Goal: Task Accomplishment & Management: Manage account settings

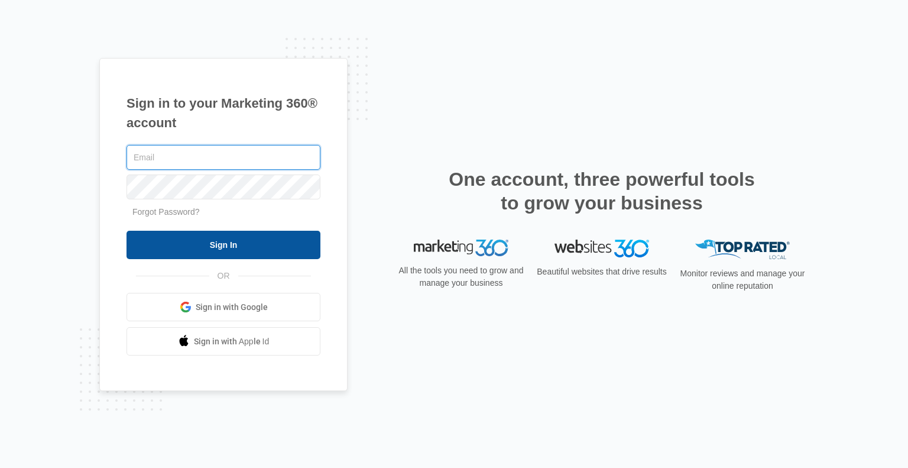
type input "[EMAIL_ADDRESS][DOMAIN_NAME]"
click at [245, 236] on input "Sign In" at bounding box center [224, 245] width 194 height 28
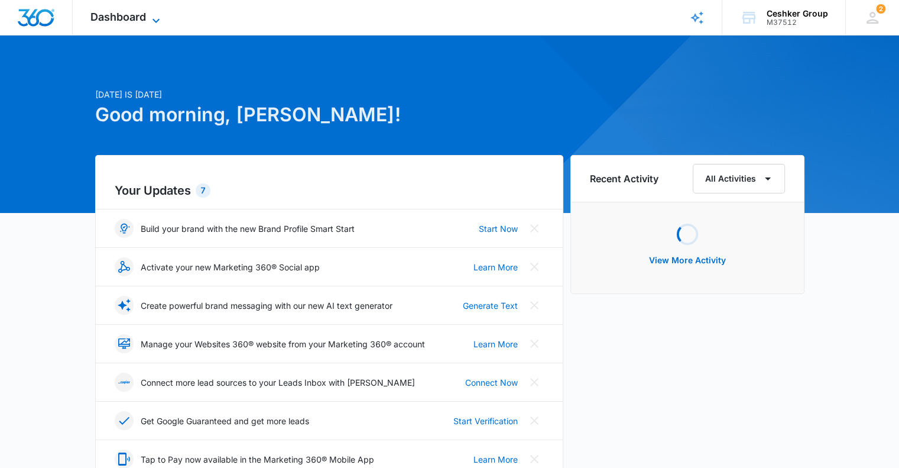
click at [129, 15] on span "Dashboard" at bounding box center [118, 17] width 56 height 12
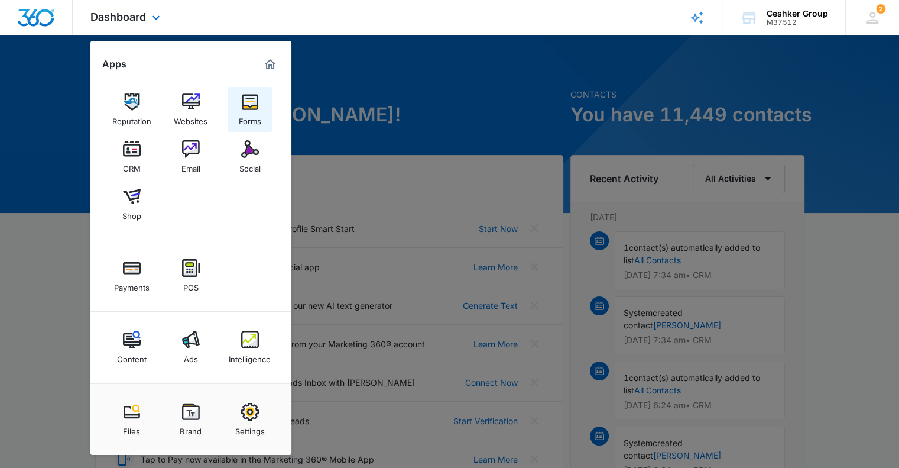
click at [254, 103] on img at bounding box center [250, 102] width 18 height 18
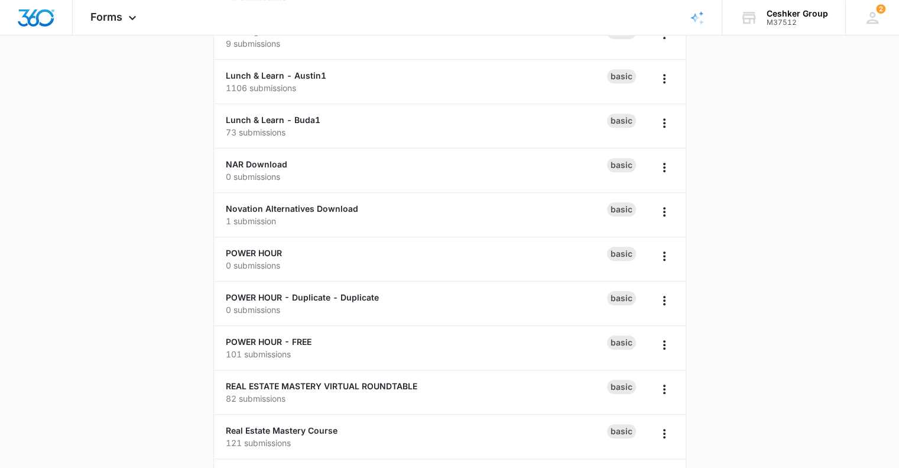
scroll to position [946, 0]
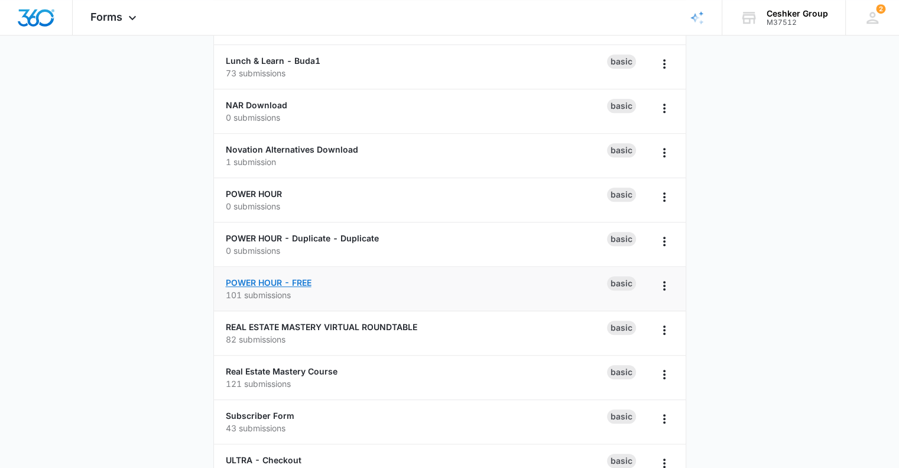
click at [288, 279] on link "POWER HOUR - FREE" at bounding box center [269, 282] width 86 height 10
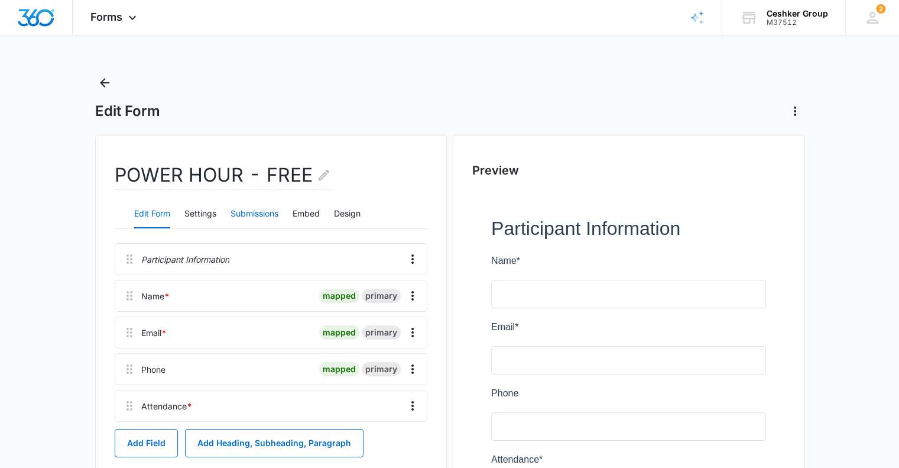
click at [269, 216] on button "Submissions" at bounding box center [255, 214] width 48 height 28
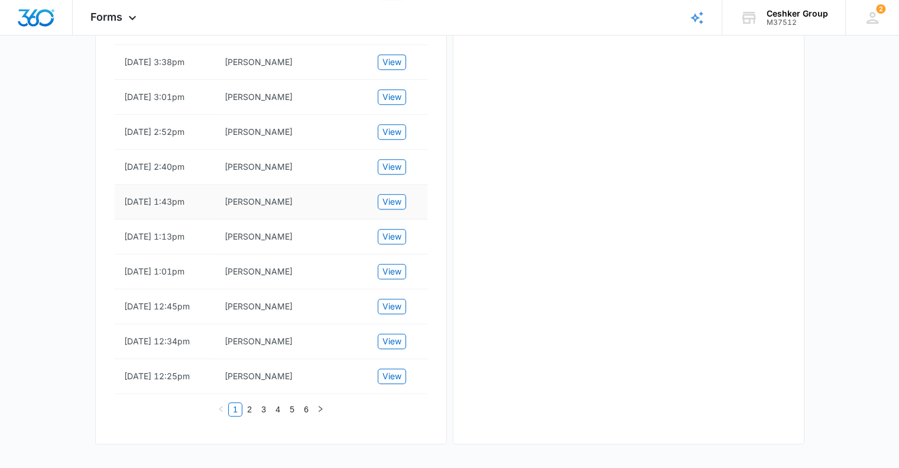
scroll to position [819, 0]
click at [246, 409] on link "2" at bounding box center [249, 409] width 13 height 13
click at [304, 416] on link "6" at bounding box center [306, 409] width 13 height 13
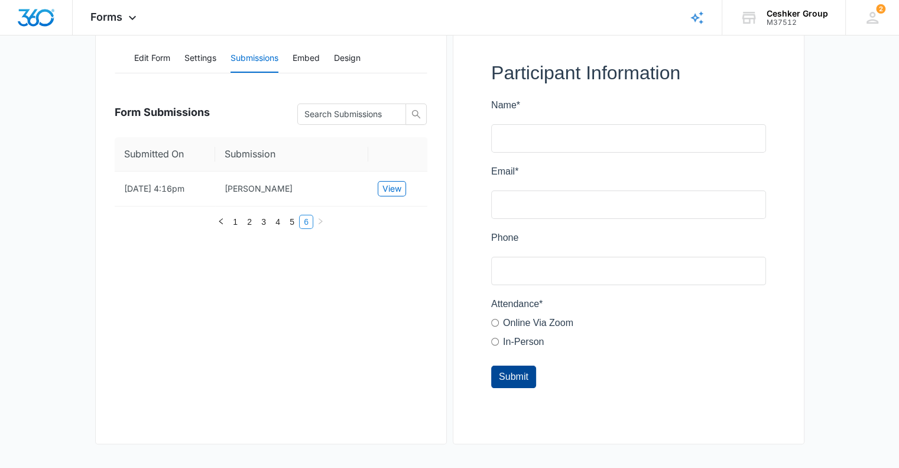
scroll to position [155, 0]
click at [290, 221] on link "5" at bounding box center [292, 221] width 13 height 13
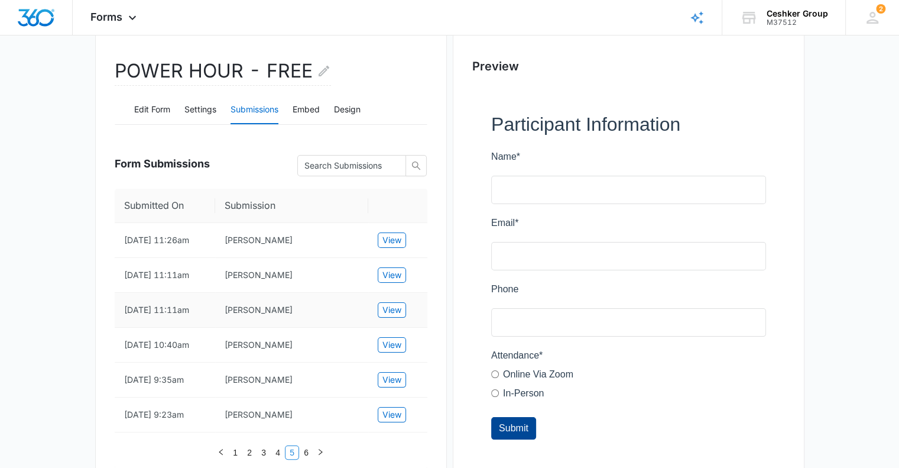
scroll to position [96, 0]
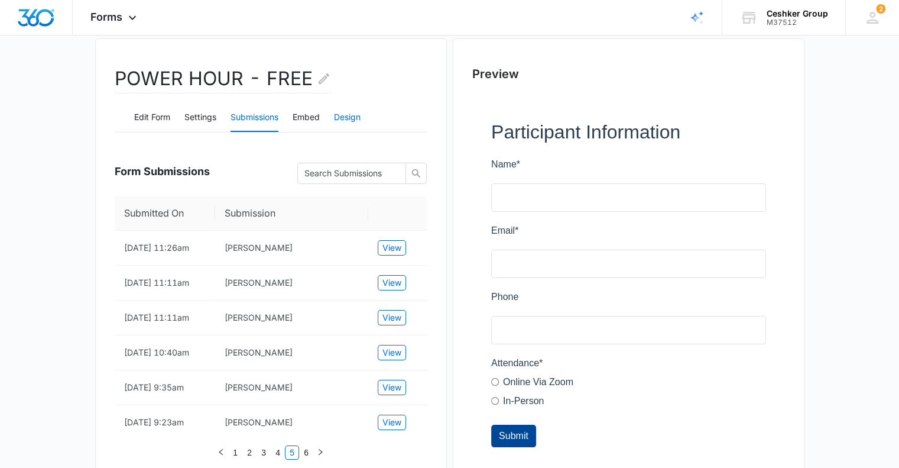
click at [344, 116] on button "Design" at bounding box center [347, 117] width 27 height 28
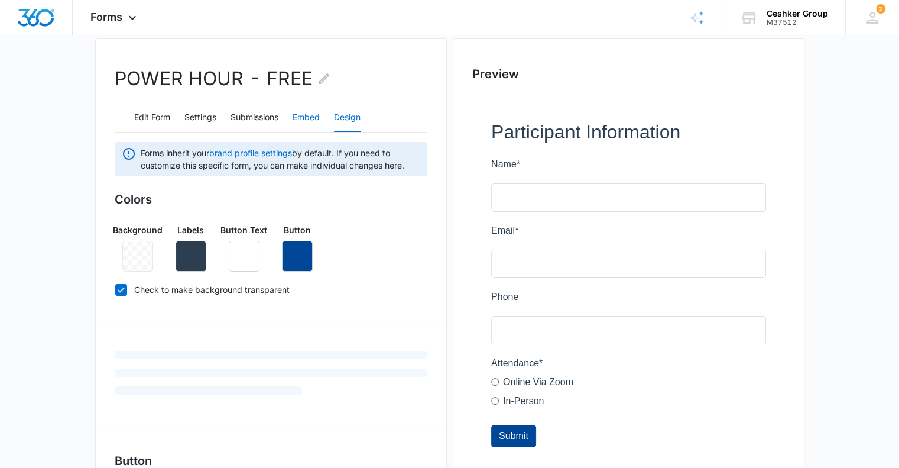
click at [312, 116] on button "Embed" at bounding box center [306, 117] width 27 height 28
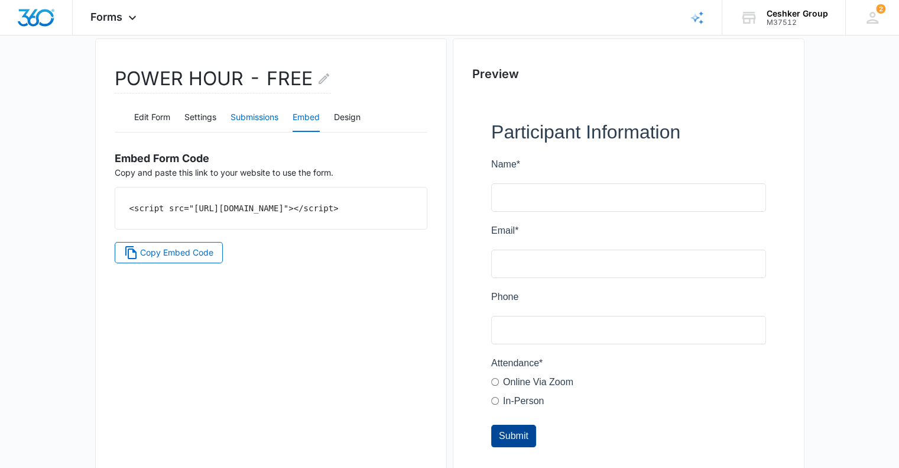
click at [268, 114] on button "Submissions" at bounding box center [255, 117] width 48 height 28
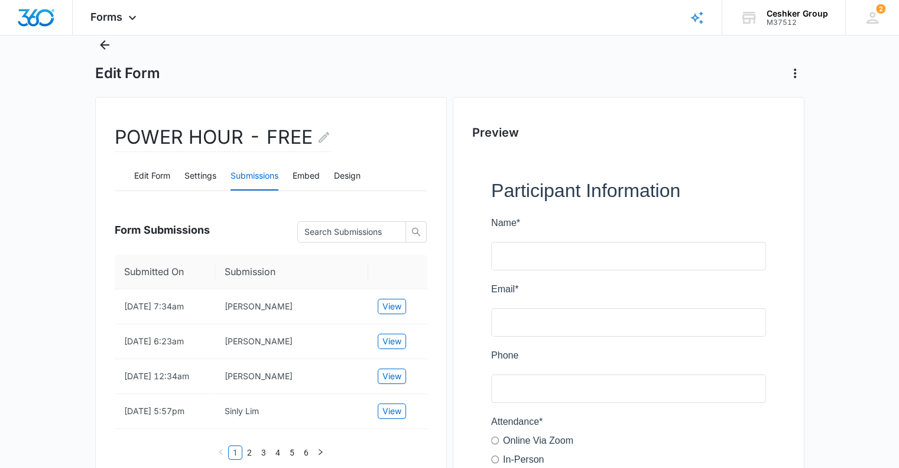
scroll to position [37, 0]
click at [201, 170] on button "Settings" at bounding box center [200, 177] width 32 height 28
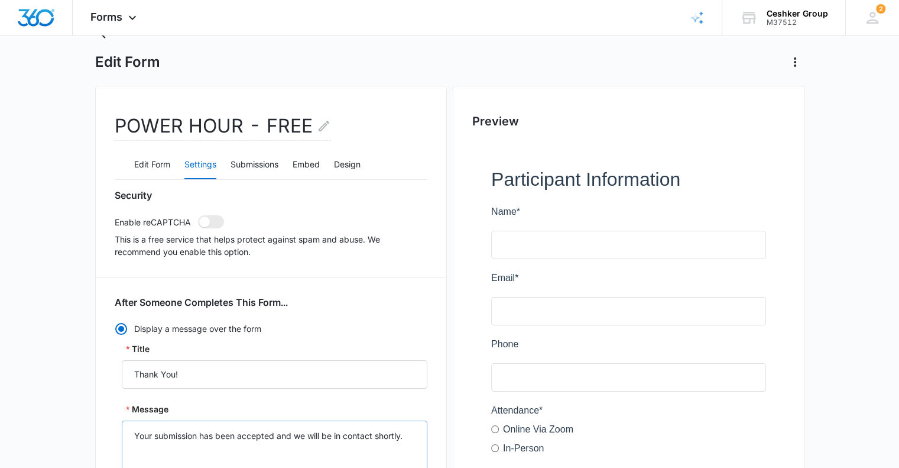
scroll to position [0, 0]
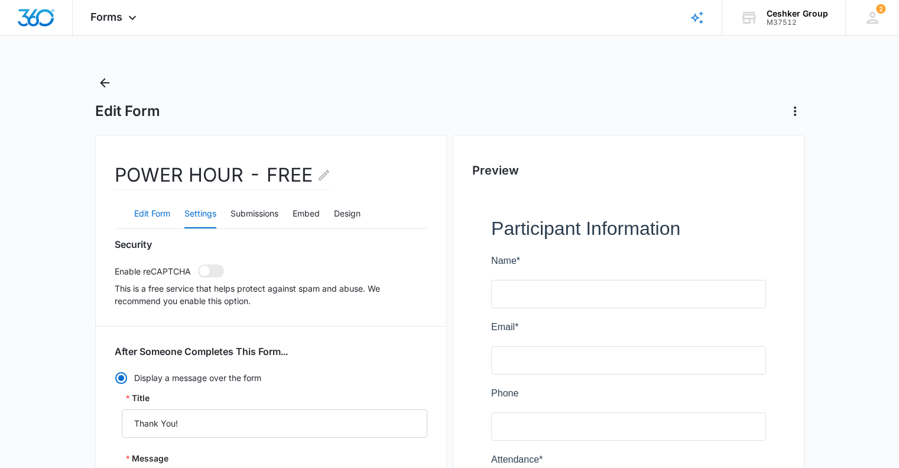
click at [156, 206] on button "Edit Form" at bounding box center [152, 214] width 36 height 28
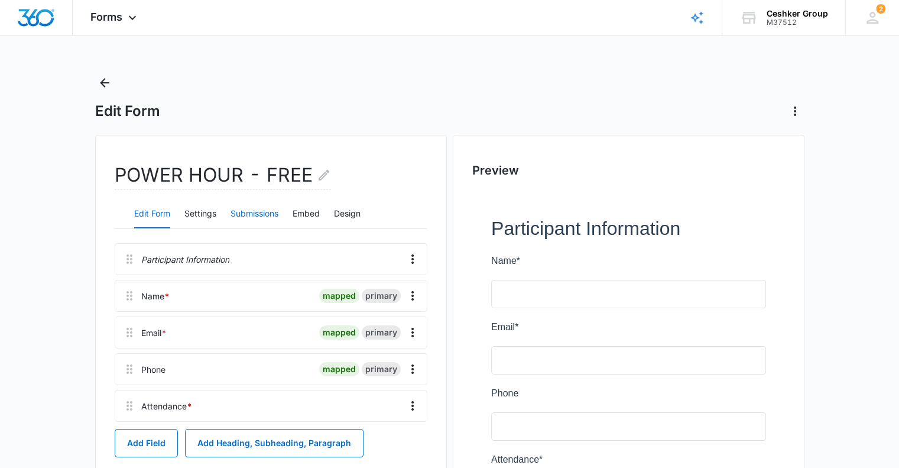
click at [245, 213] on button "Submissions" at bounding box center [255, 214] width 48 height 28
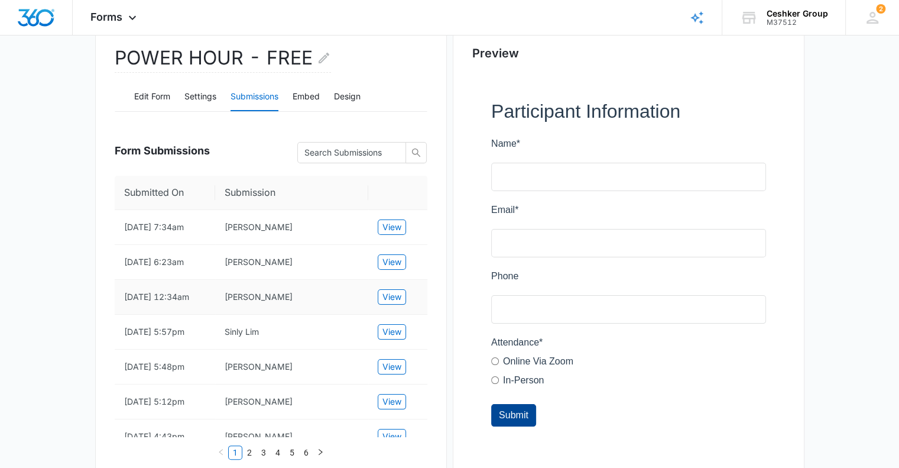
scroll to position [118, 0]
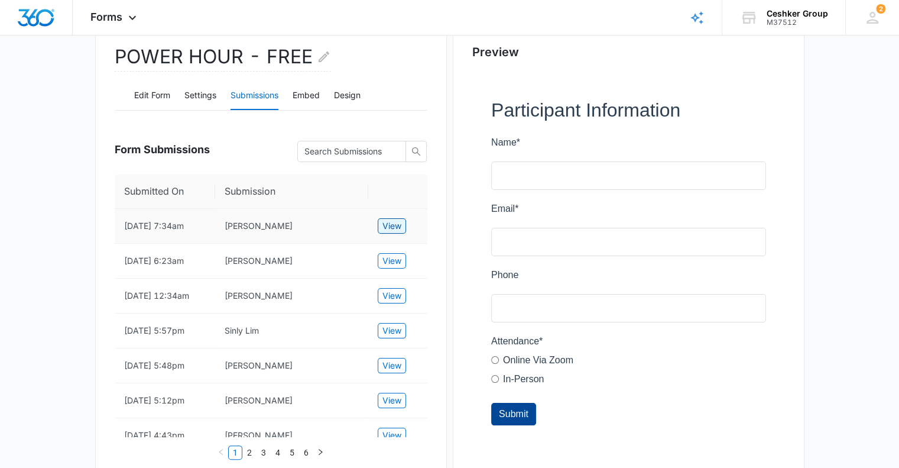
click at [396, 230] on span "View" at bounding box center [391, 225] width 19 height 13
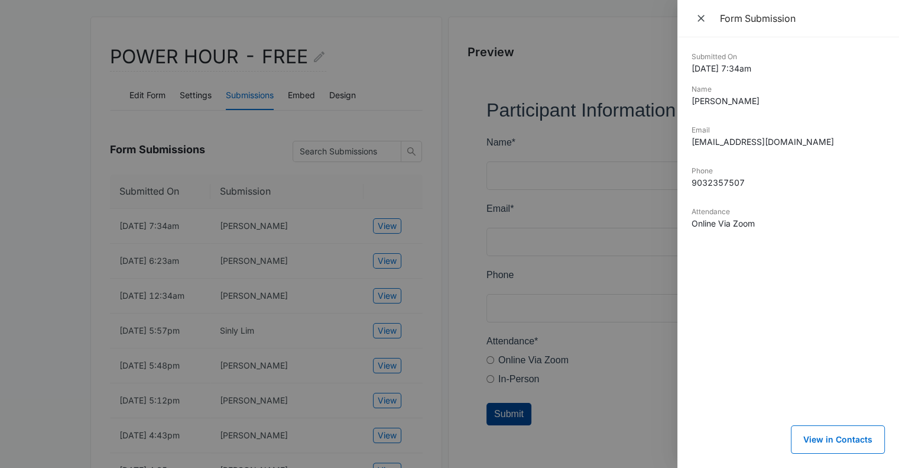
click at [411, 229] on div at bounding box center [449, 234] width 899 height 468
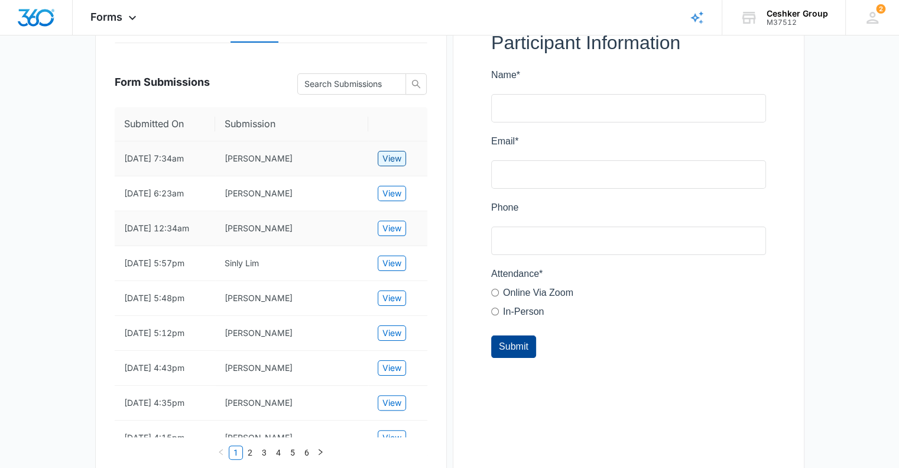
scroll to position [236, 0]
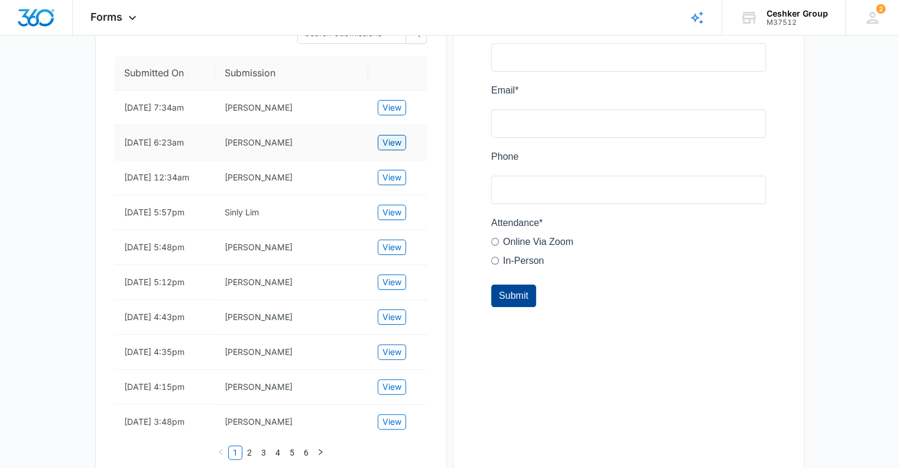
click at [393, 141] on span "View" at bounding box center [391, 142] width 19 height 13
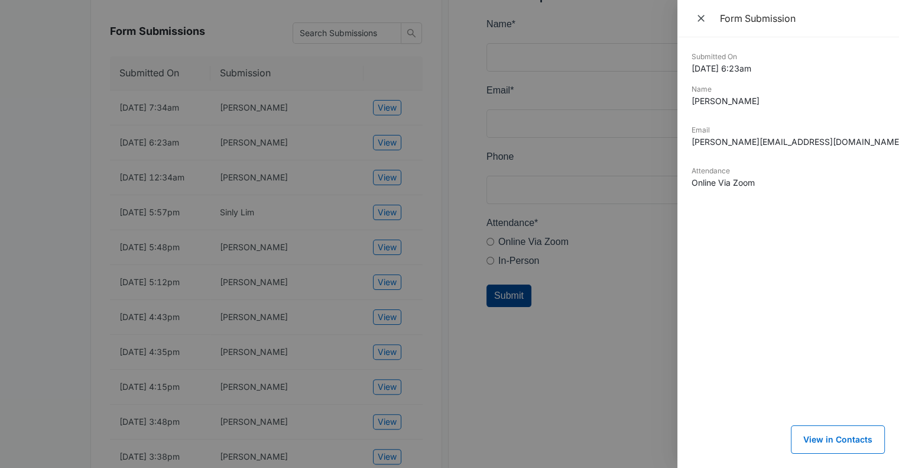
click at [393, 188] on div at bounding box center [449, 234] width 899 height 468
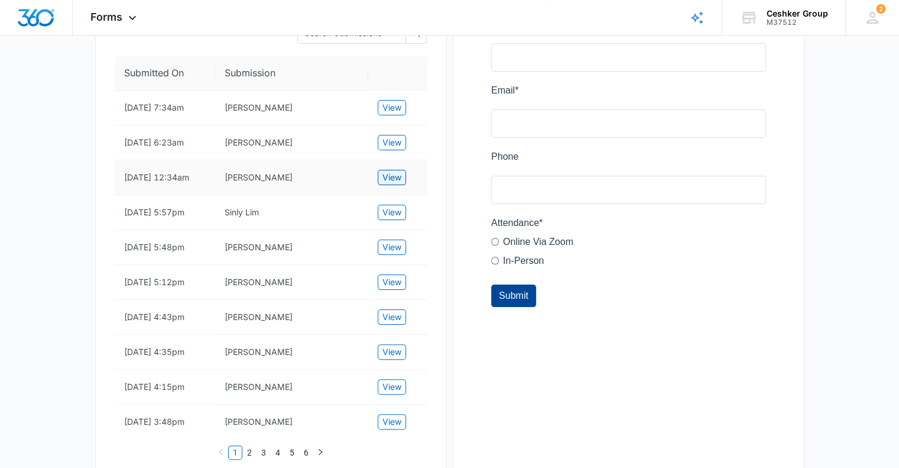
click at [393, 184] on span "View" at bounding box center [391, 177] width 19 height 13
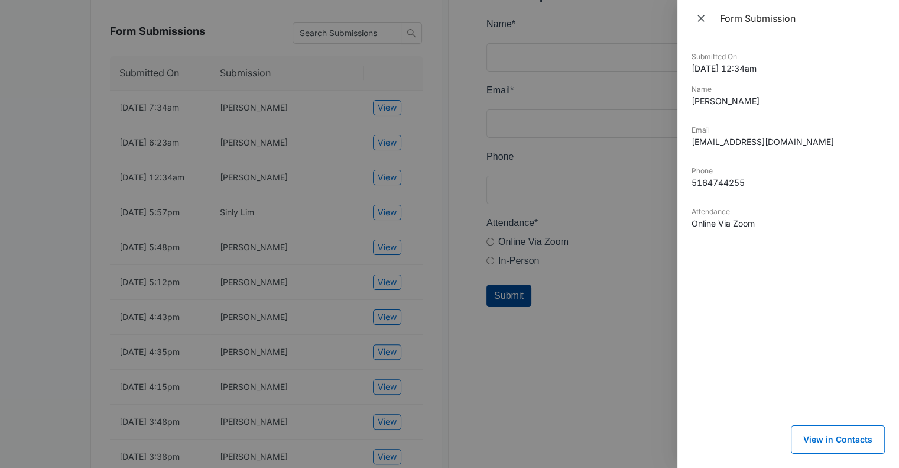
click at [394, 228] on div at bounding box center [449, 234] width 899 height 468
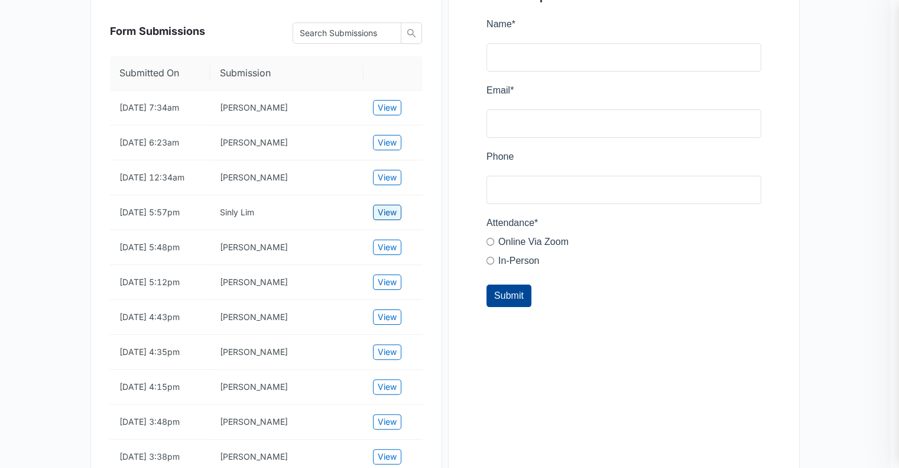
click at [394, 219] on span "View" at bounding box center [387, 212] width 19 height 13
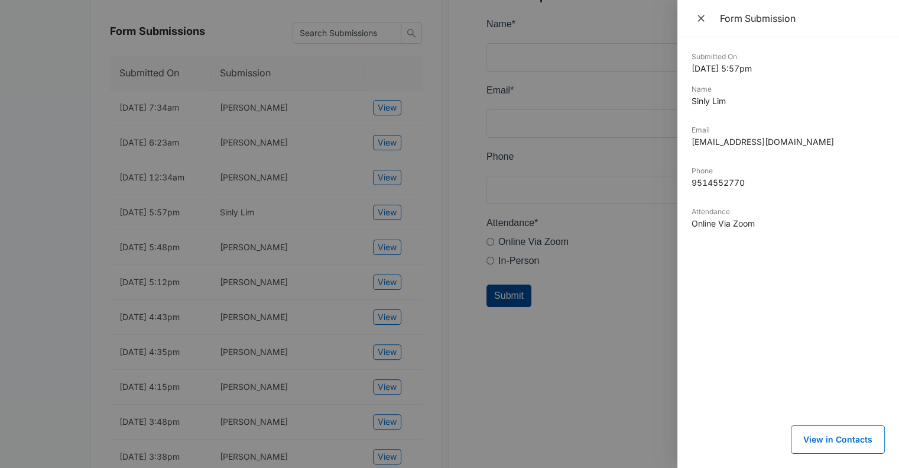
click at [393, 267] on div at bounding box center [449, 234] width 899 height 468
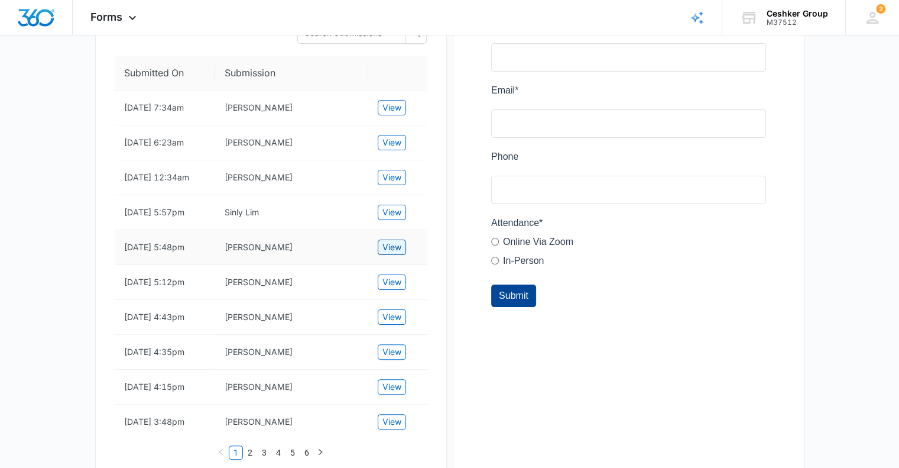
click at [391, 254] on span "View" at bounding box center [391, 247] width 19 height 13
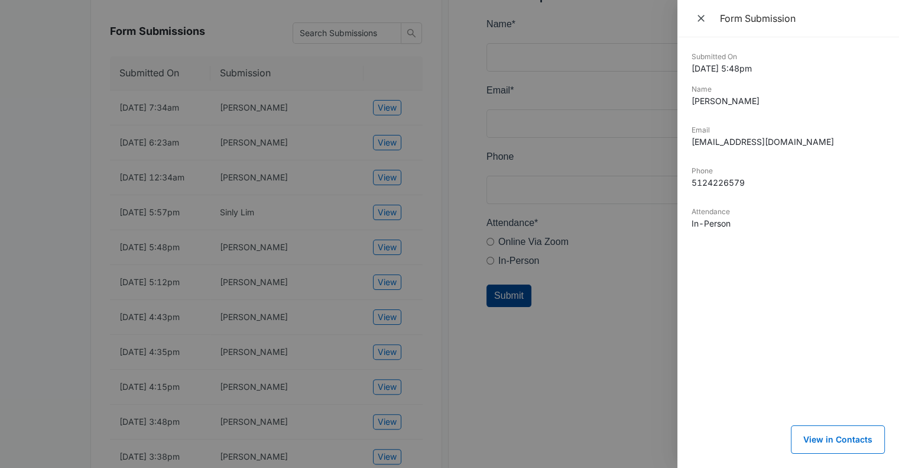
click at [388, 312] on div at bounding box center [449, 234] width 899 height 468
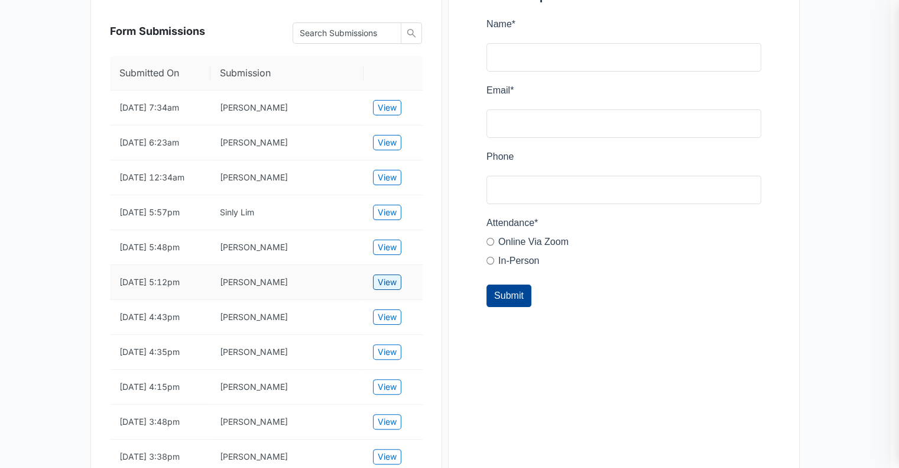
click at [389, 288] on span "View" at bounding box center [387, 281] width 19 height 13
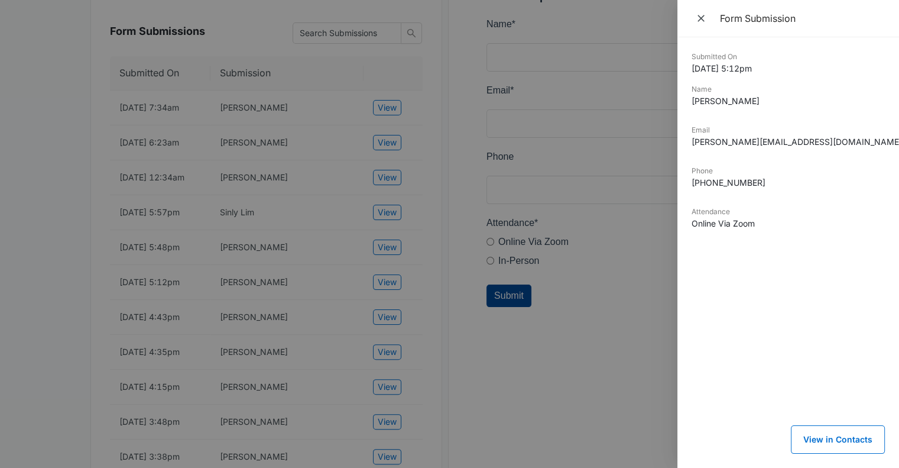
click at [390, 369] on div at bounding box center [449, 234] width 899 height 468
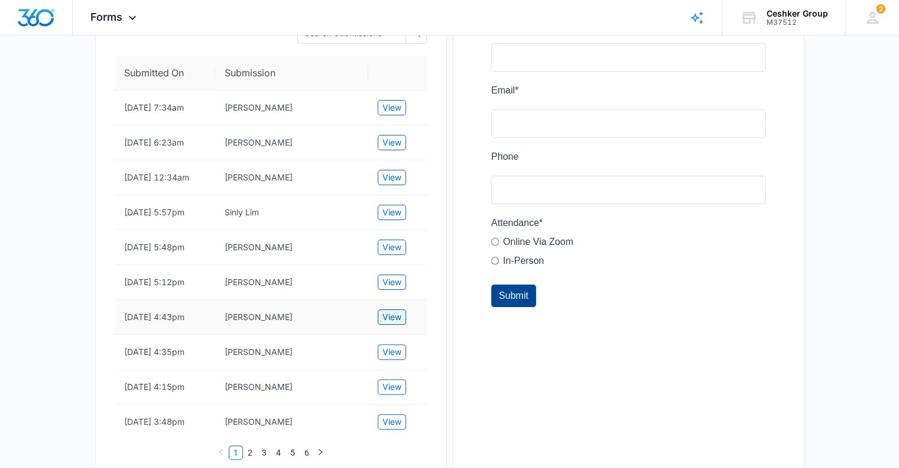
click at [390, 323] on span "View" at bounding box center [391, 316] width 19 height 13
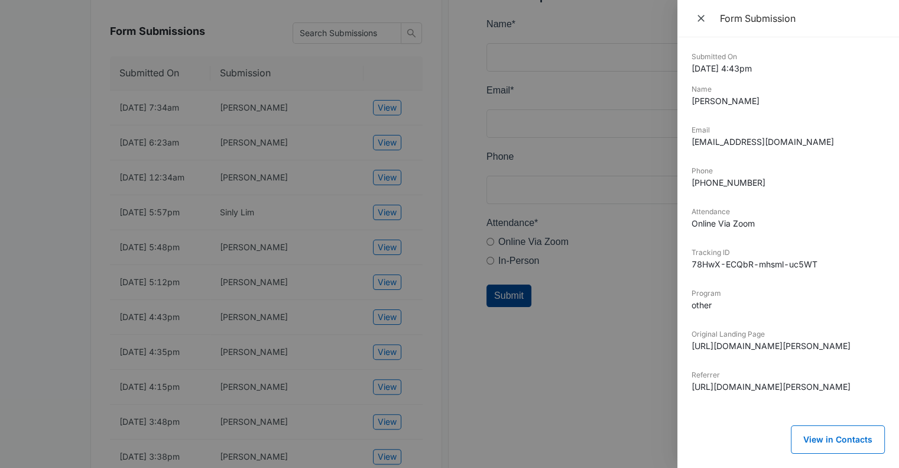
click at [388, 406] on div at bounding box center [449, 234] width 899 height 468
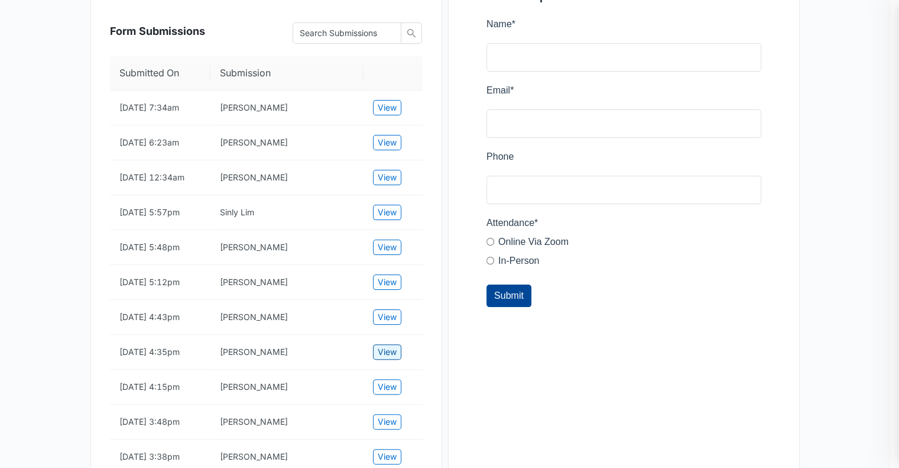
click at [388, 358] on span "View" at bounding box center [387, 351] width 19 height 13
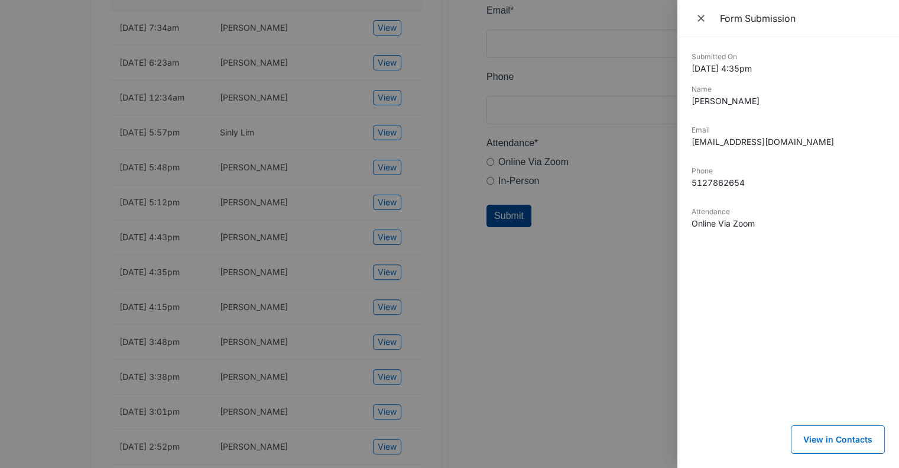
scroll to position [355, 0]
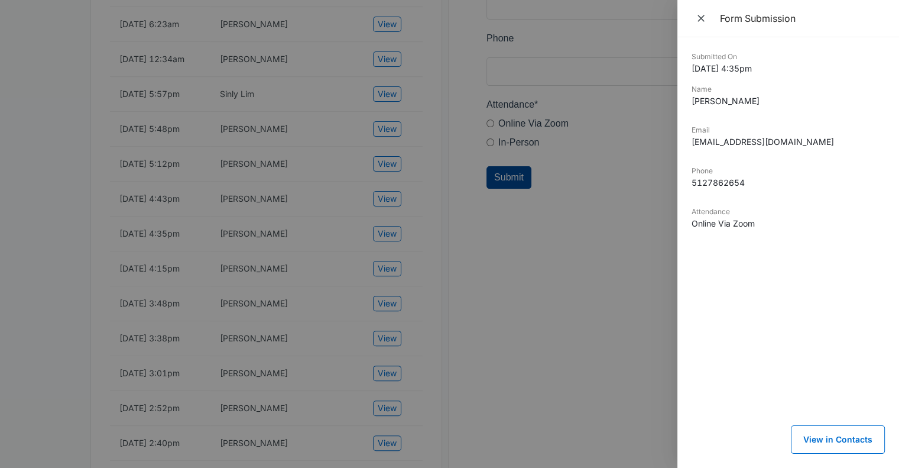
click at [394, 339] on div at bounding box center [449, 234] width 899 height 468
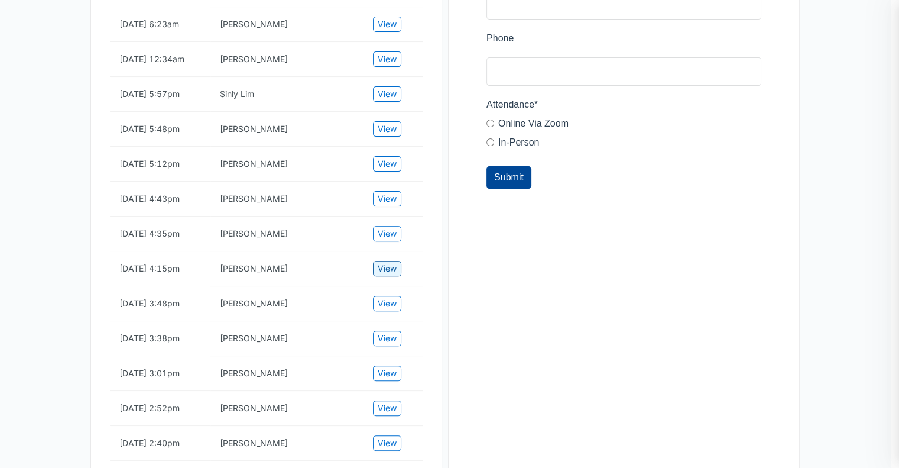
click at [394, 275] on span "View" at bounding box center [387, 268] width 19 height 13
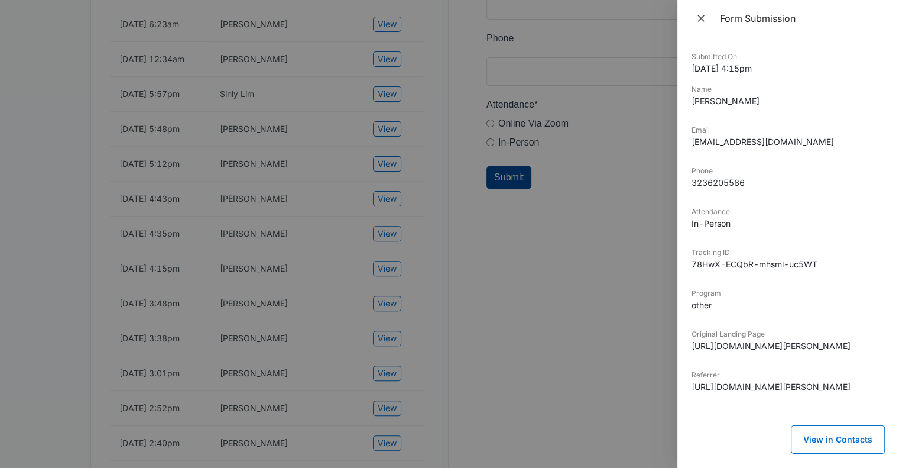
click at [389, 380] on div at bounding box center [449, 234] width 899 height 468
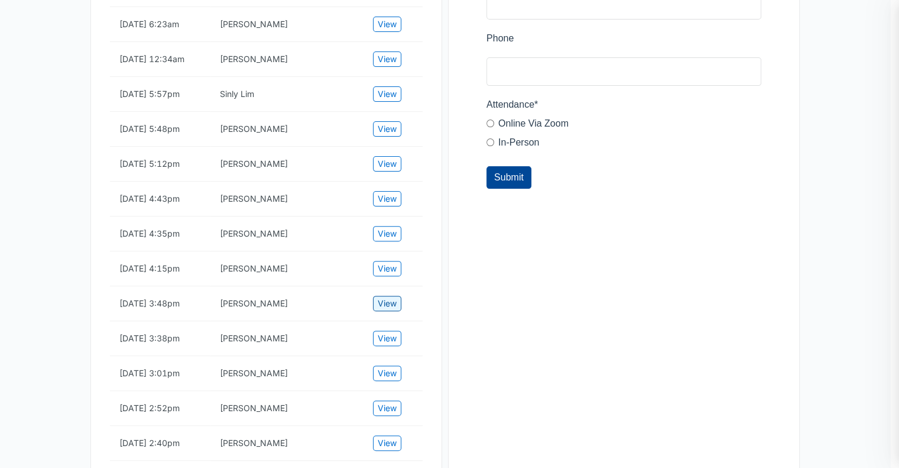
click at [389, 310] on span "View" at bounding box center [387, 303] width 19 height 13
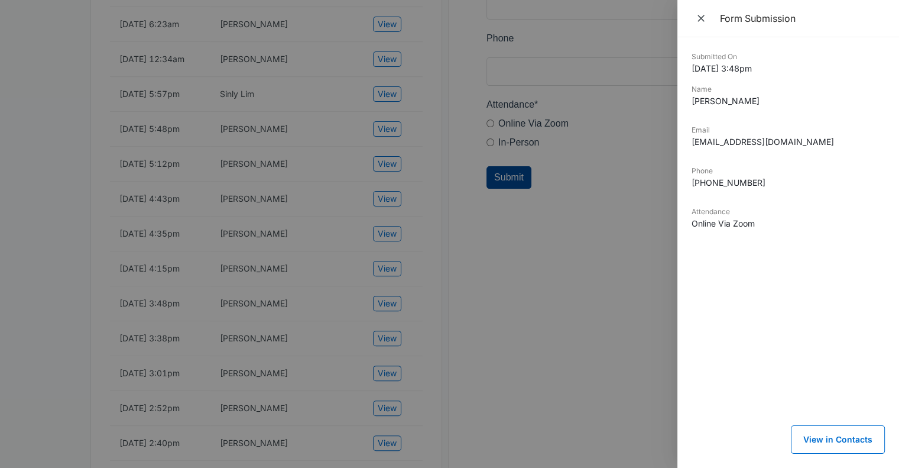
click at [390, 381] on div at bounding box center [449, 234] width 899 height 468
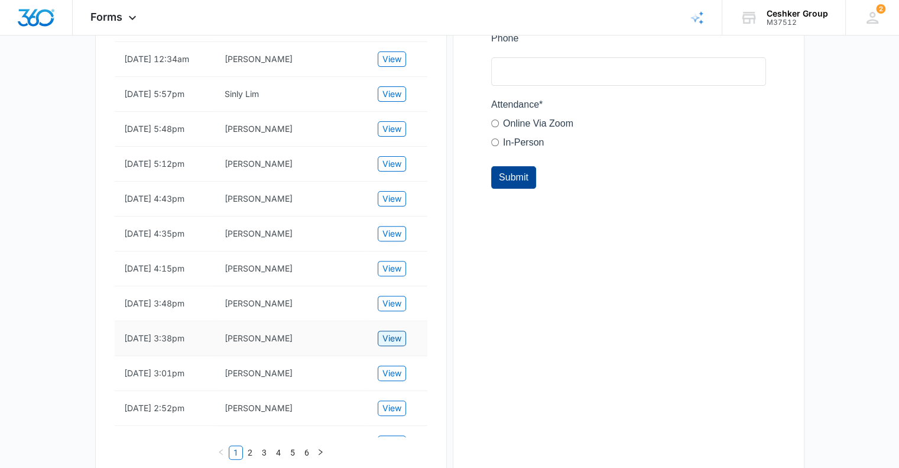
click at [387, 345] on span "View" at bounding box center [391, 338] width 19 height 13
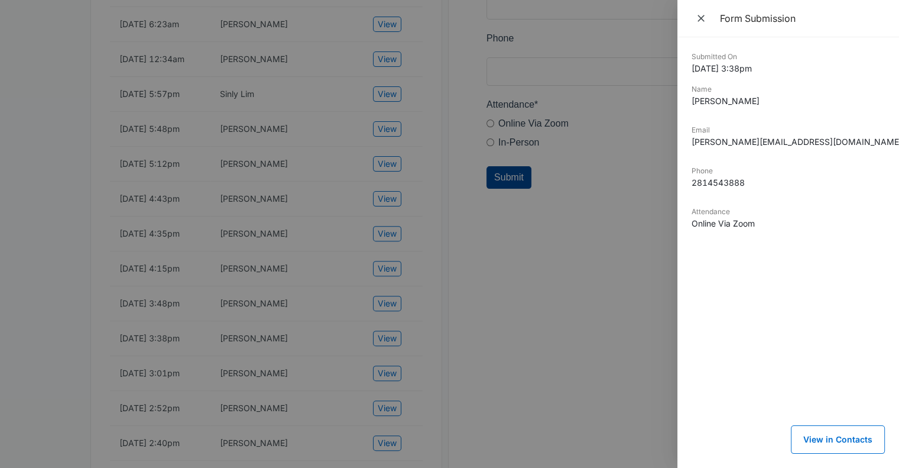
click at [387, 428] on div at bounding box center [449, 234] width 899 height 468
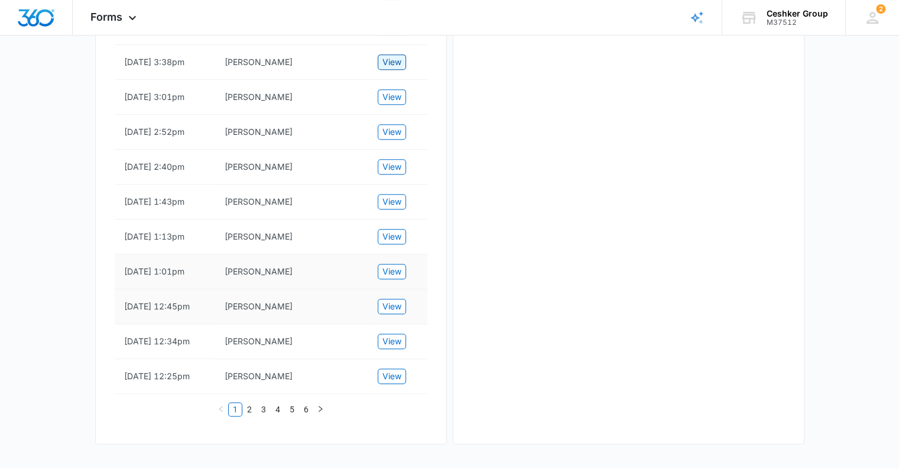
scroll to position [709, 0]
click at [388, 103] on span "View" at bounding box center [391, 96] width 19 height 13
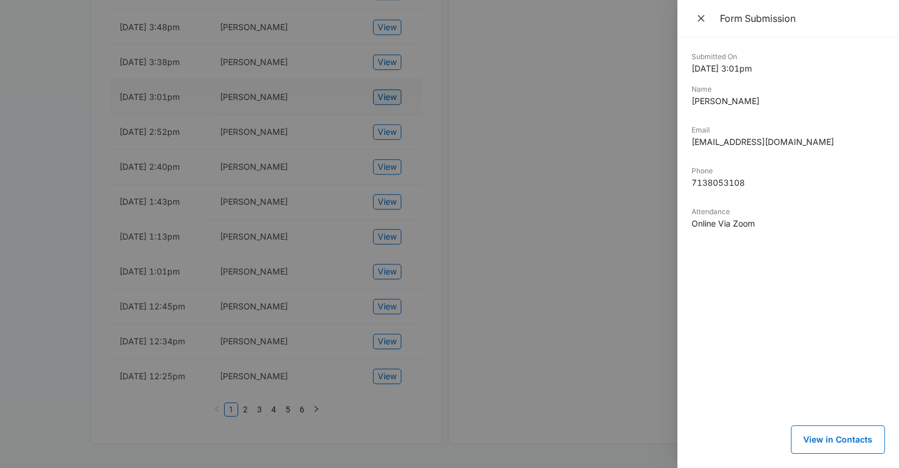
click at [388, 115] on div at bounding box center [449, 234] width 899 height 468
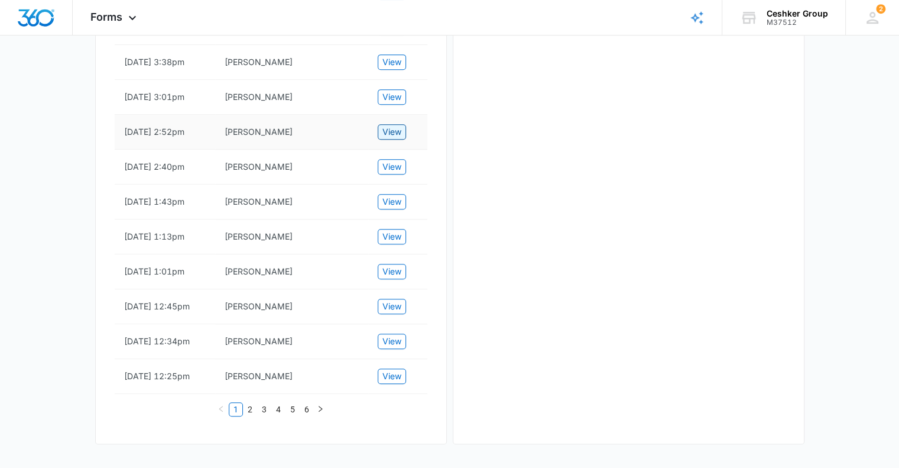
click at [390, 138] on span "View" at bounding box center [391, 131] width 19 height 13
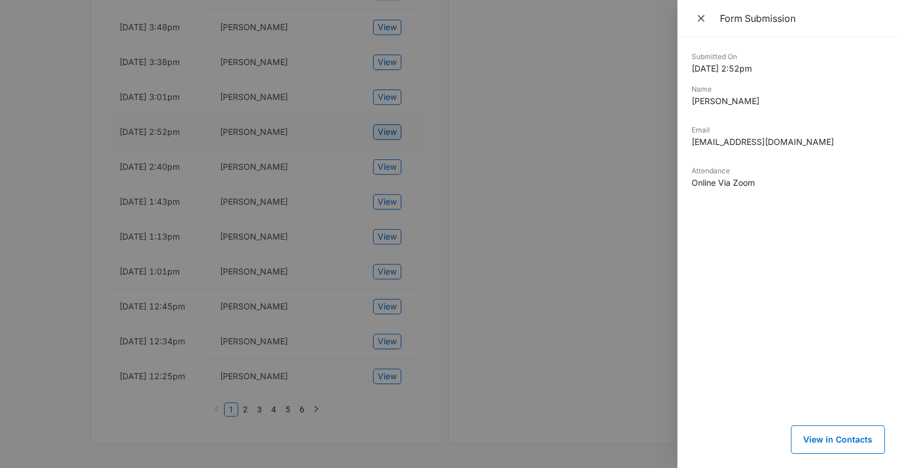
click at [390, 159] on div at bounding box center [449, 234] width 899 height 468
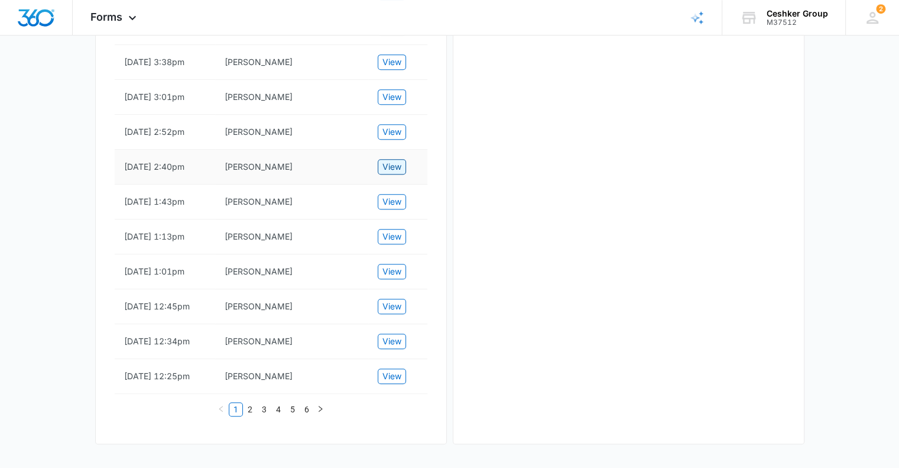
click at [385, 174] on button "View" at bounding box center [392, 166] width 28 height 15
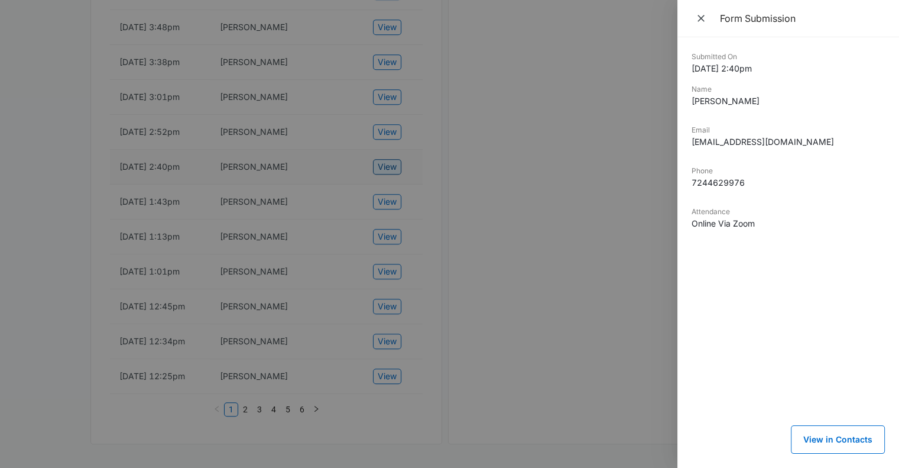
click at [385, 216] on div at bounding box center [449, 234] width 899 height 468
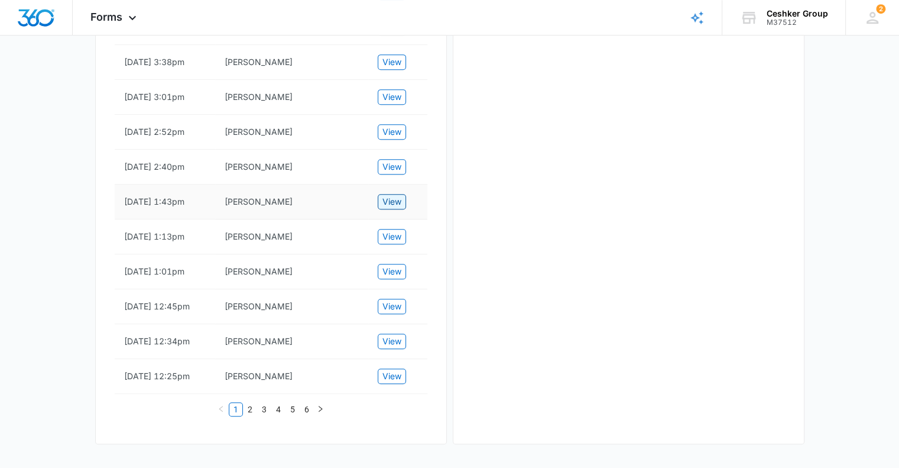
click at [389, 208] on span "View" at bounding box center [391, 201] width 19 height 13
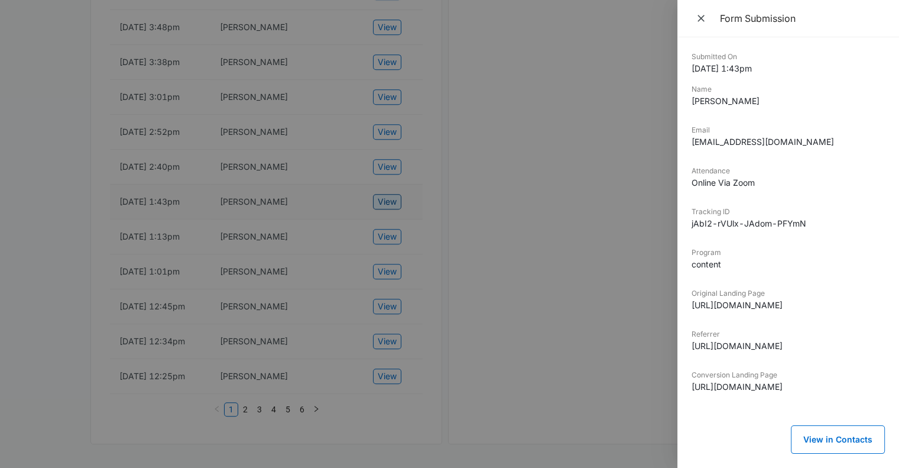
click at [389, 250] on div at bounding box center [449, 234] width 899 height 468
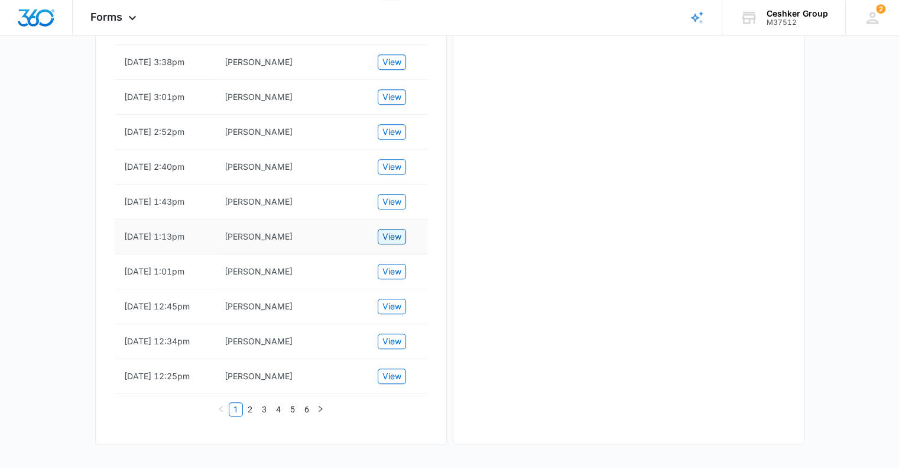
click at [390, 254] on td "View" at bounding box center [397, 236] width 59 height 35
click at [390, 244] on button "View" at bounding box center [392, 236] width 28 height 15
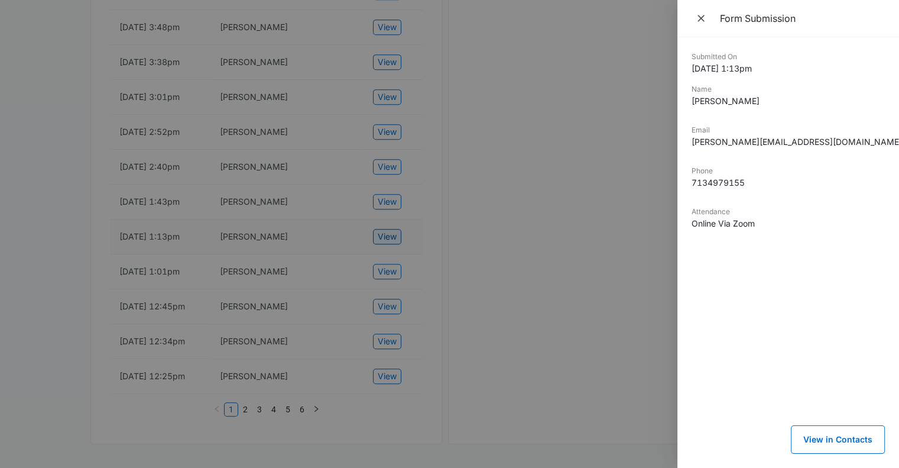
click at [390, 292] on div at bounding box center [449, 234] width 899 height 468
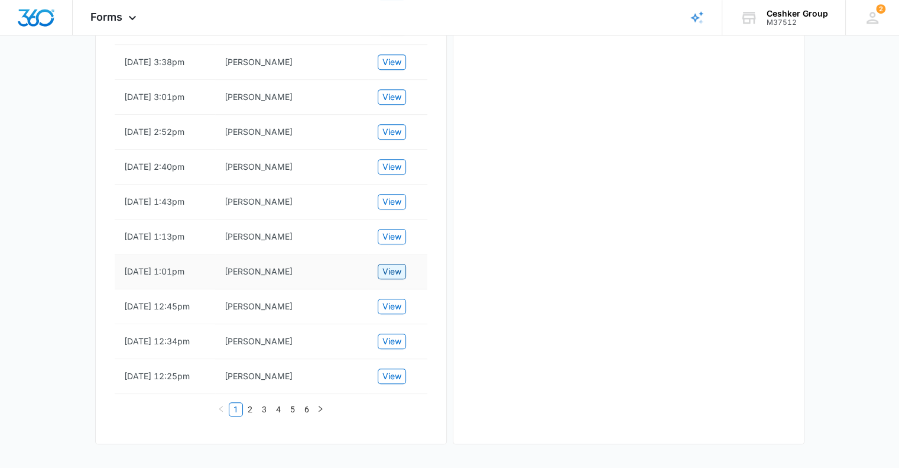
click at [387, 278] on span "View" at bounding box center [391, 271] width 19 height 13
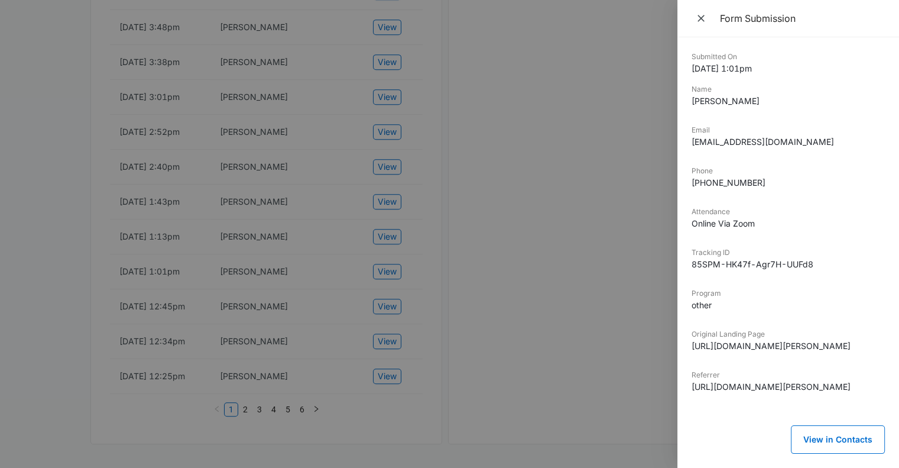
click at [391, 396] on div at bounding box center [449, 234] width 899 height 468
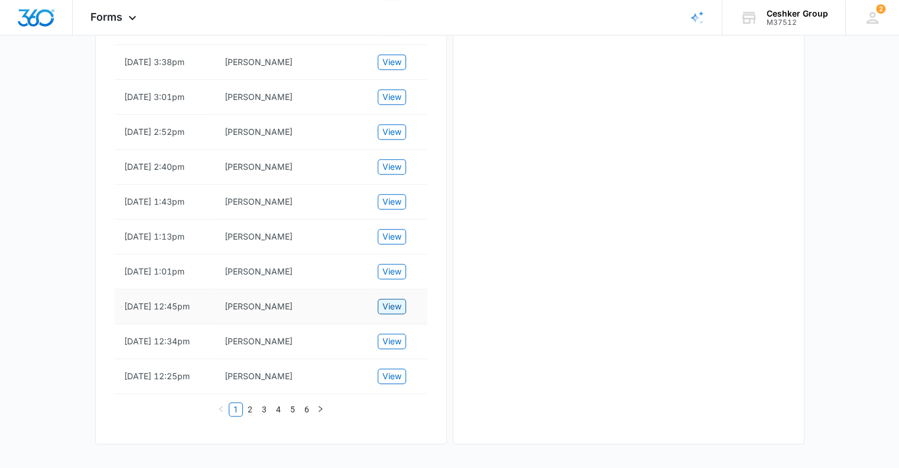
click at [391, 313] on span "View" at bounding box center [391, 306] width 19 height 13
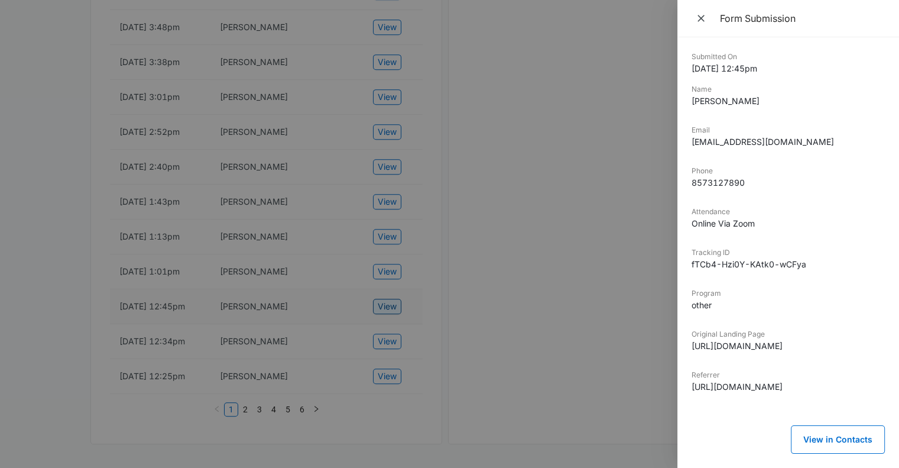
click at [391, 394] on div at bounding box center [449, 234] width 899 height 468
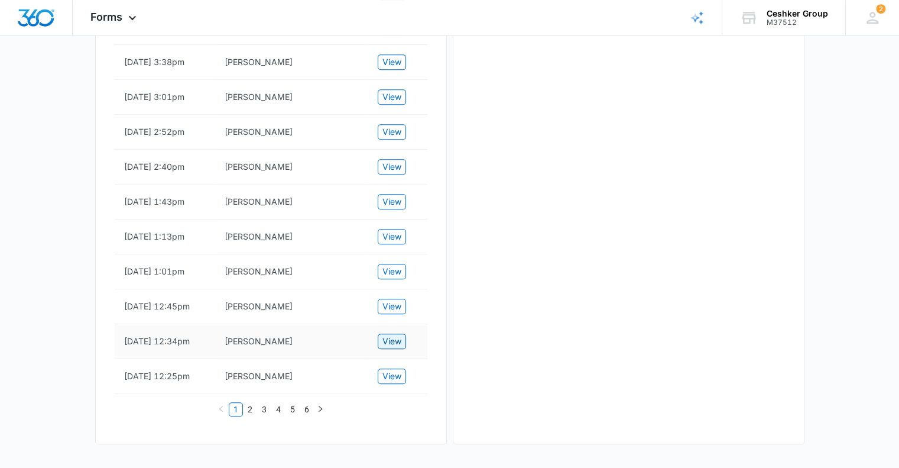
click at [388, 348] on span "View" at bounding box center [391, 341] width 19 height 13
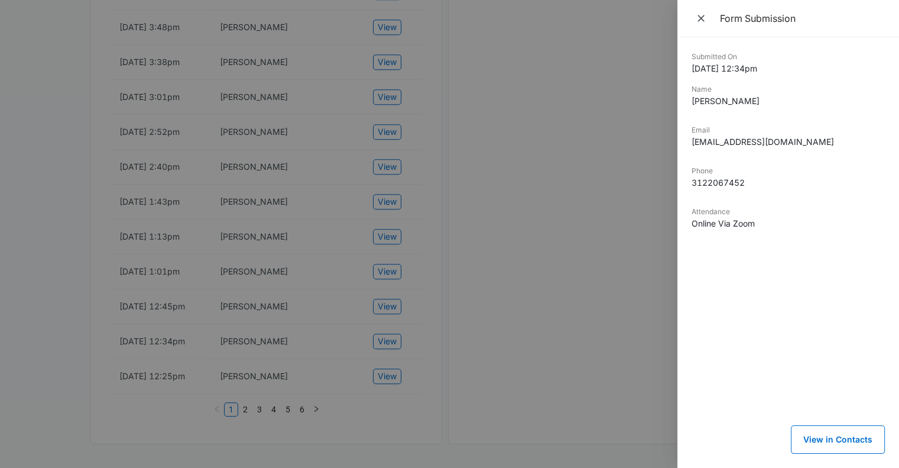
click at [389, 433] on div at bounding box center [449, 234] width 899 height 468
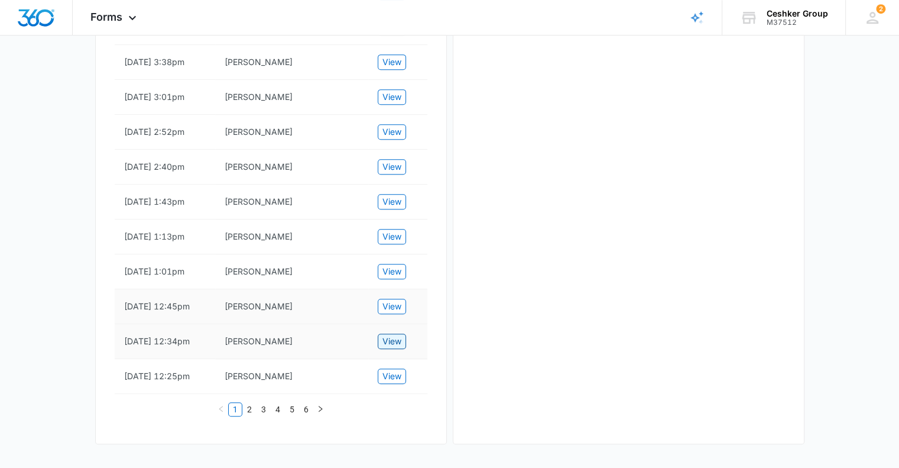
scroll to position [819, 0]
click at [388, 377] on span "View" at bounding box center [391, 375] width 19 height 13
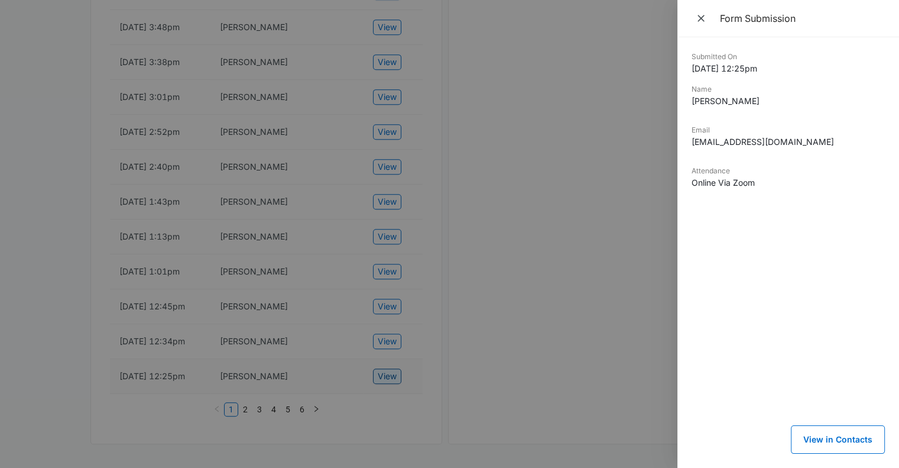
click at [388, 377] on div at bounding box center [449, 234] width 899 height 468
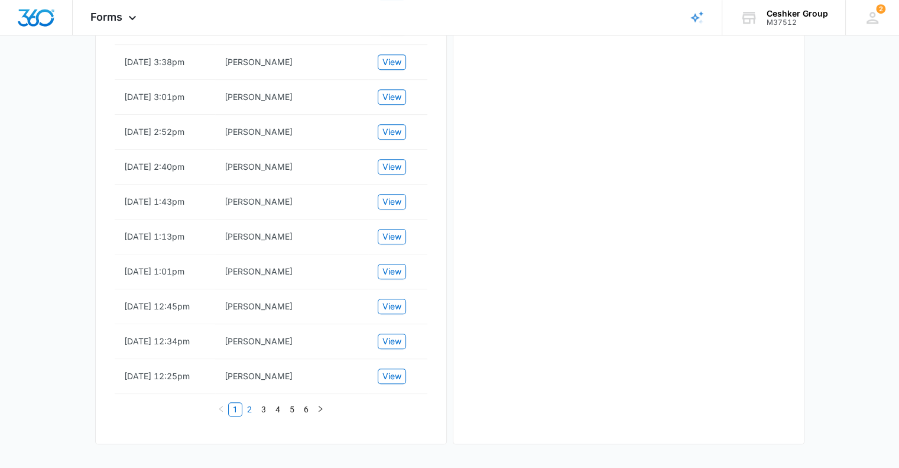
click at [248, 406] on link "2" at bounding box center [249, 409] width 13 height 13
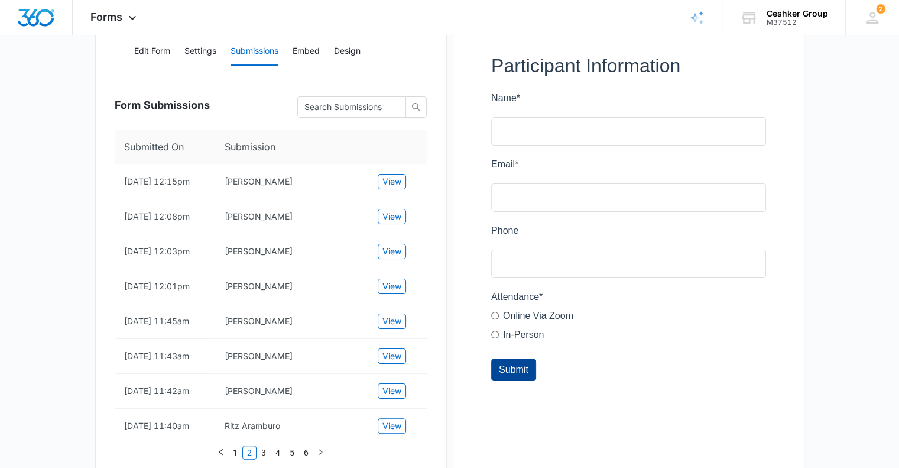
scroll to position [180, 0]
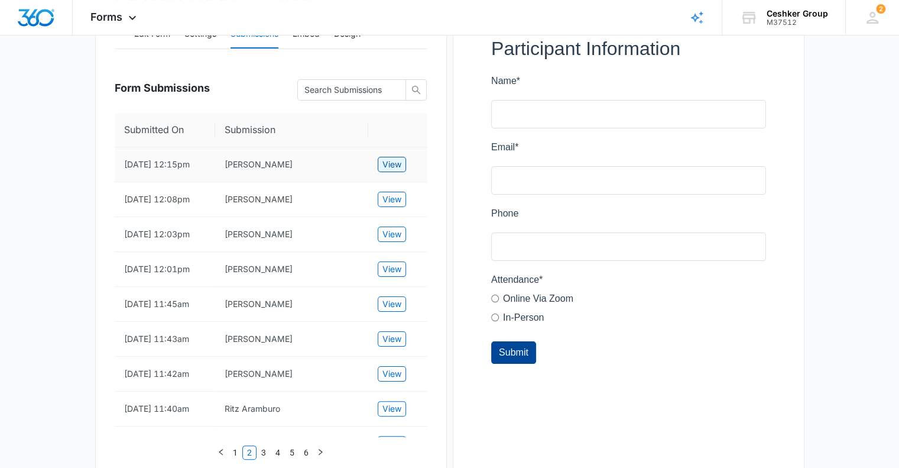
click at [392, 169] on span "View" at bounding box center [391, 164] width 19 height 13
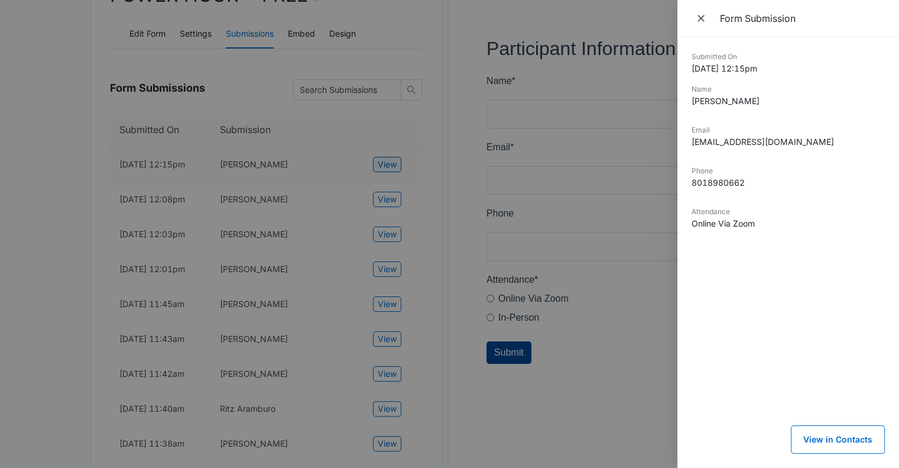
click at [392, 169] on div at bounding box center [449, 234] width 899 height 468
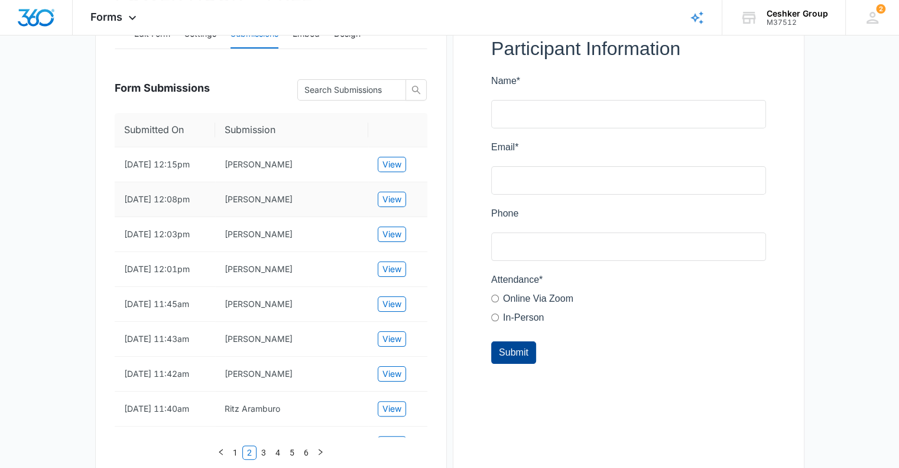
click at [385, 217] on td "View" at bounding box center [397, 199] width 59 height 35
click at [387, 206] on span "View" at bounding box center [391, 199] width 19 height 13
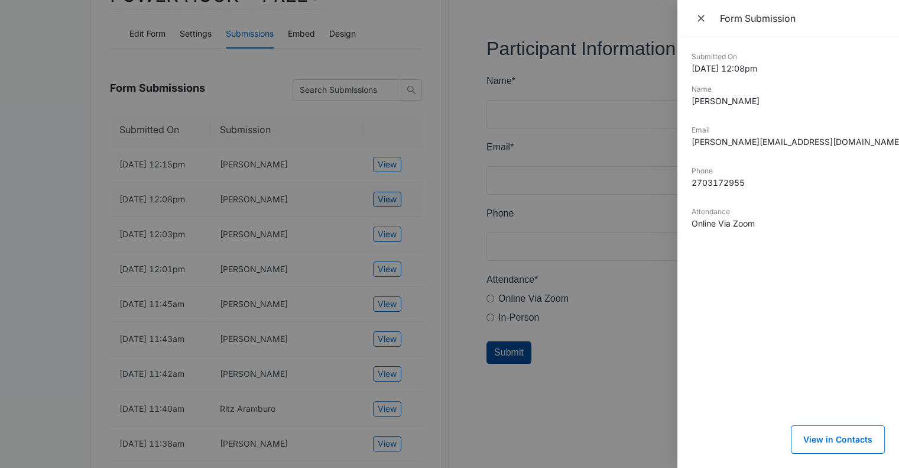
click at [387, 219] on div at bounding box center [449, 234] width 899 height 468
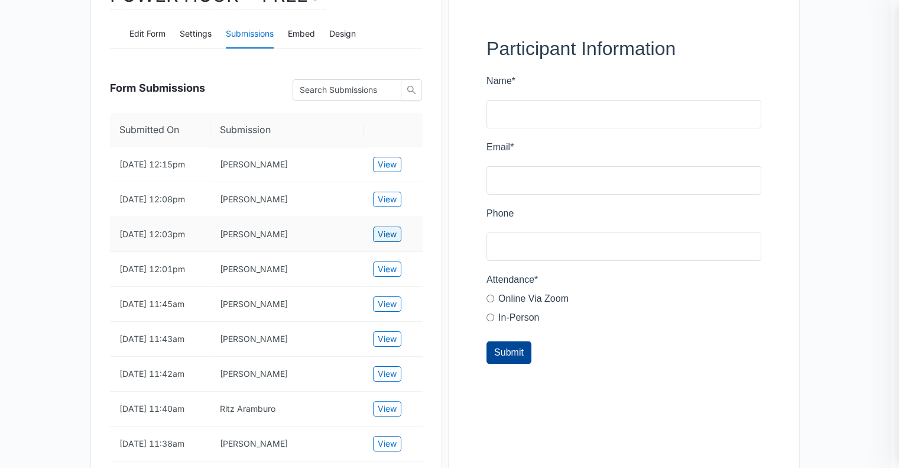
click at [391, 241] on span "View" at bounding box center [387, 234] width 19 height 13
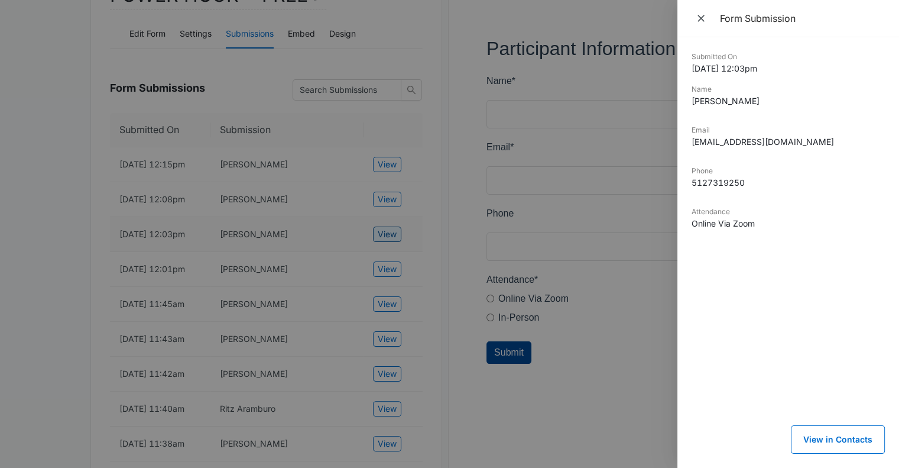
click at [391, 254] on div at bounding box center [449, 234] width 899 height 468
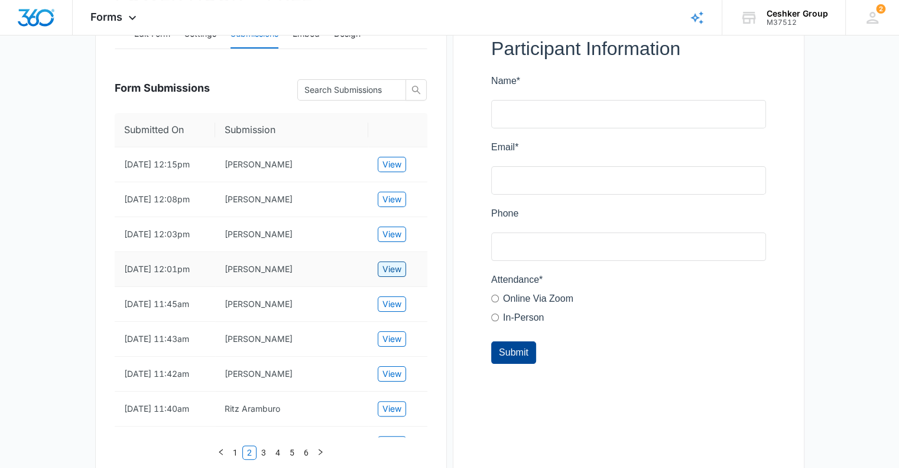
click at [392, 275] on span "View" at bounding box center [391, 268] width 19 height 13
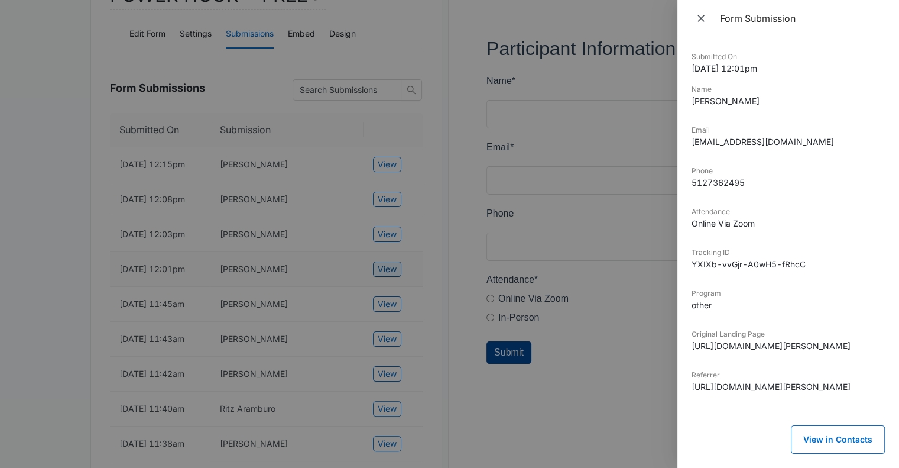
click at [392, 302] on div at bounding box center [449, 234] width 899 height 468
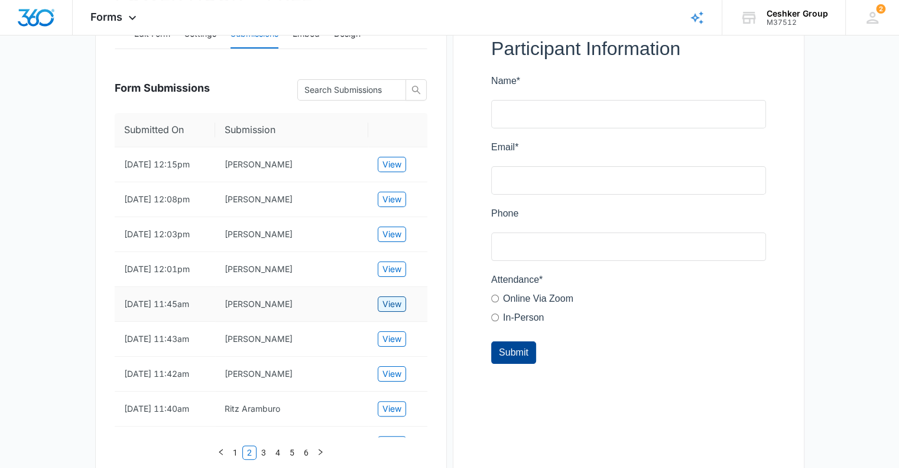
click at [388, 310] on span "View" at bounding box center [391, 303] width 19 height 13
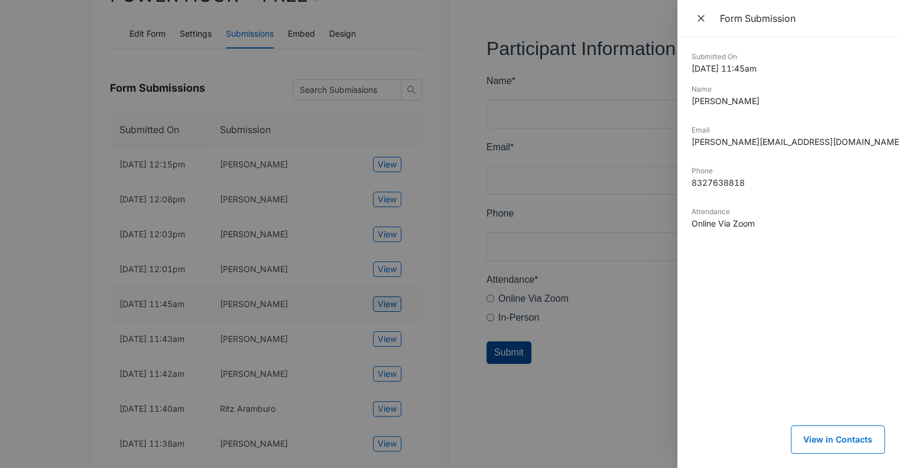
click at [388, 348] on div at bounding box center [449, 234] width 899 height 468
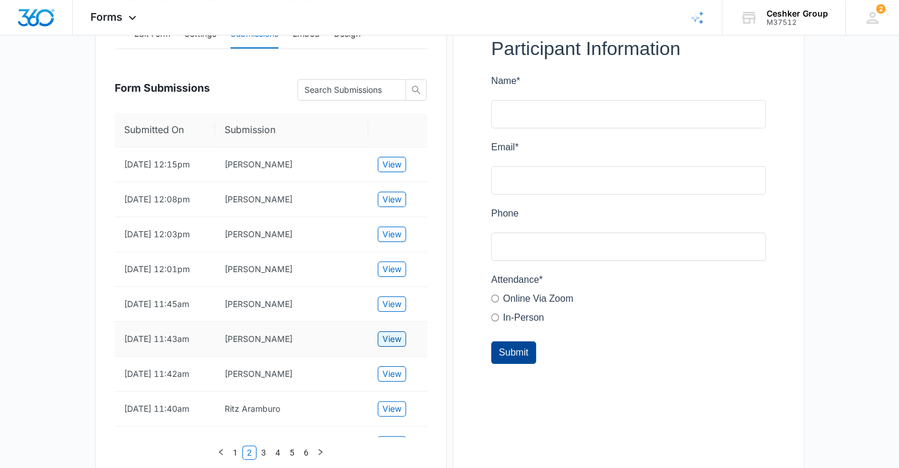
click at [385, 345] on span "View" at bounding box center [391, 338] width 19 height 13
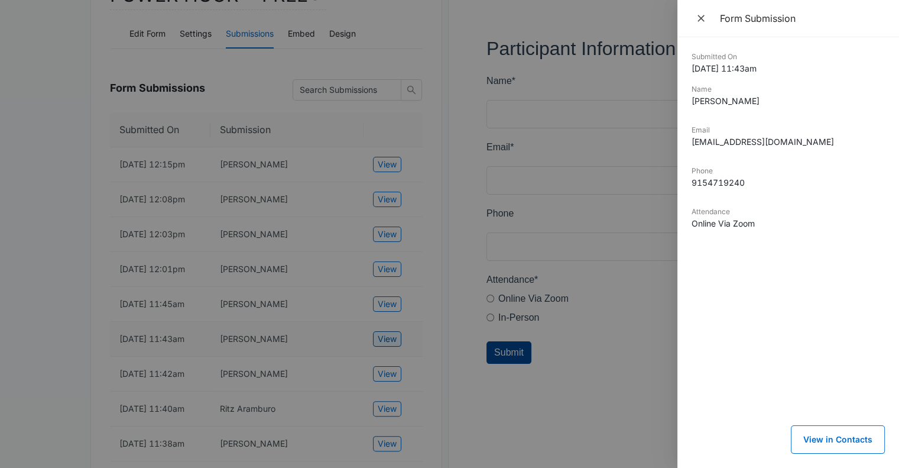
click at [385, 398] on div at bounding box center [449, 234] width 899 height 468
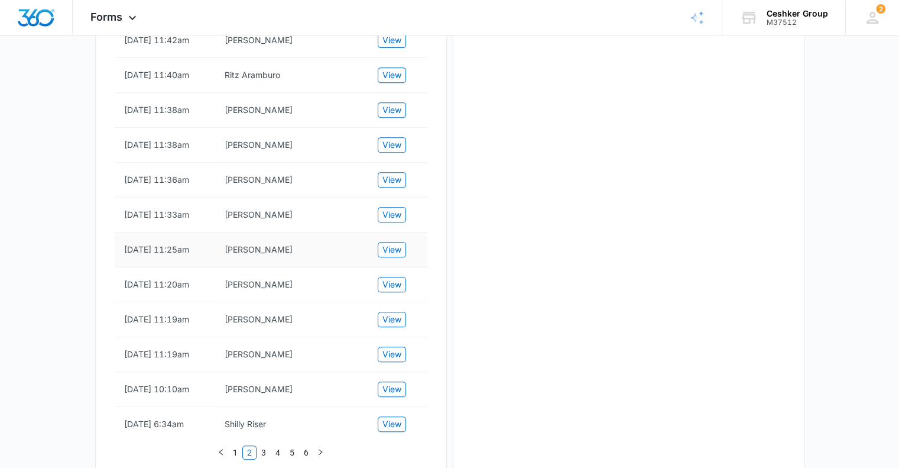
scroll to position [534, 0]
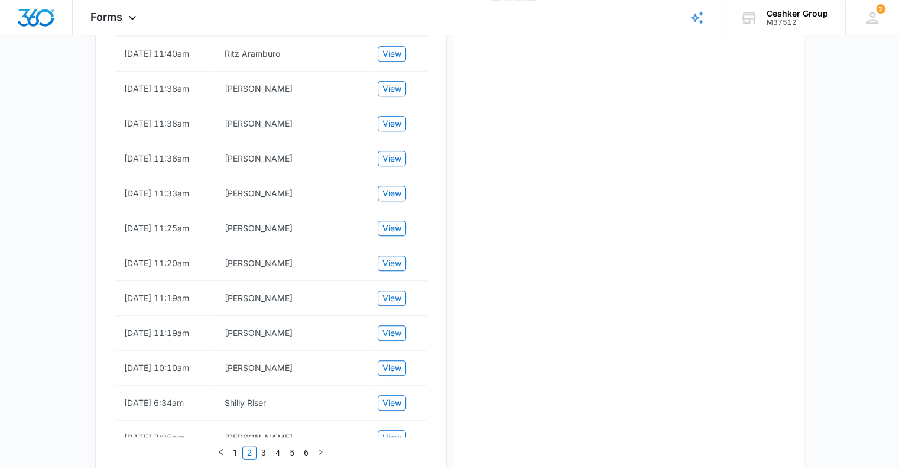
click at [395, 25] on span "View" at bounding box center [391, 18] width 19 height 13
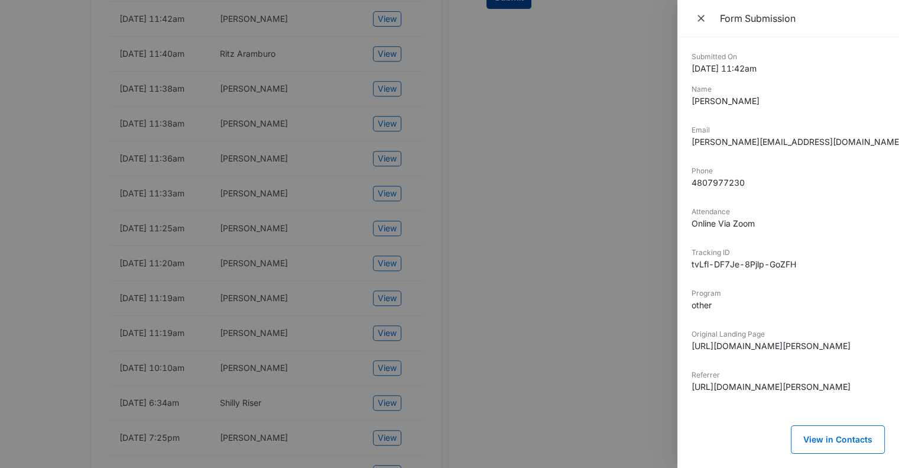
click at [394, 90] on div at bounding box center [449, 234] width 899 height 468
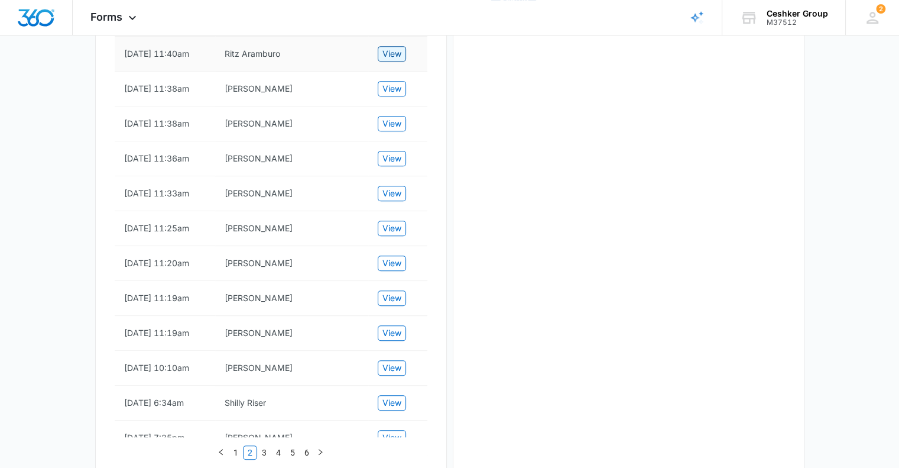
click at [383, 60] on span "View" at bounding box center [391, 53] width 19 height 13
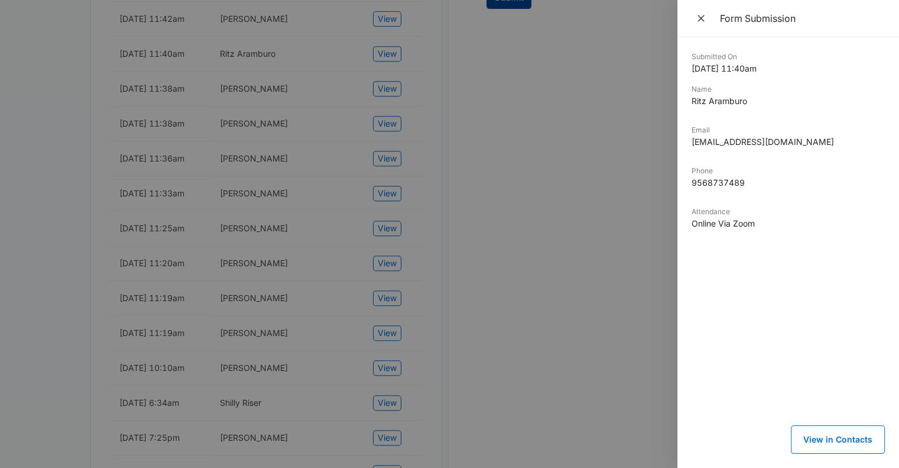
click at [383, 131] on div at bounding box center [449, 234] width 899 height 468
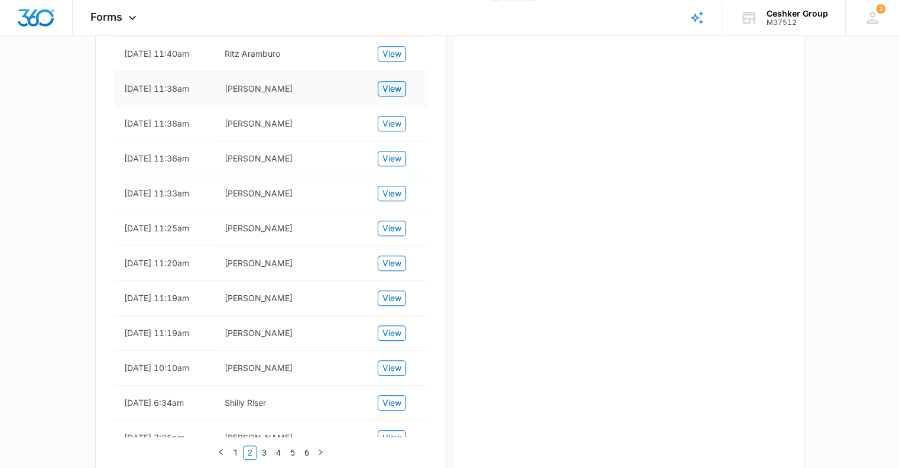
click at [388, 95] on span "View" at bounding box center [391, 88] width 19 height 13
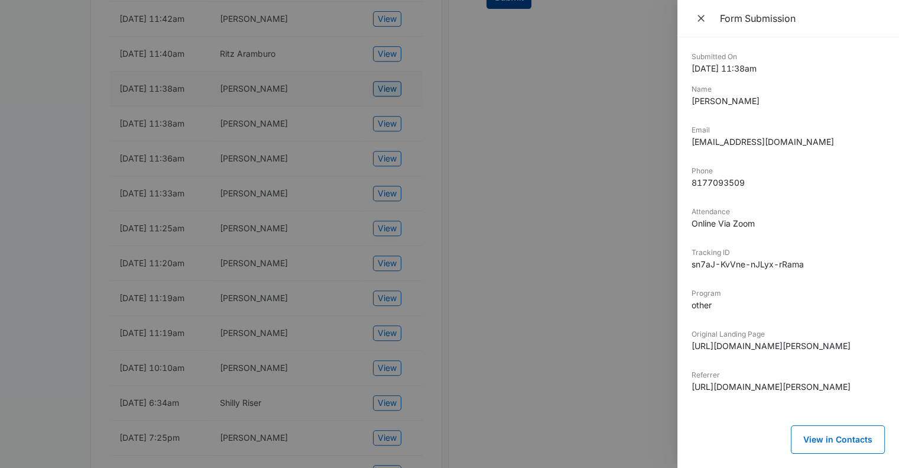
click at [388, 180] on div at bounding box center [449, 234] width 899 height 468
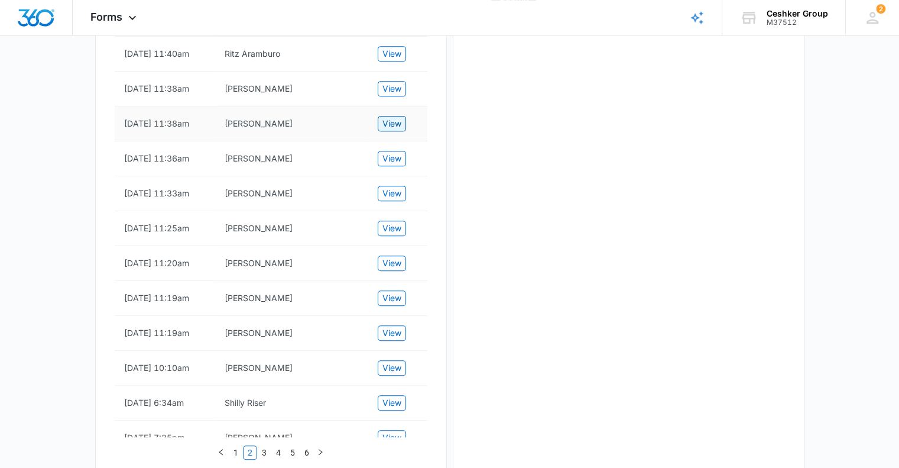
click at [390, 130] on span "View" at bounding box center [391, 123] width 19 height 13
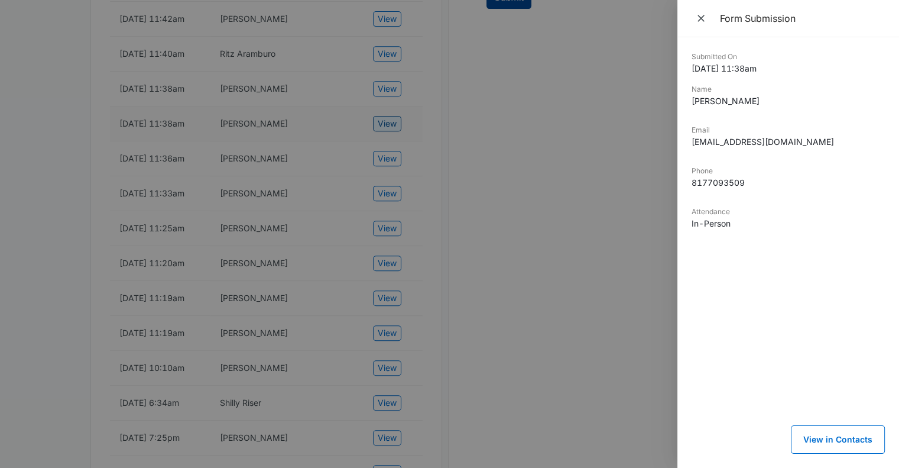
click at [390, 224] on div at bounding box center [449, 234] width 899 height 468
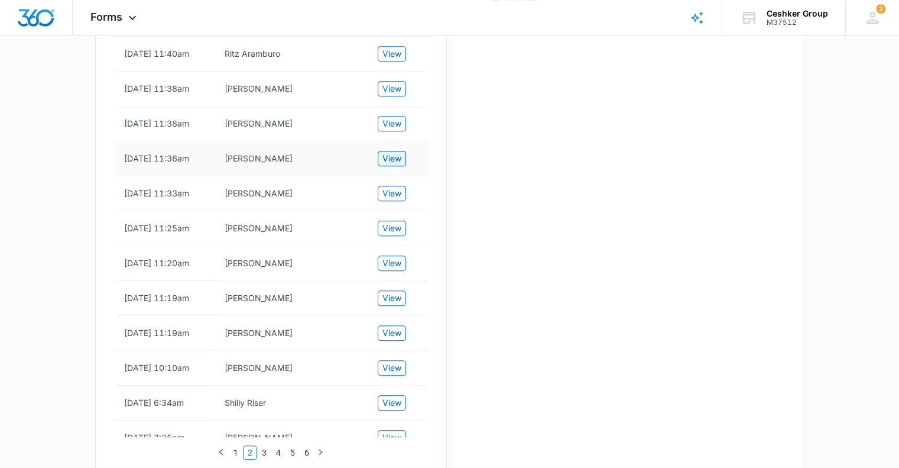
click at [387, 166] on button "View" at bounding box center [392, 158] width 28 height 15
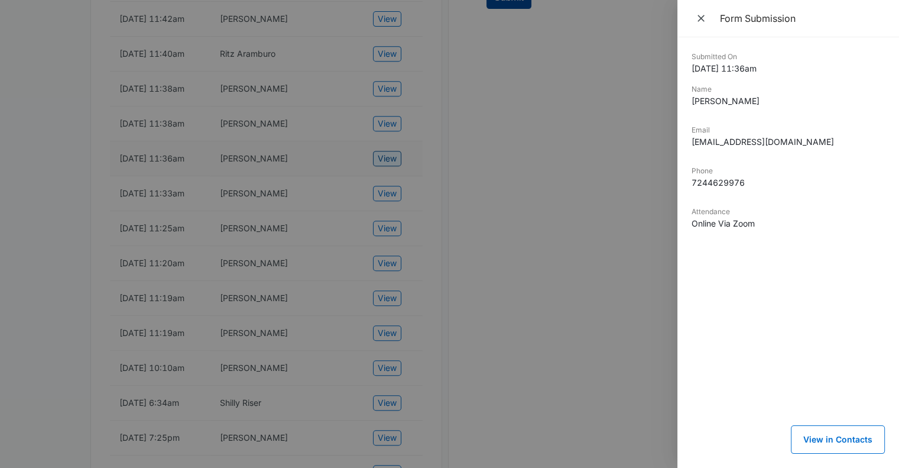
click at [387, 261] on div at bounding box center [449, 234] width 899 height 468
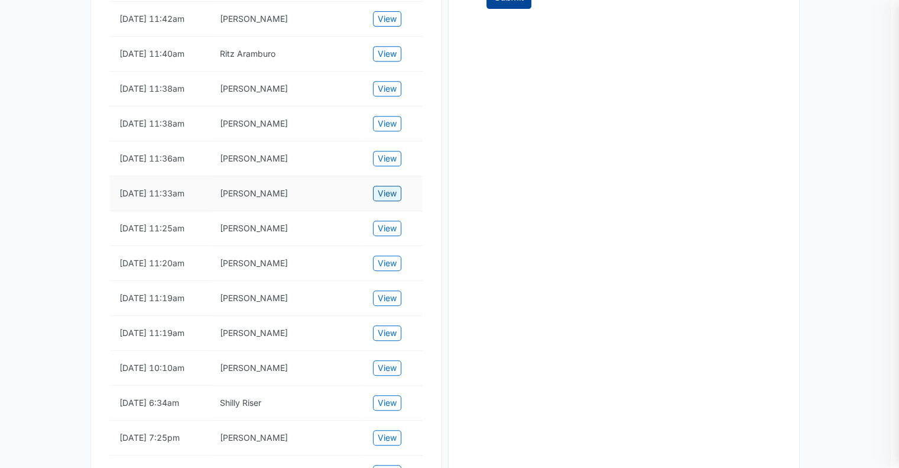
click at [387, 200] on span "View" at bounding box center [387, 193] width 19 height 13
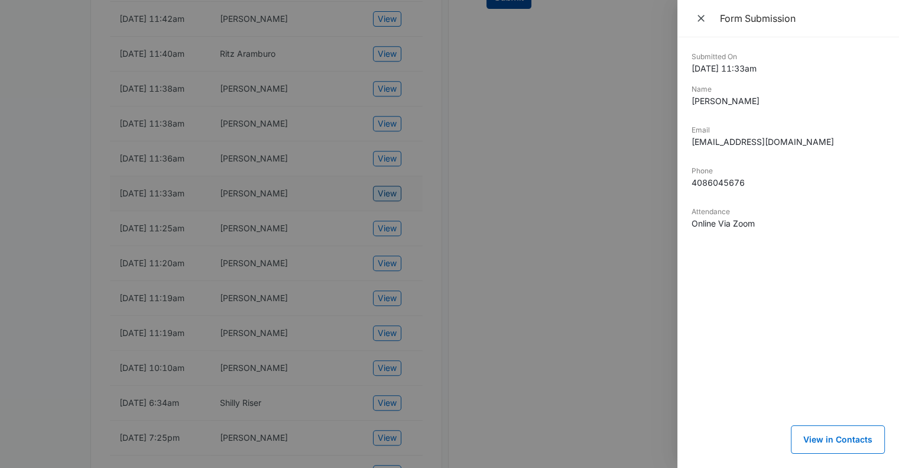
click at [387, 310] on div at bounding box center [449, 234] width 899 height 468
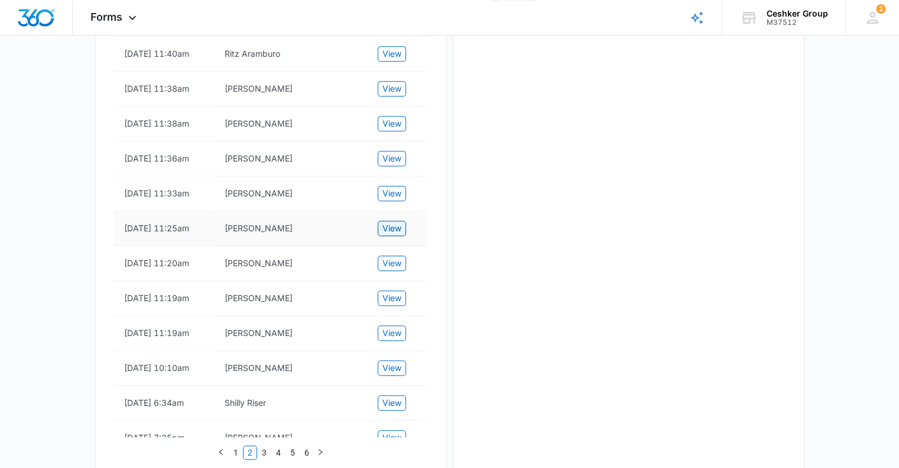
click at [385, 235] on span "View" at bounding box center [391, 228] width 19 height 13
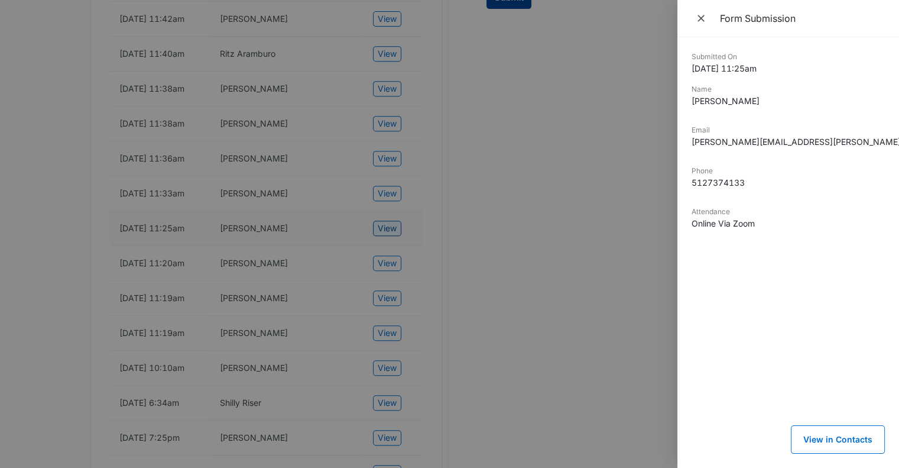
click at [385, 361] on div at bounding box center [449, 234] width 899 height 468
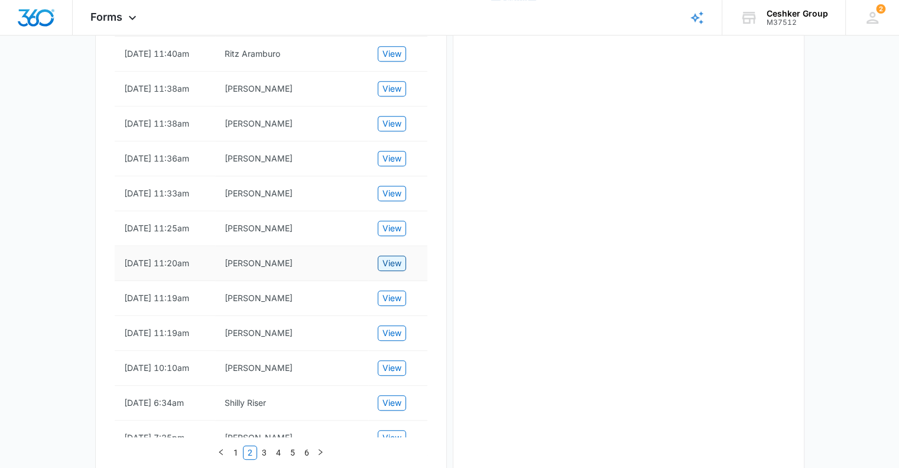
click at [390, 270] on span "View" at bounding box center [391, 263] width 19 height 13
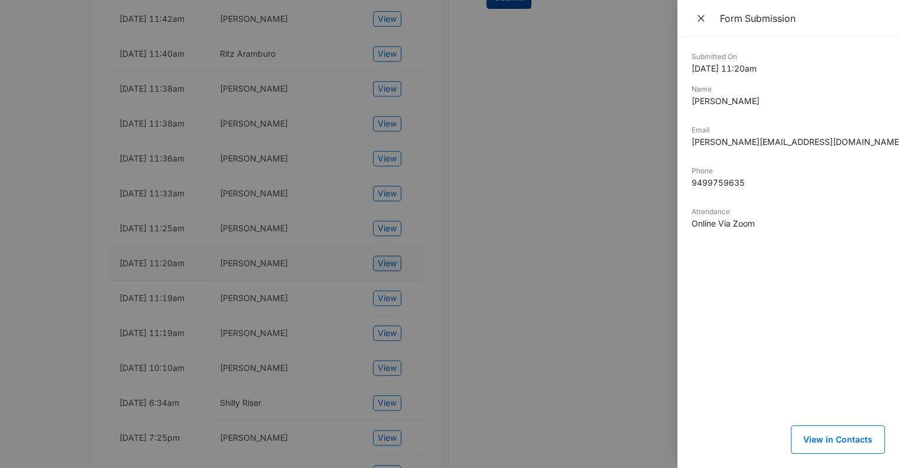
click at [390, 400] on div at bounding box center [449, 234] width 899 height 468
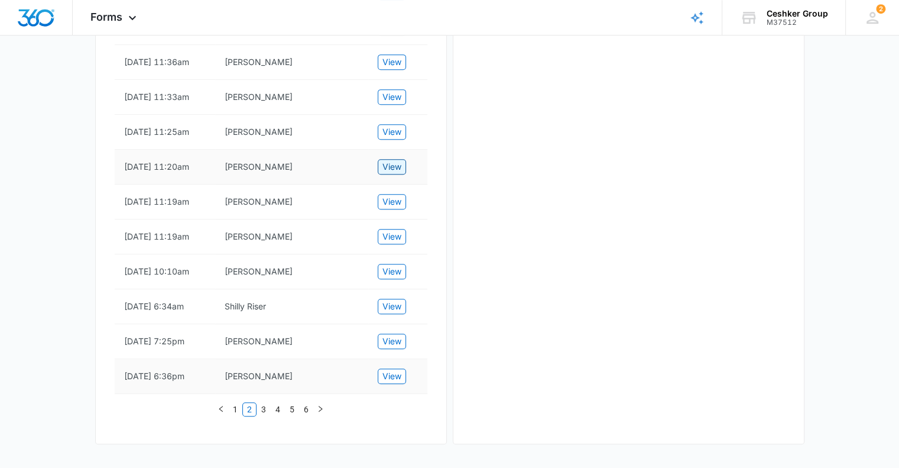
scroll to position [830, 0]
click at [393, 195] on span "View" at bounding box center [391, 201] width 19 height 13
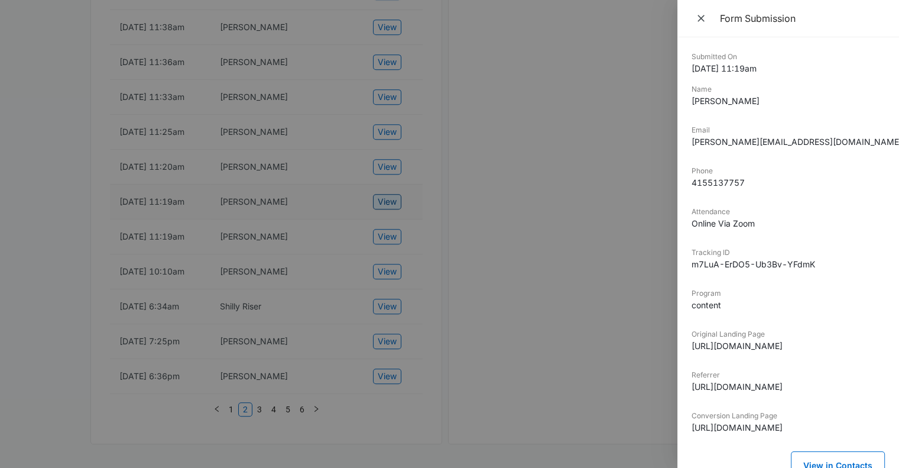
click at [393, 148] on div at bounding box center [449, 234] width 899 height 468
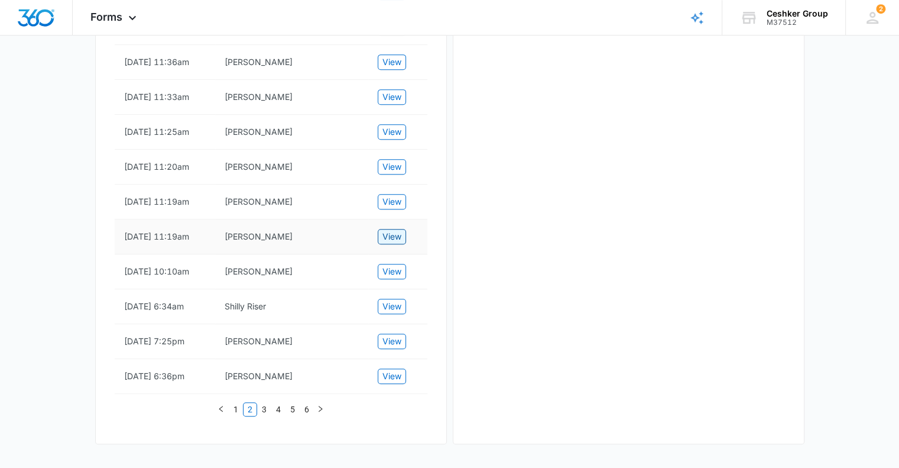
click at [389, 230] on span "View" at bounding box center [391, 236] width 19 height 13
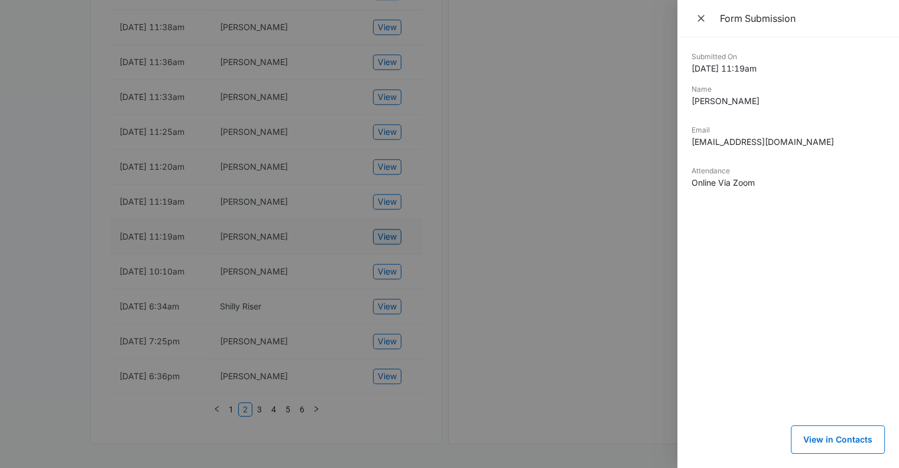
click at [389, 200] on div at bounding box center [449, 234] width 899 height 468
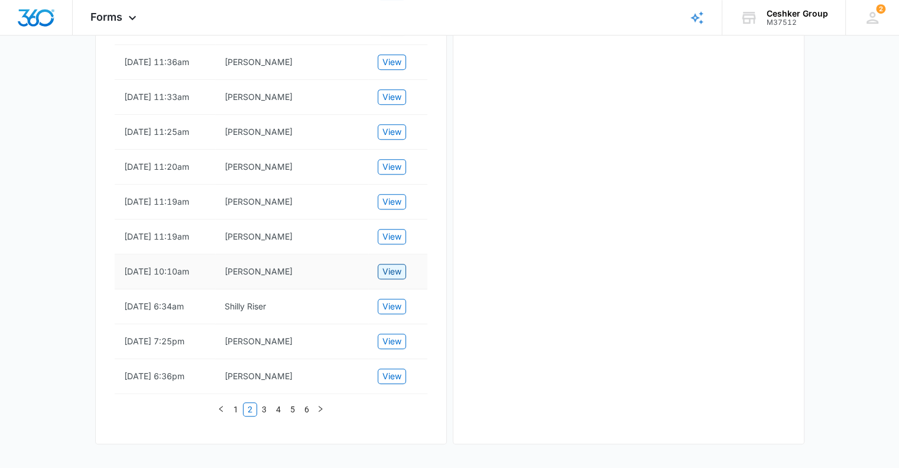
click at [394, 265] on span "View" at bounding box center [391, 271] width 19 height 13
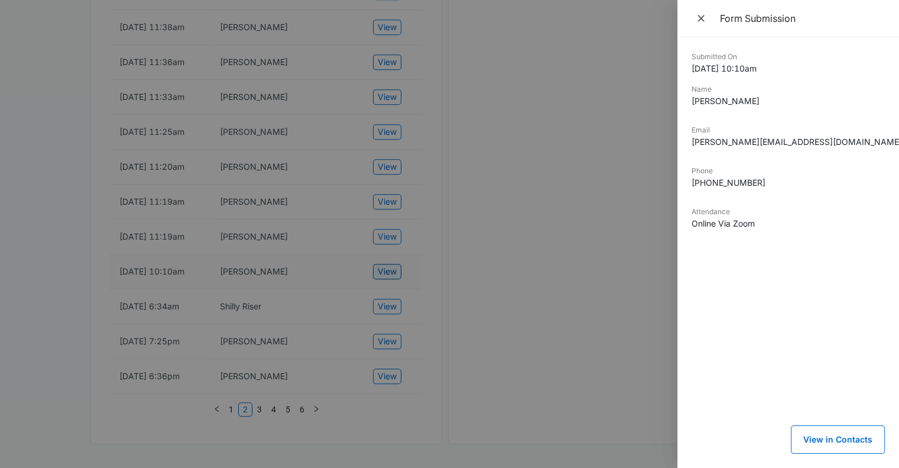
click at [394, 248] on div at bounding box center [449, 234] width 899 height 468
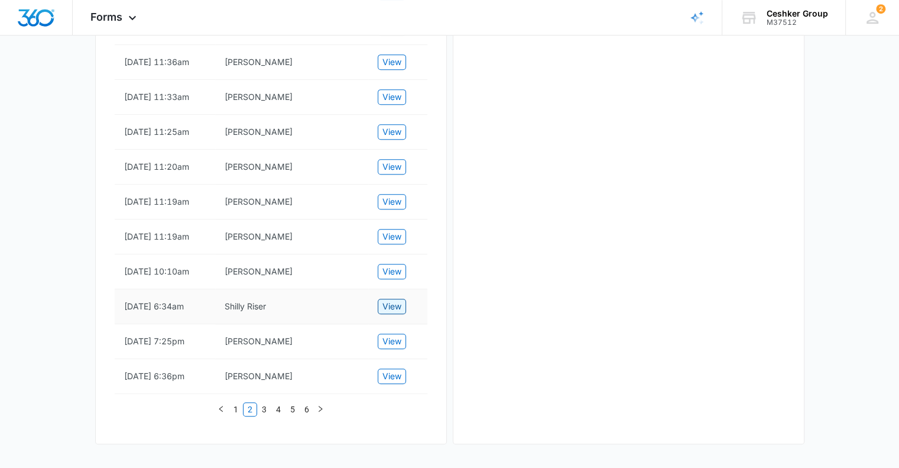
click at [394, 300] on span "View" at bounding box center [391, 306] width 19 height 13
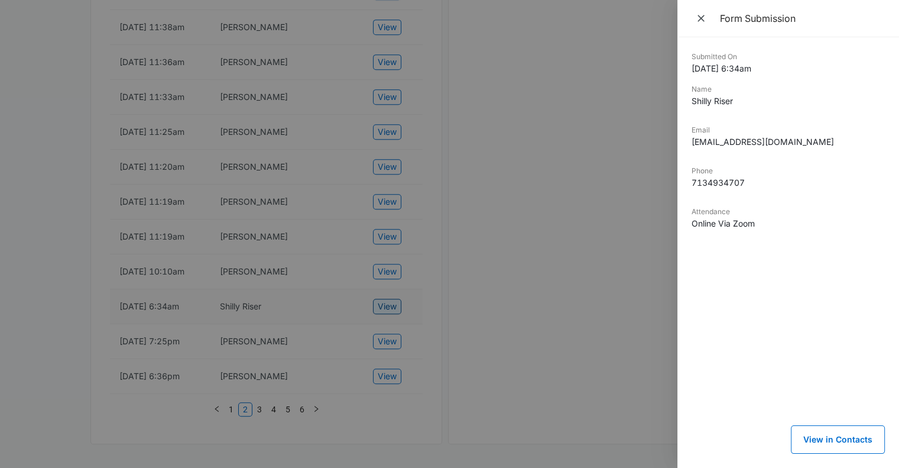
click at [394, 283] on div at bounding box center [449, 234] width 899 height 468
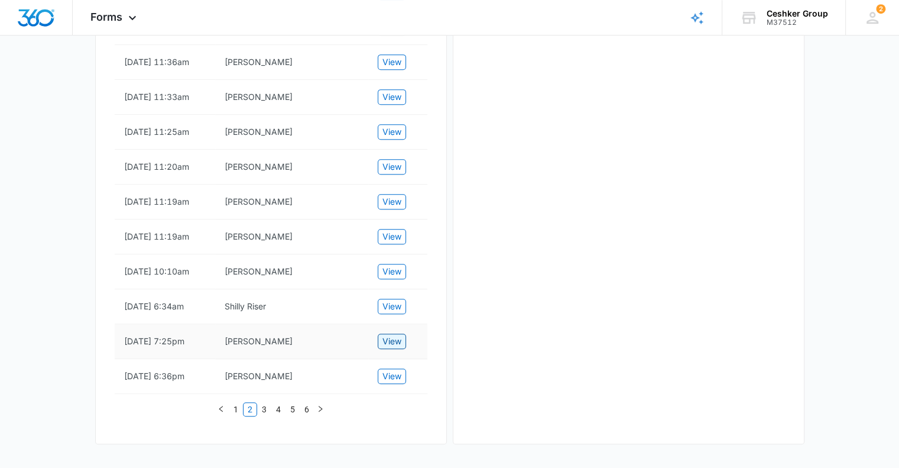
click at [388, 335] on span "View" at bounding box center [391, 341] width 19 height 13
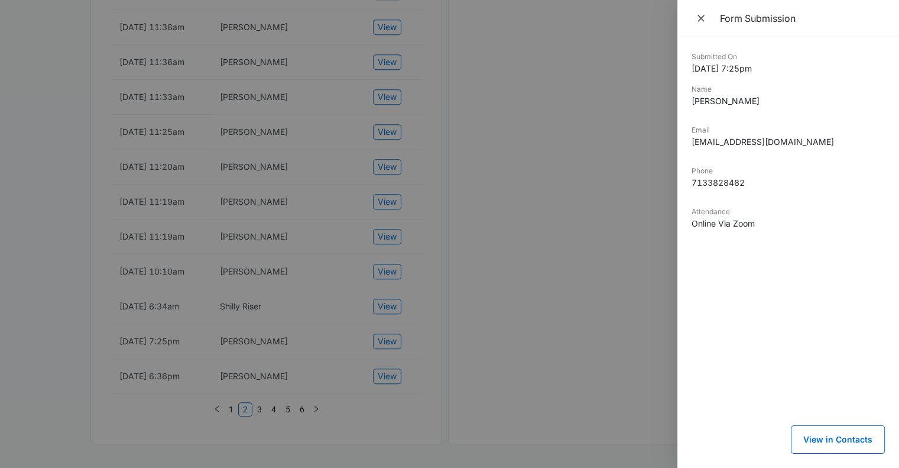
click at [388, 360] on div at bounding box center [449, 234] width 899 height 468
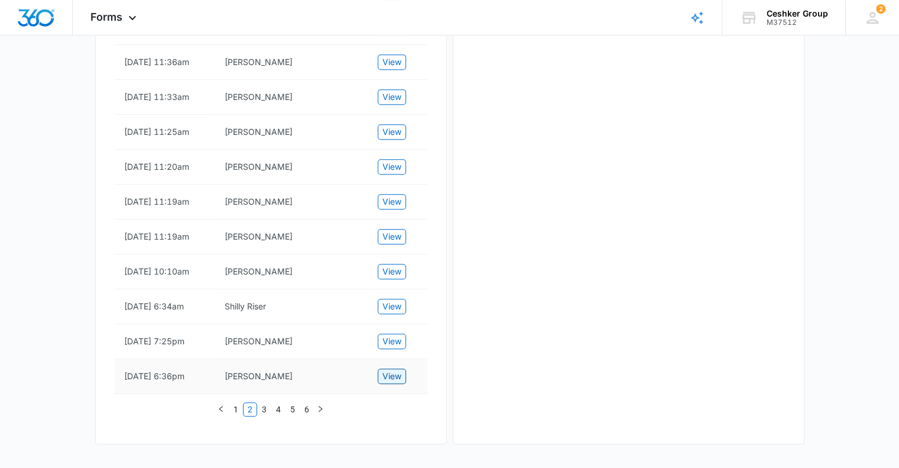
click at [389, 369] on span "View" at bounding box center [391, 375] width 19 height 13
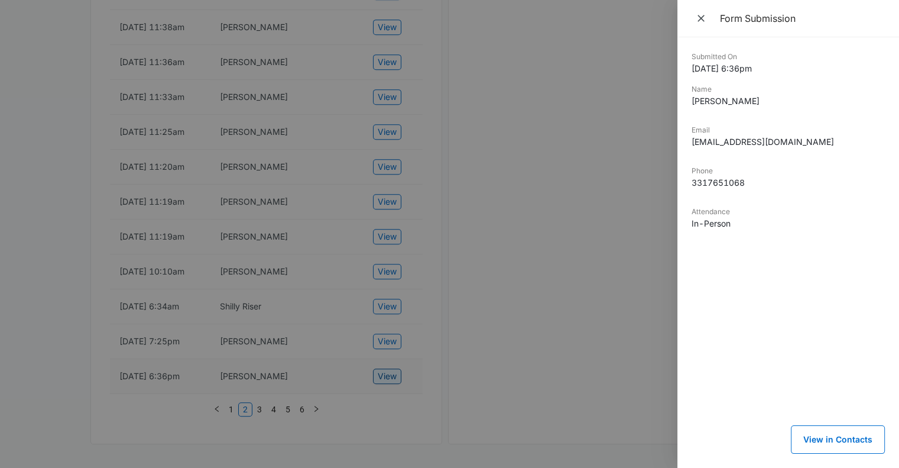
click at [389, 366] on div at bounding box center [449, 234] width 899 height 468
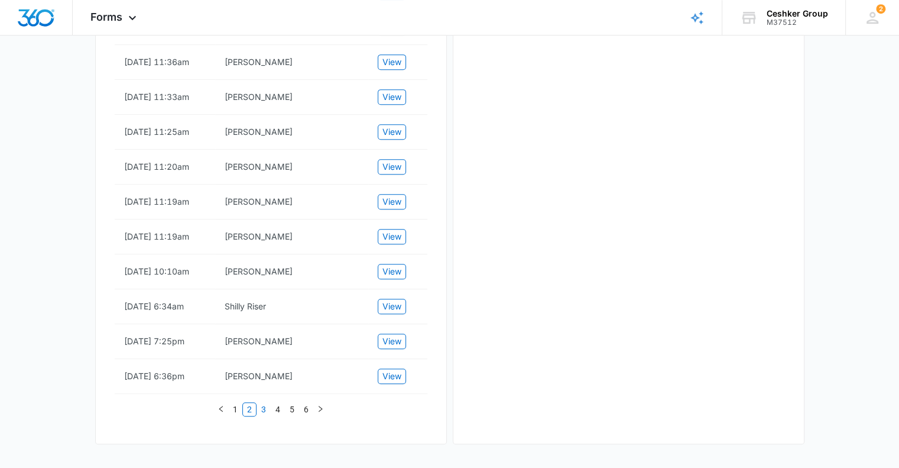
click at [260, 410] on link "3" at bounding box center [263, 409] width 13 height 13
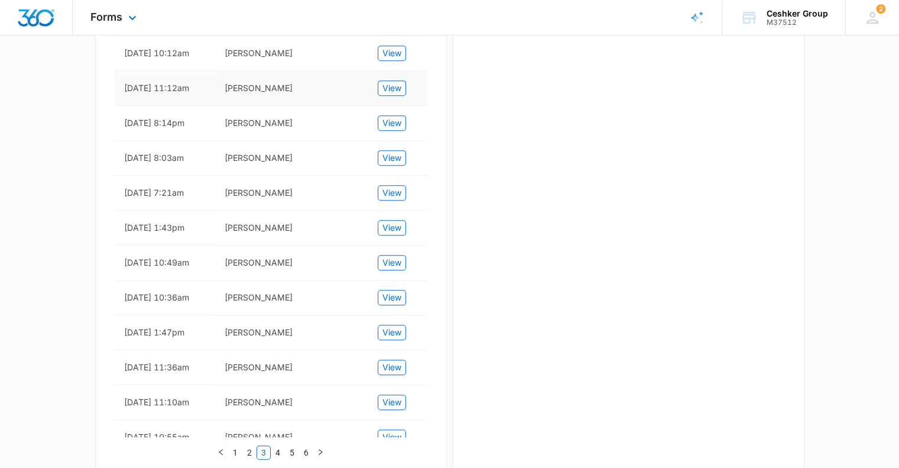
scroll to position [552, 0]
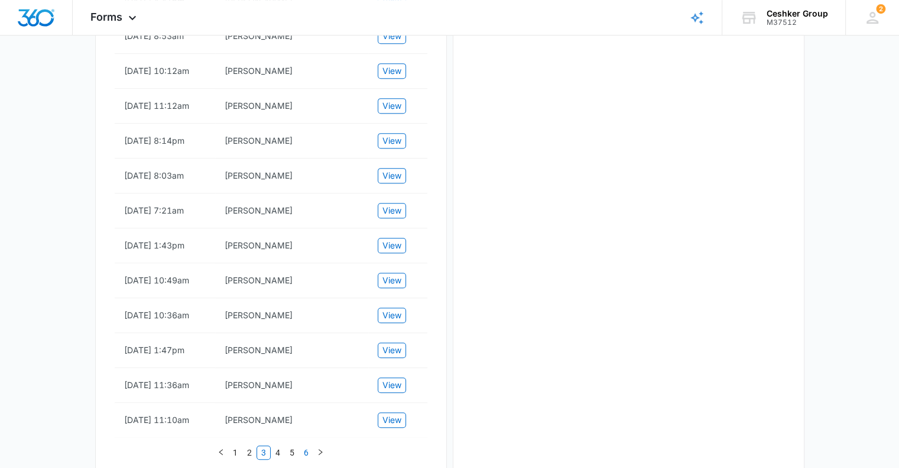
click at [305, 453] on link "6" at bounding box center [306, 452] width 13 height 13
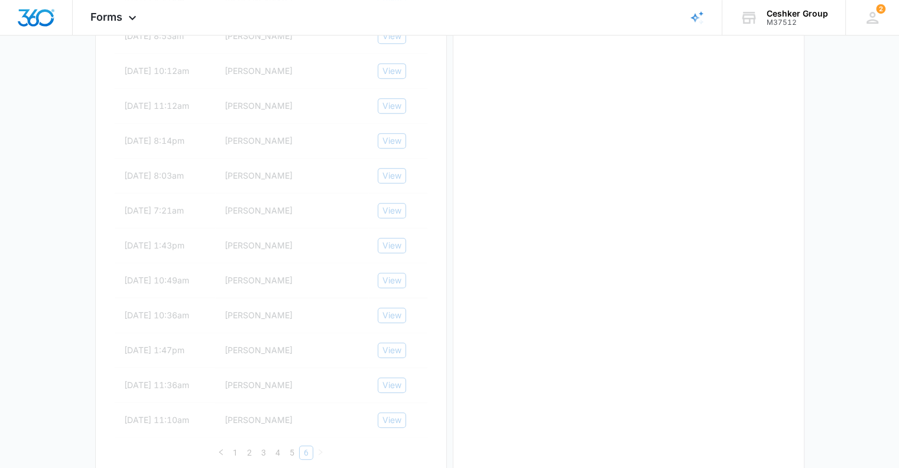
scroll to position [155, 0]
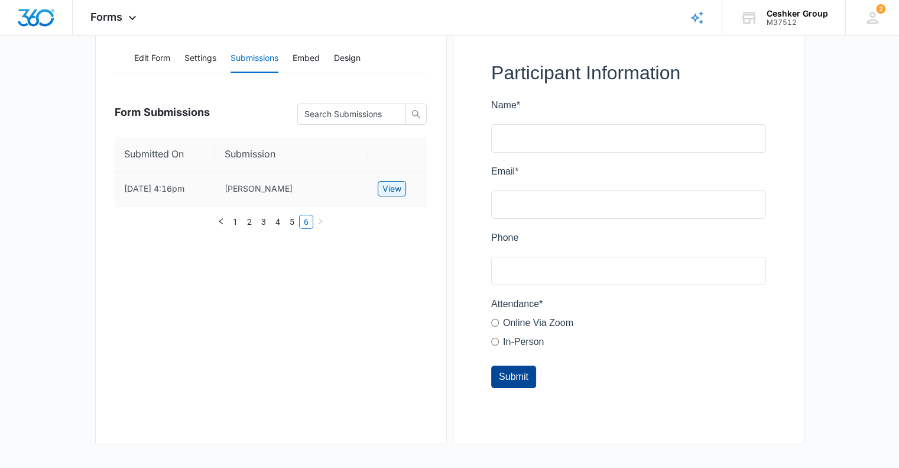
click at [385, 193] on span "View" at bounding box center [391, 188] width 19 height 13
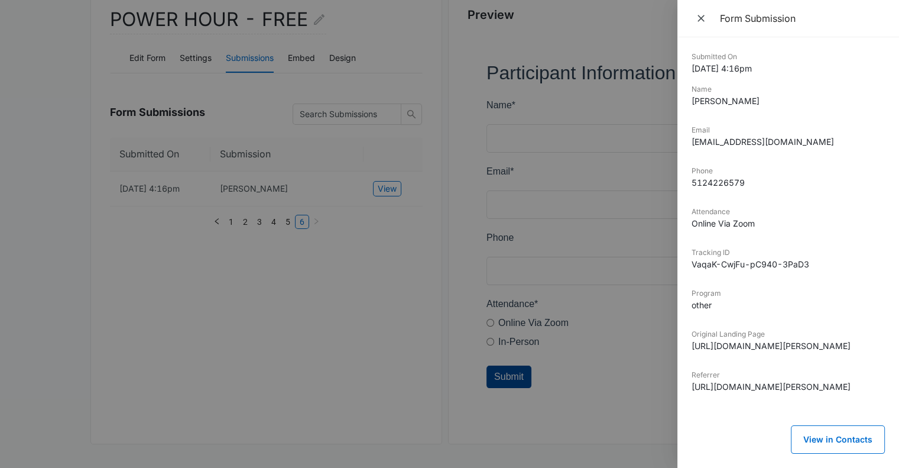
click at [386, 193] on div at bounding box center [449, 234] width 899 height 468
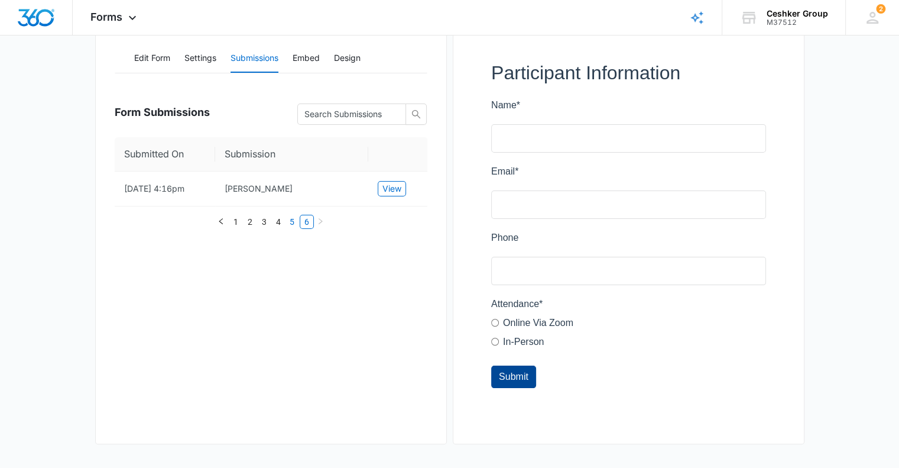
click at [288, 223] on link "5" at bounding box center [292, 221] width 13 height 13
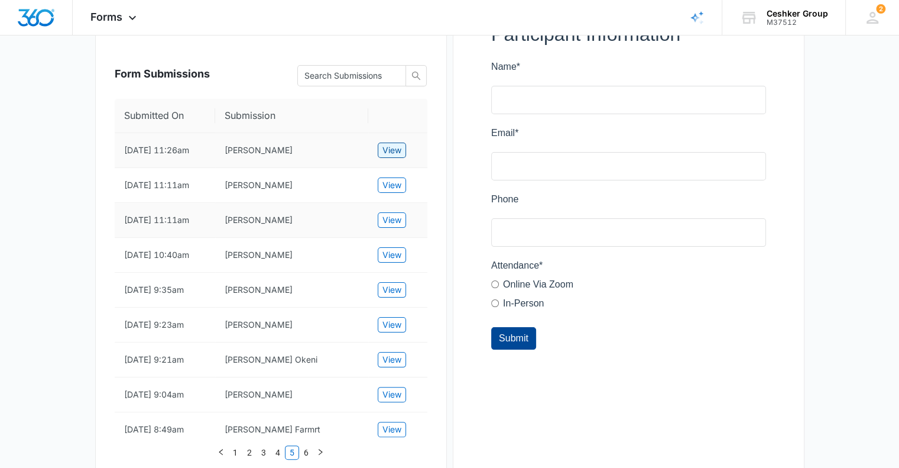
scroll to position [215, 0]
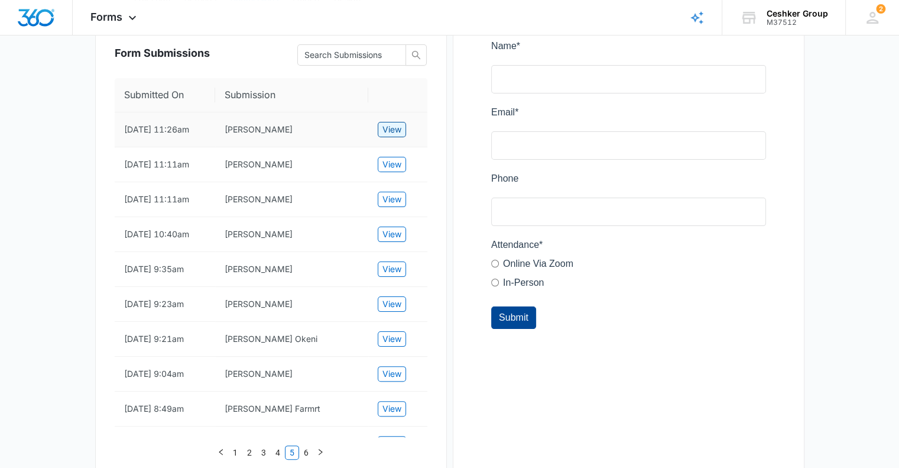
click at [394, 134] on span "View" at bounding box center [391, 129] width 19 height 13
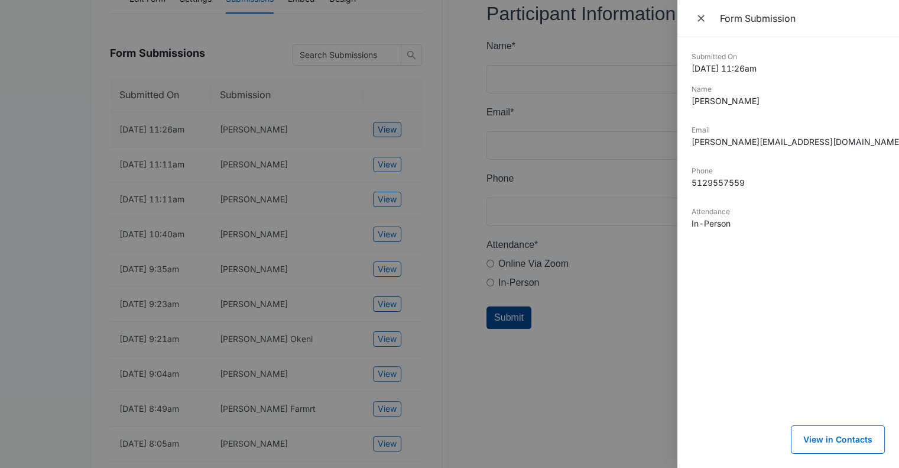
click at [394, 134] on div at bounding box center [449, 234] width 899 height 468
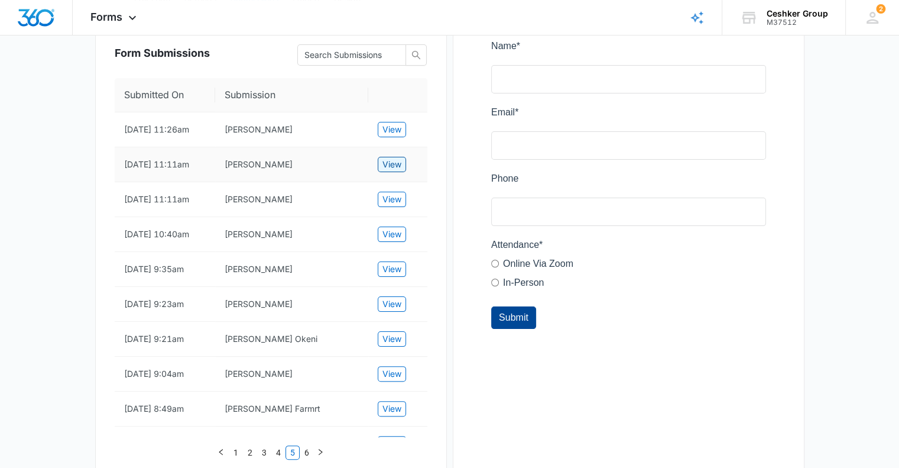
click at [390, 165] on span "View" at bounding box center [391, 164] width 19 height 13
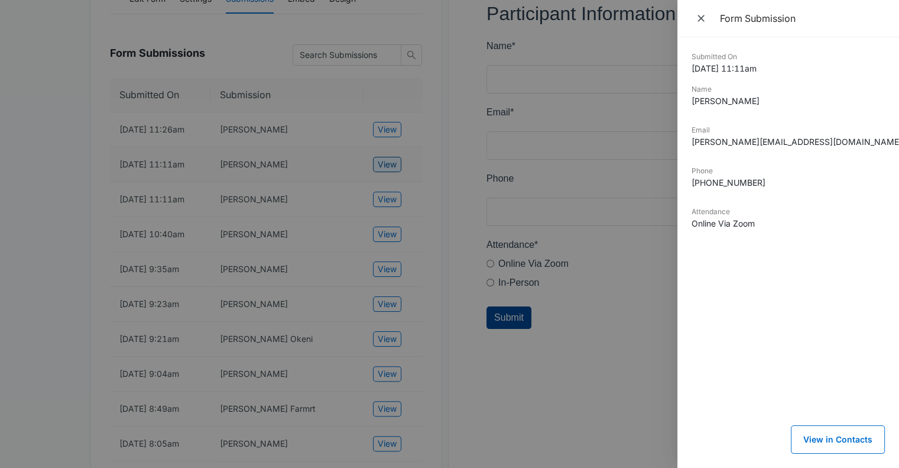
click at [390, 165] on div at bounding box center [449, 234] width 899 height 468
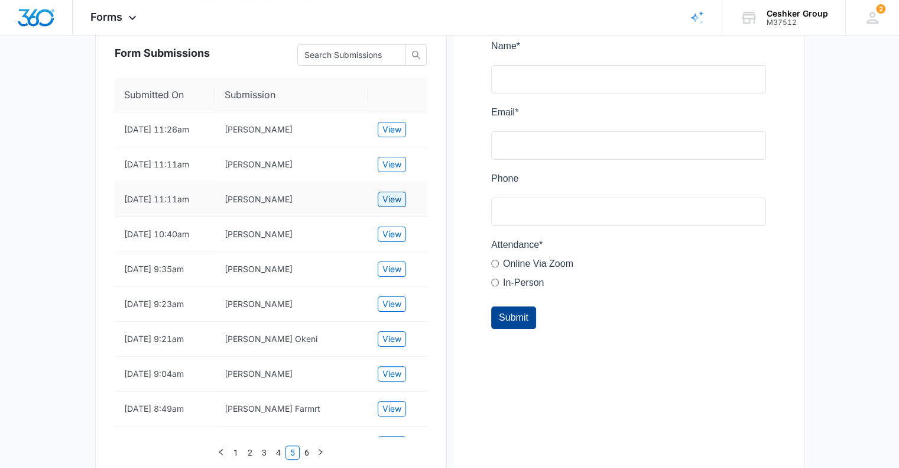
click at [390, 192] on button "View" at bounding box center [392, 199] width 28 height 15
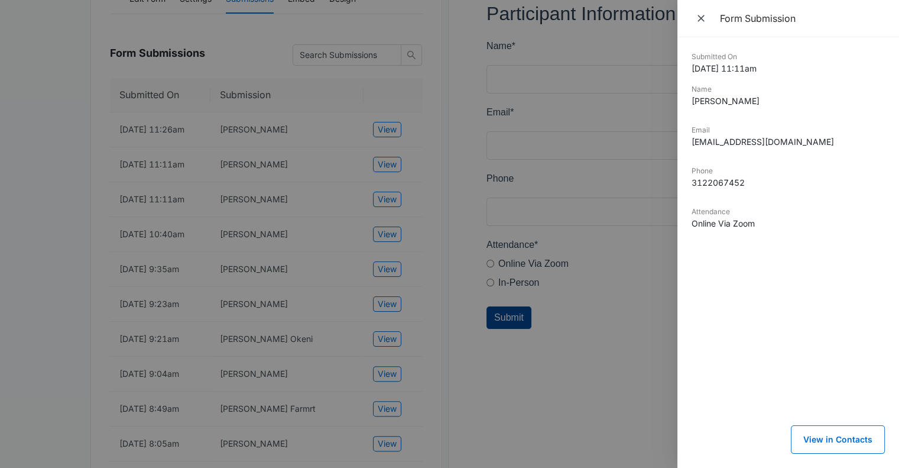
click at [390, 191] on div at bounding box center [449, 234] width 899 height 468
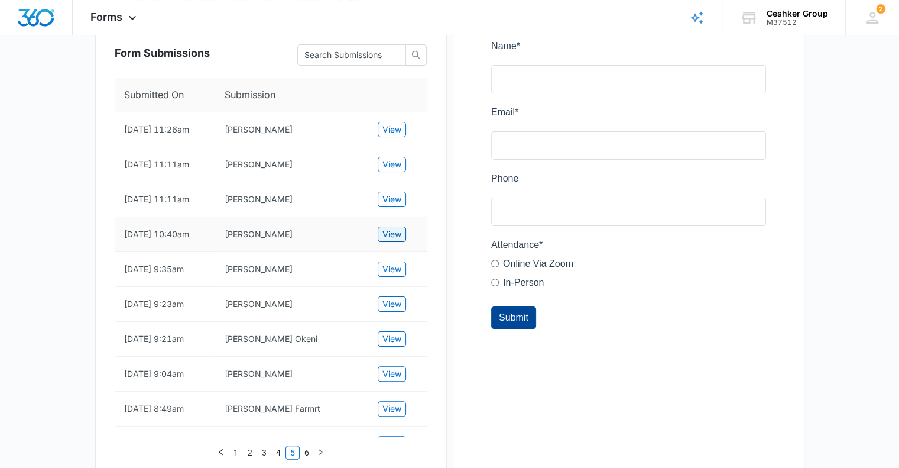
click at [390, 236] on span "View" at bounding box center [391, 234] width 19 height 13
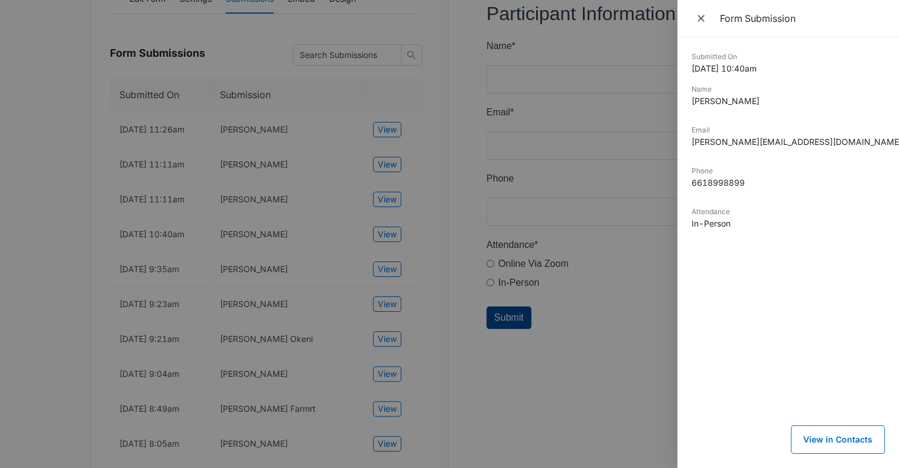
click at [390, 236] on div at bounding box center [449, 234] width 899 height 468
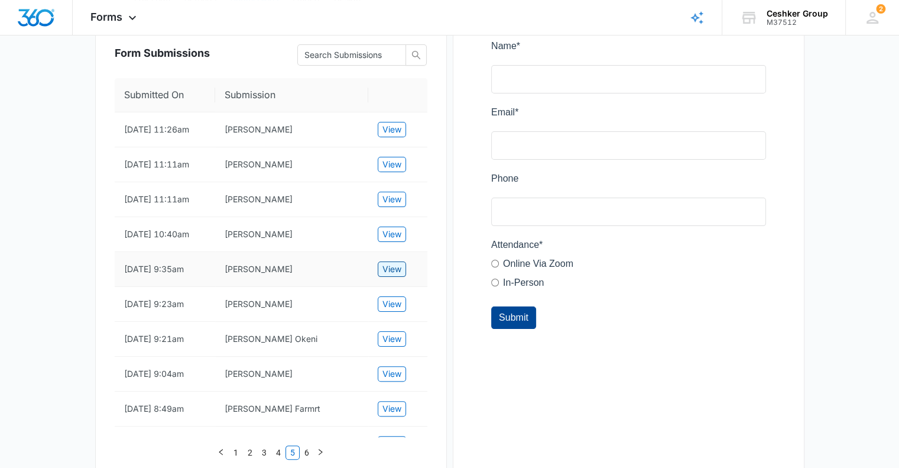
click at [393, 267] on span "View" at bounding box center [391, 268] width 19 height 13
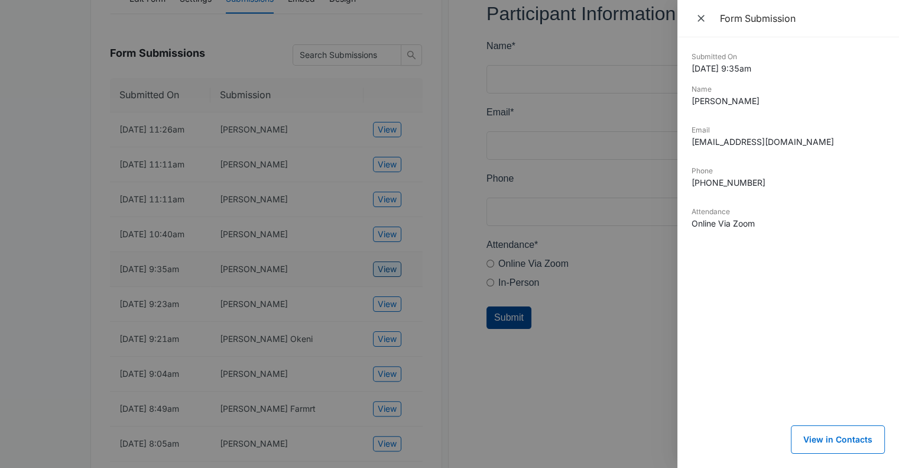
click at [393, 267] on div at bounding box center [449, 234] width 899 height 468
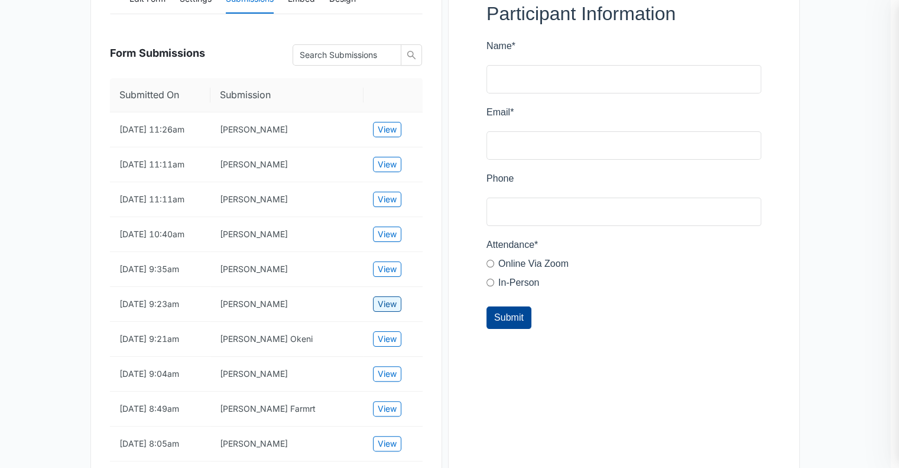
click at [394, 297] on span "View" at bounding box center [387, 303] width 19 height 13
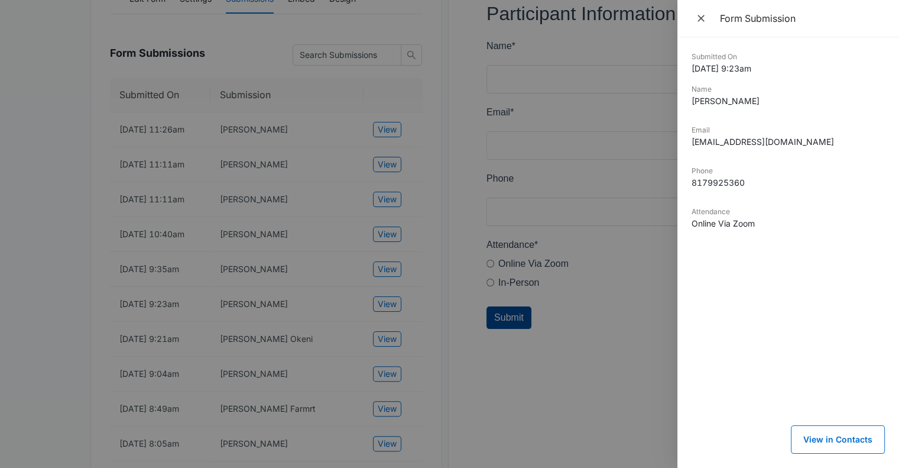
click at [394, 296] on div at bounding box center [449, 234] width 899 height 468
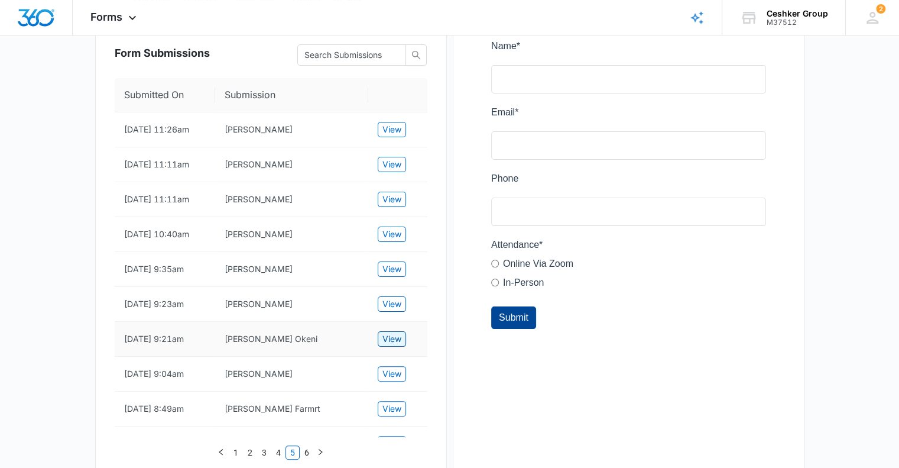
click at [394, 332] on span "View" at bounding box center [391, 338] width 19 height 13
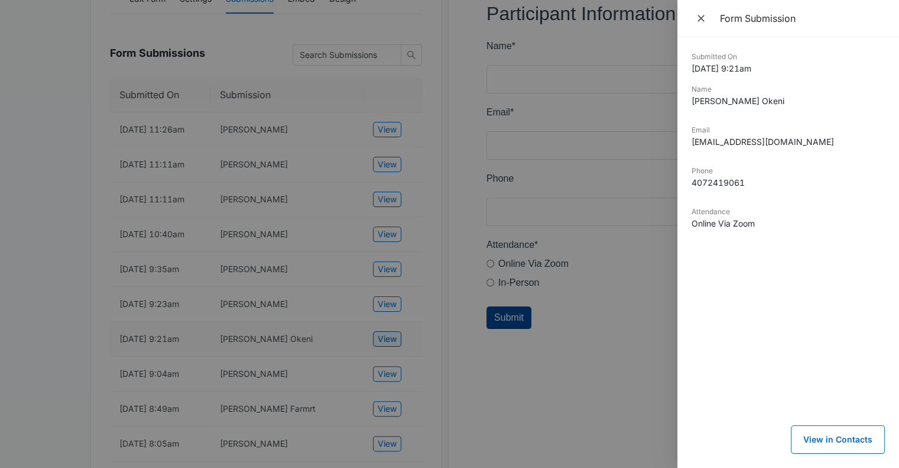
click at [394, 332] on div at bounding box center [449, 234] width 899 height 468
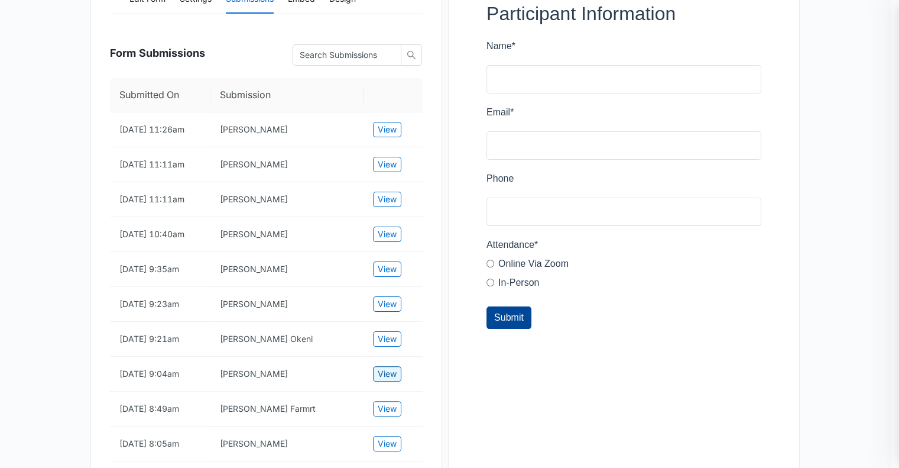
click at [393, 370] on span "View" at bounding box center [387, 373] width 19 height 13
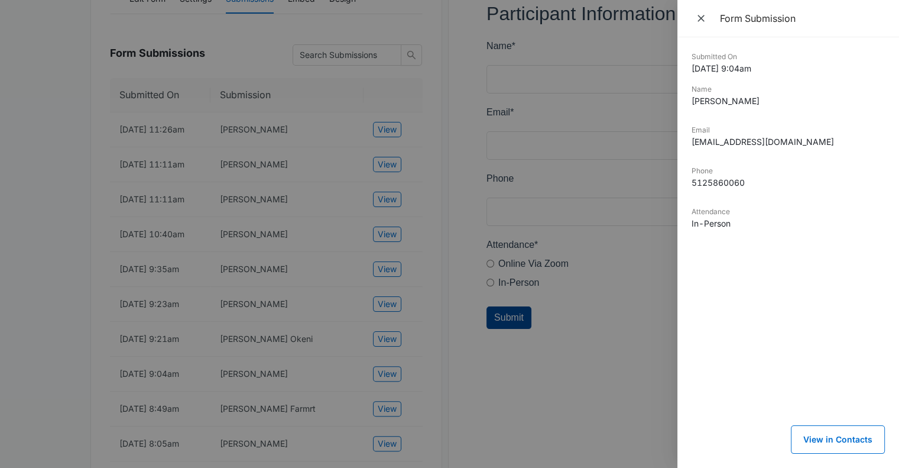
click at [393, 370] on div at bounding box center [449, 234] width 899 height 468
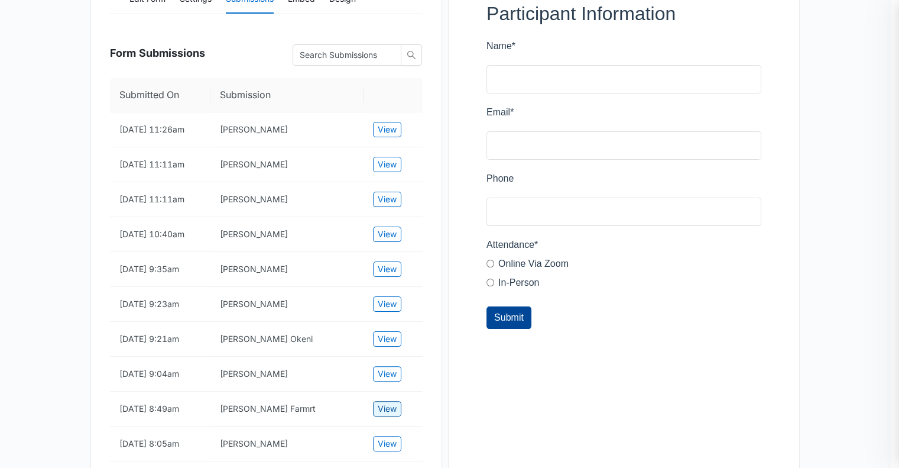
click at [395, 401] on button "View" at bounding box center [387, 408] width 28 height 15
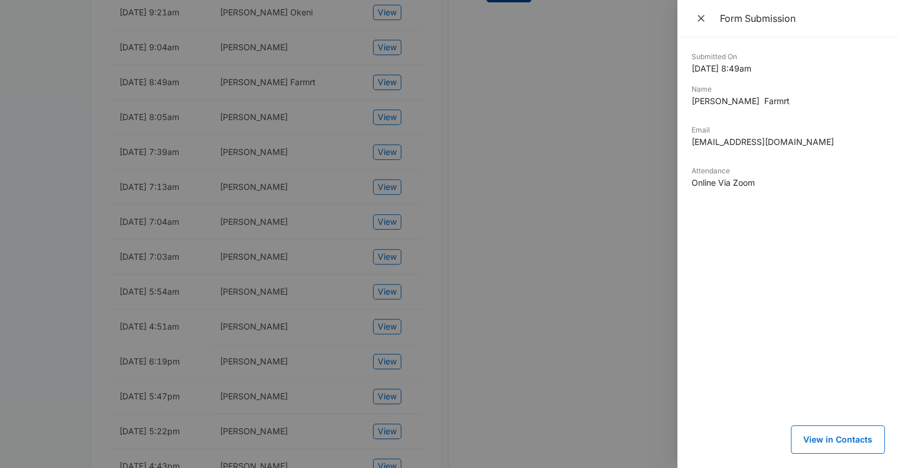
scroll to position [569, 0]
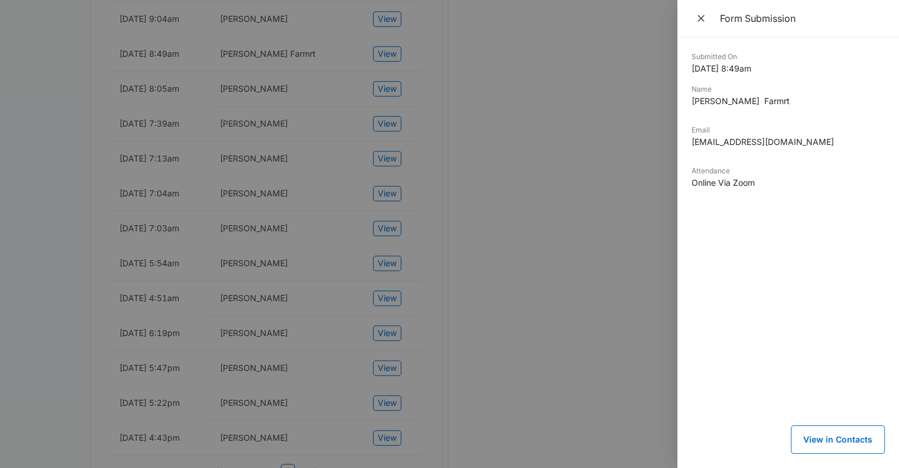
click at [385, 93] on div at bounding box center [449, 234] width 899 height 468
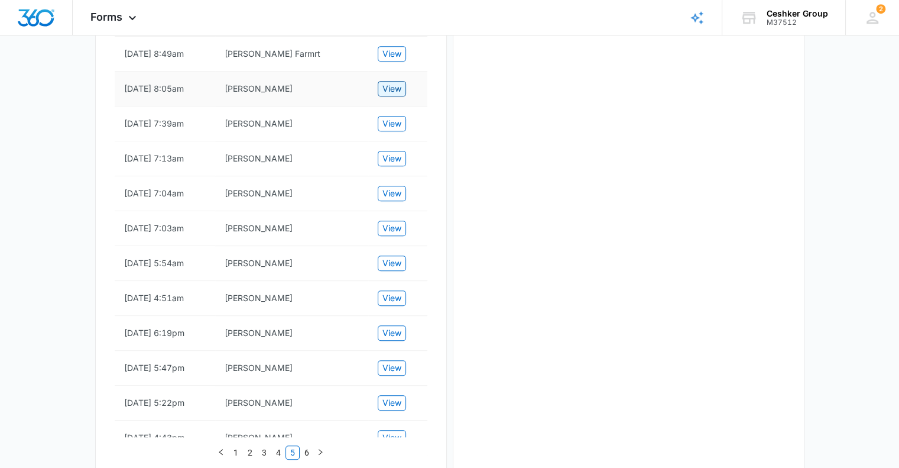
click at [388, 87] on span "View" at bounding box center [391, 88] width 19 height 13
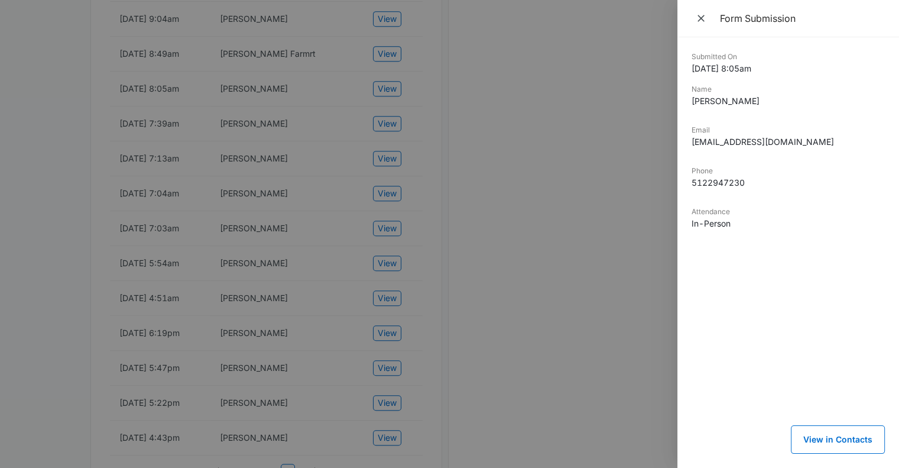
click at [397, 128] on div at bounding box center [449, 234] width 899 height 468
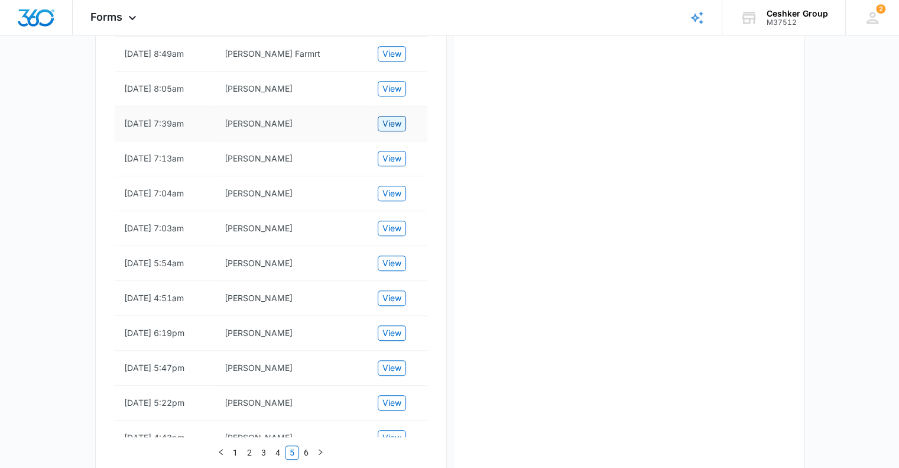
click at [391, 121] on span "View" at bounding box center [391, 123] width 19 height 13
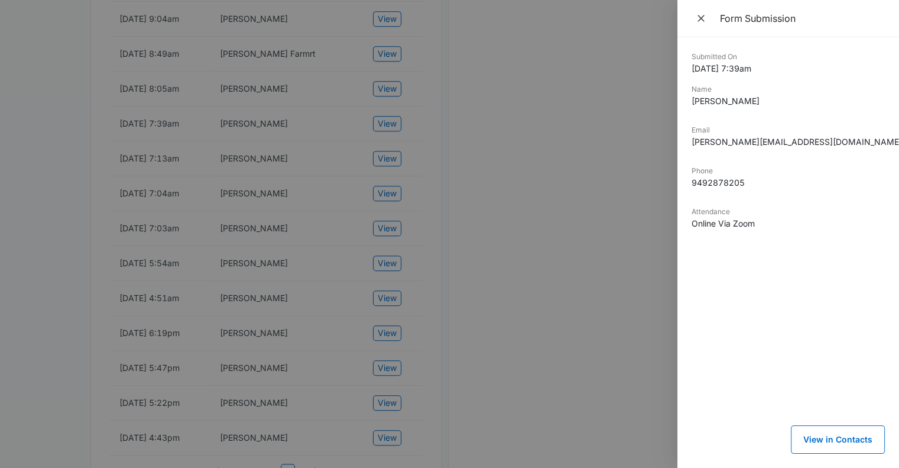
click at [385, 160] on div at bounding box center [449, 234] width 899 height 468
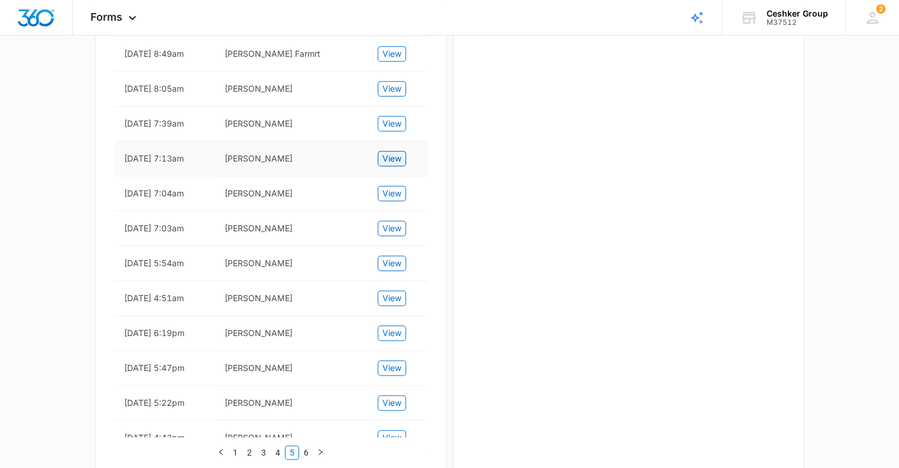
click at [385, 160] on span "View" at bounding box center [391, 158] width 19 height 13
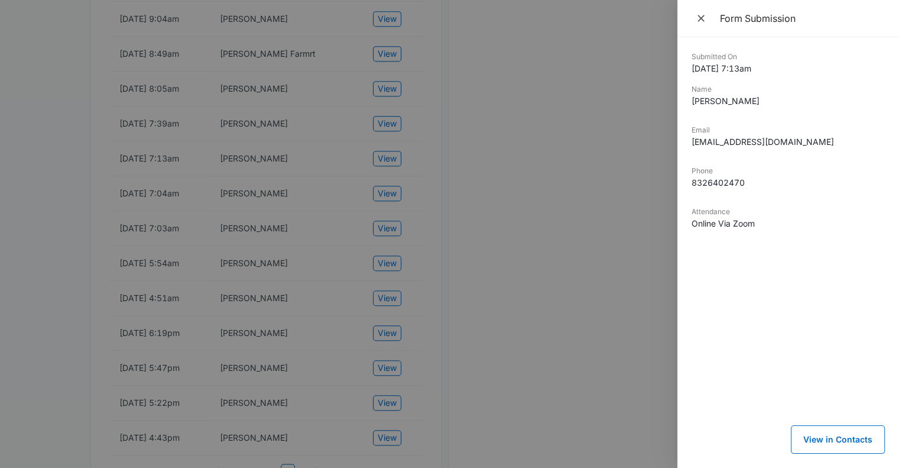
click at [386, 190] on div at bounding box center [449, 234] width 899 height 468
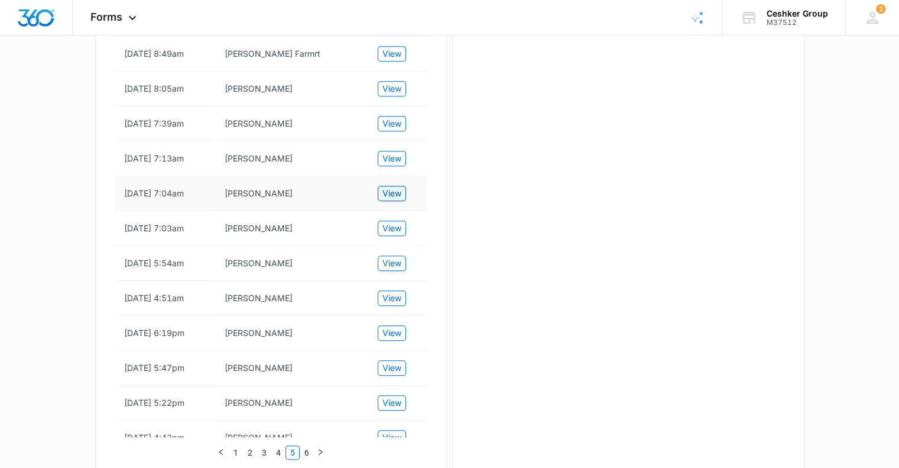
click at [386, 190] on span "View" at bounding box center [391, 193] width 19 height 13
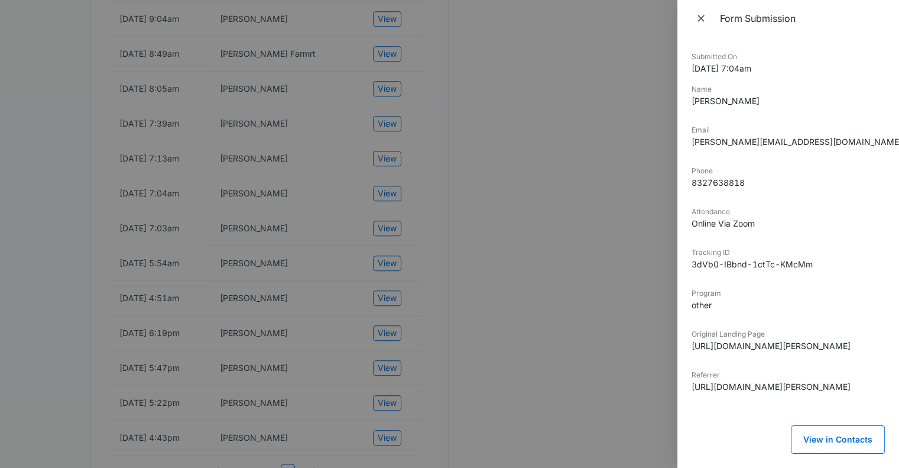
click at [384, 223] on div at bounding box center [449, 234] width 899 height 468
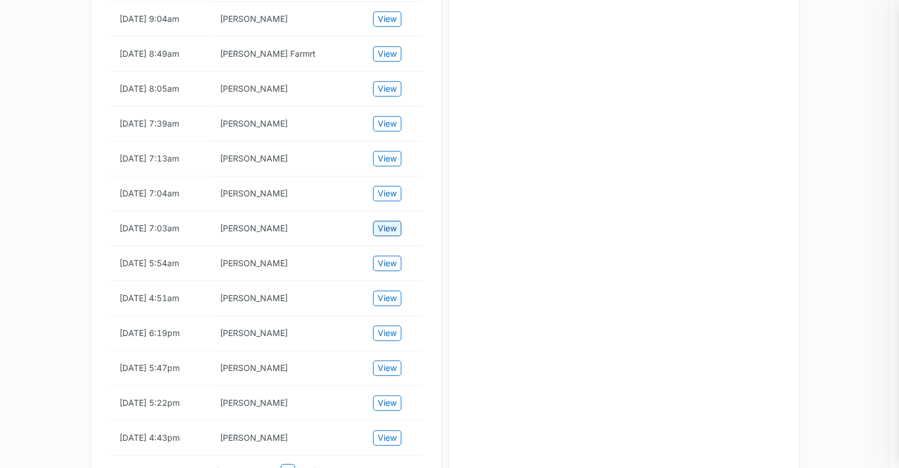
click at [384, 223] on span "View" at bounding box center [387, 228] width 19 height 13
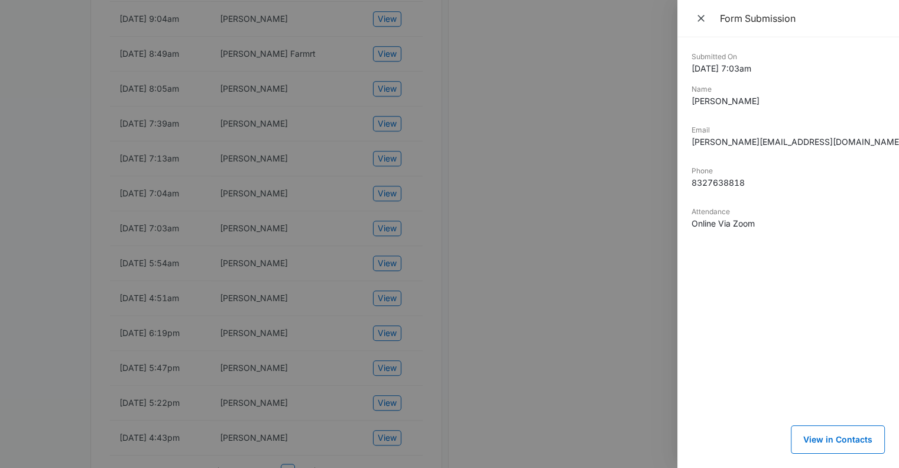
click at [385, 261] on div at bounding box center [449, 234] width 899 height 468
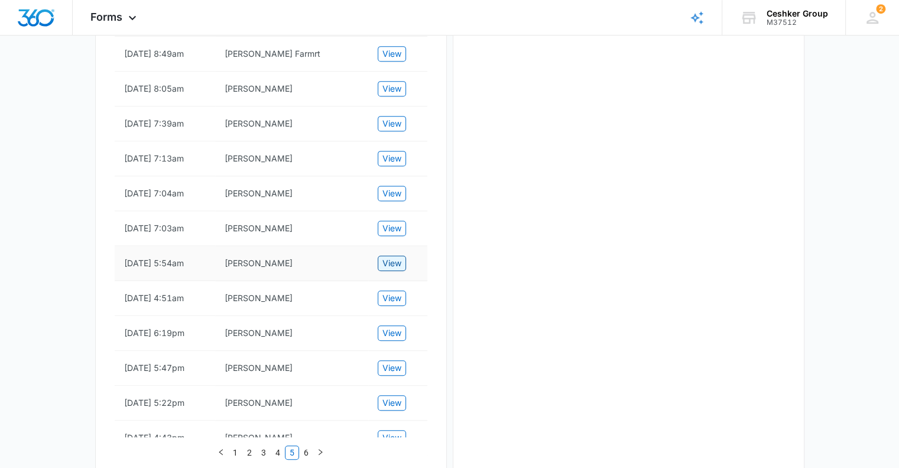
click at [385, 261] on span "View" at bounding box center [391, 263] width 19 height 13
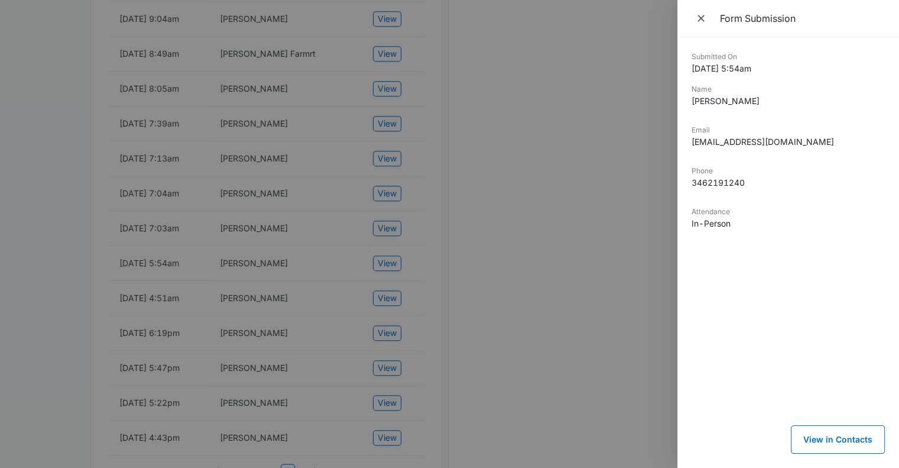
click at [393, 295] on div at bounding box center [449, 234] width 899 height 468
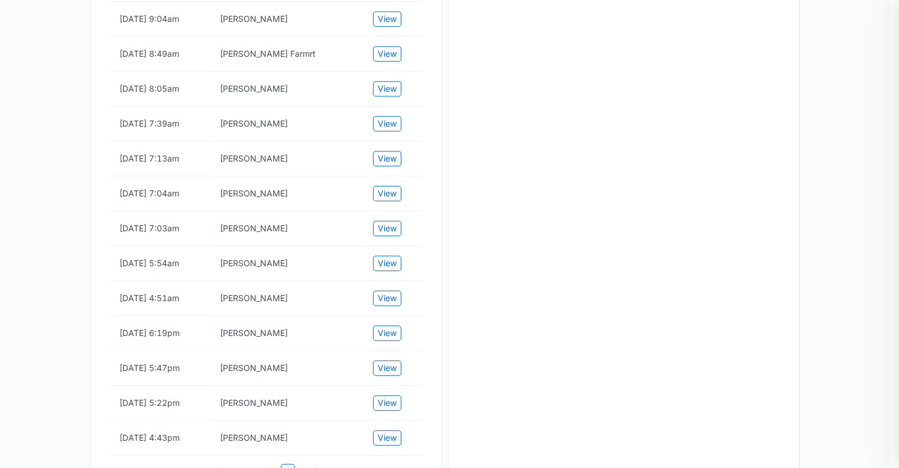
click at [393, 295] on div at bounding box center [449, 234] width 899 height 468
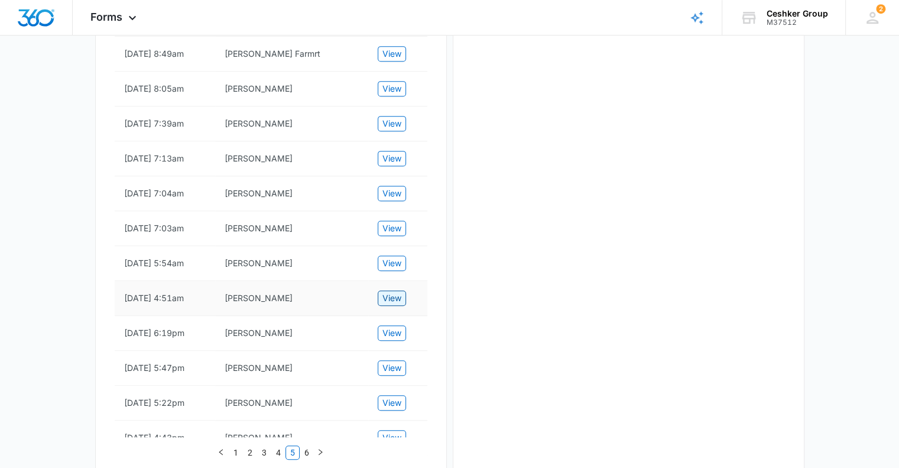
click at [393, 295] on span "View" at bounding box center [391, 297] width 19 height 13
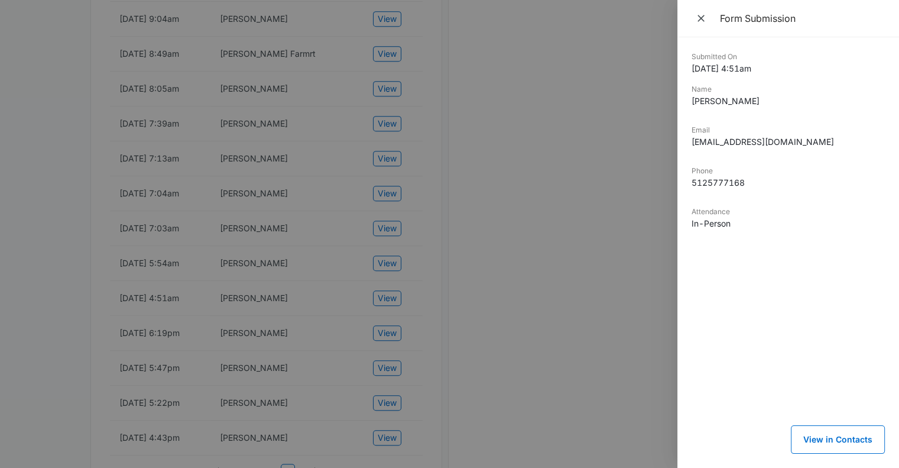
click at [393, 329] on div at bounding box center [449, 234] width 899 height 468
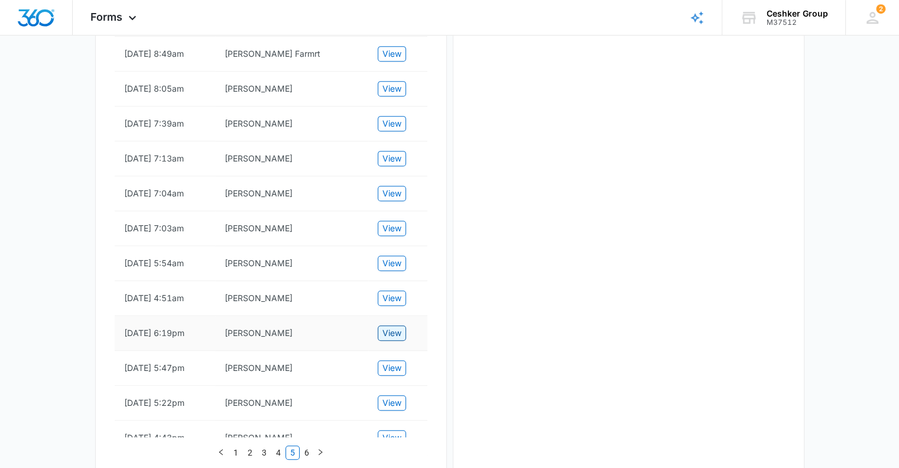
click at [391, 333] on span "View" at bounding box center [391, 332] width 19 height 13
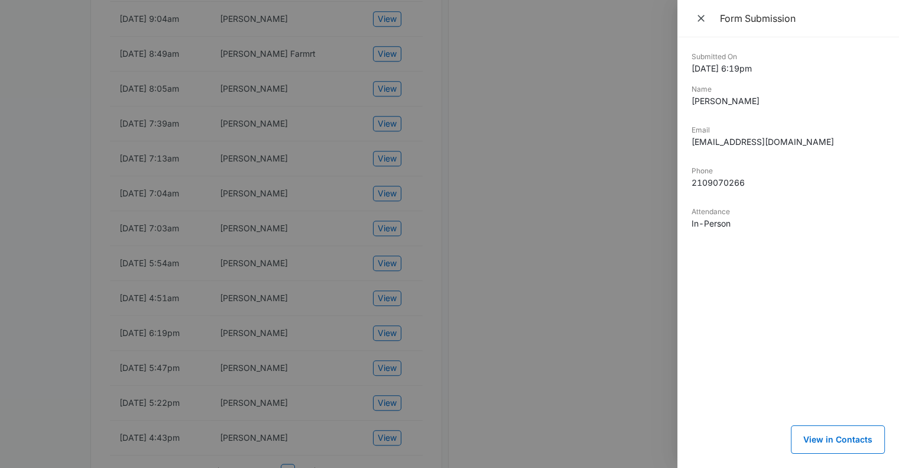
click at [391, 358] on div at bounding box center [449, 234] width 899 height 468
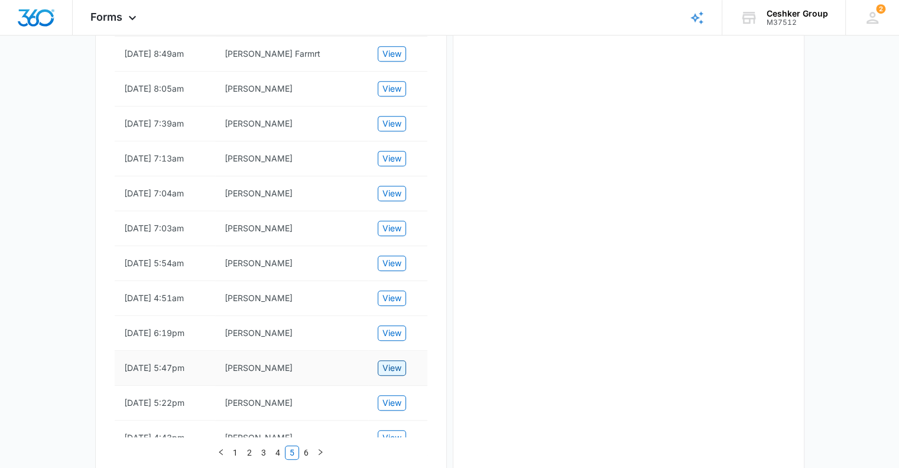
click at [391, 361] on span "View" at bounding box center [391, 367] width 19 height 13
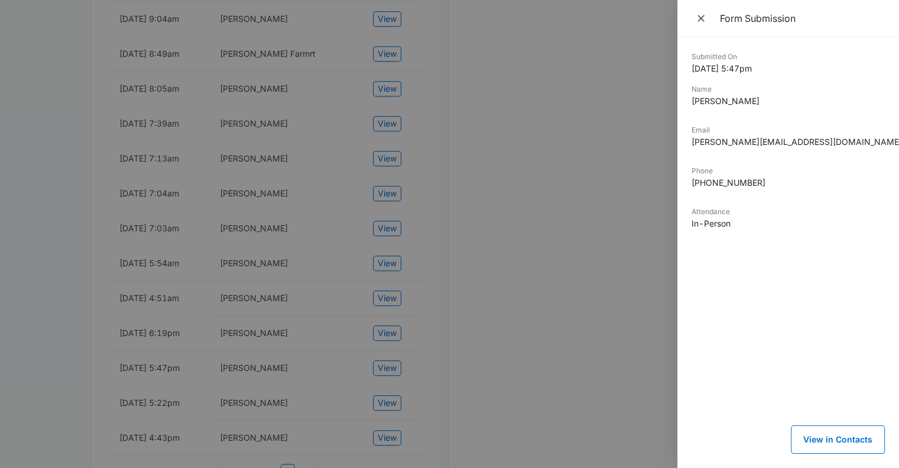
click at [387, 393] on div at bounding box center [449, 234] width 899 height 468
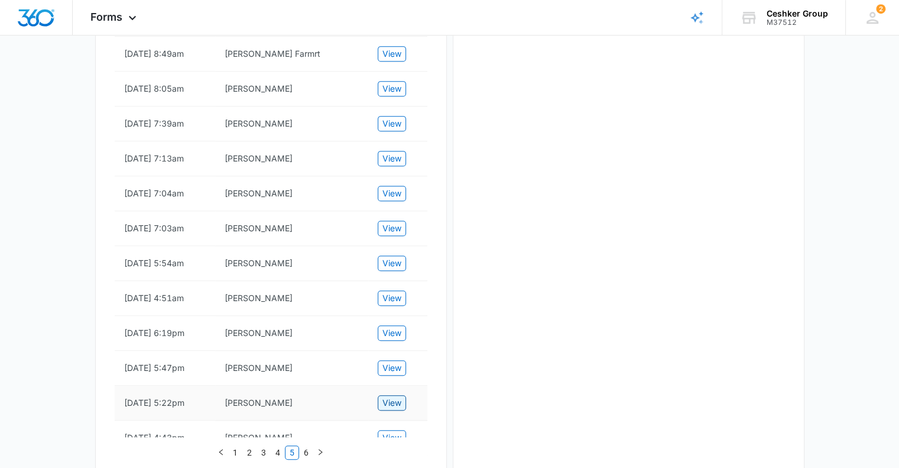
click at [388, 396] on span "View" at bounding box center [391, 402] width 19 height 13
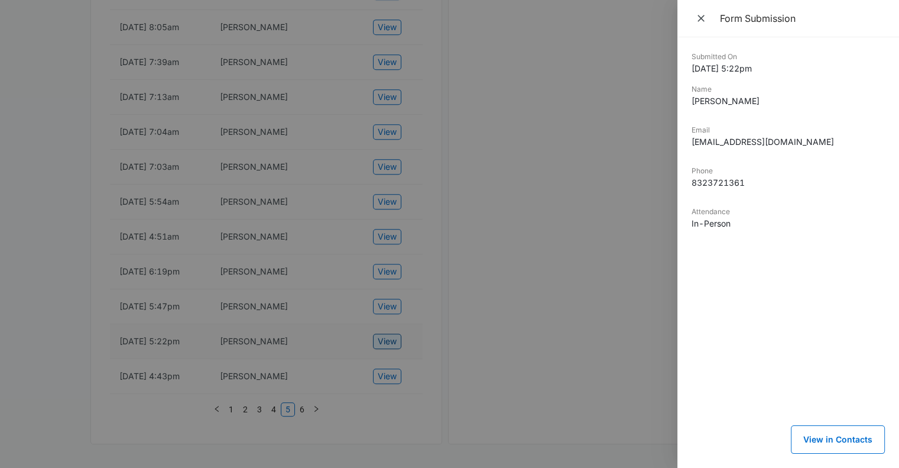
scroll to position [637, 0]
click at [390, 366] on div at bounding box center [449, 234] width 899 height 468
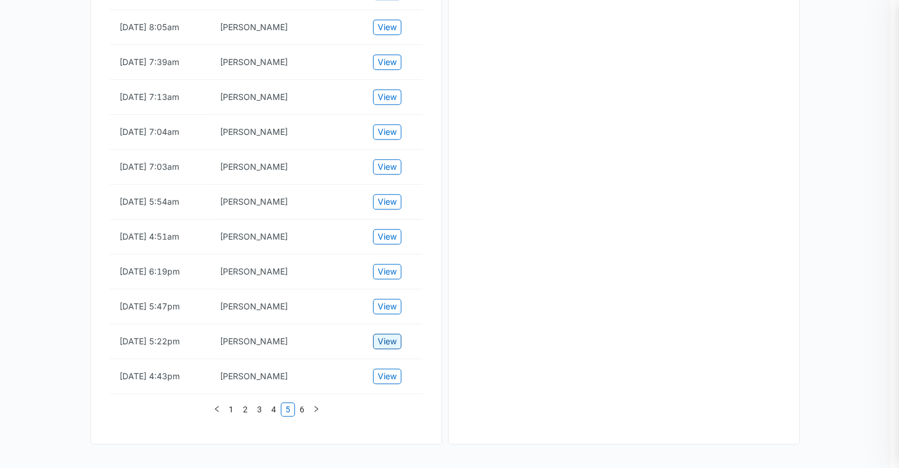
scroll to position [628, 0]
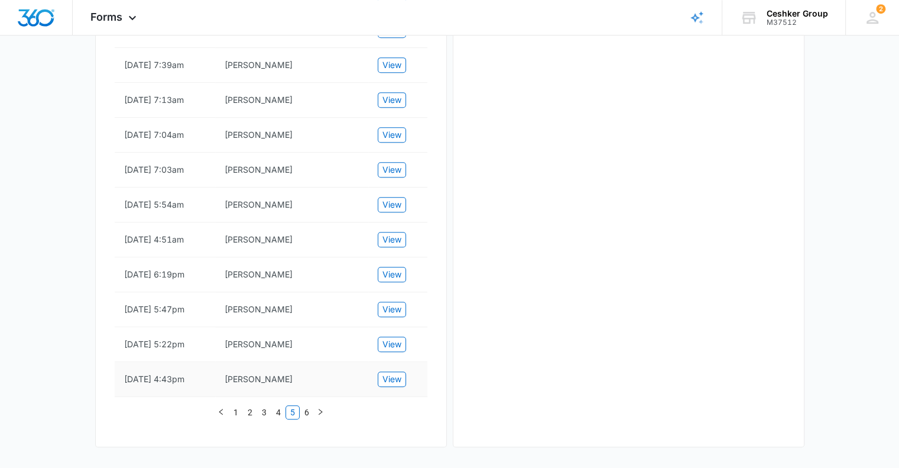
click at [390, 366] on td "View" at bounding box center [397, 379] width 59 height 35
click at [395, 380] on span "View" at bounding box center [391, 378] width 19 height 13
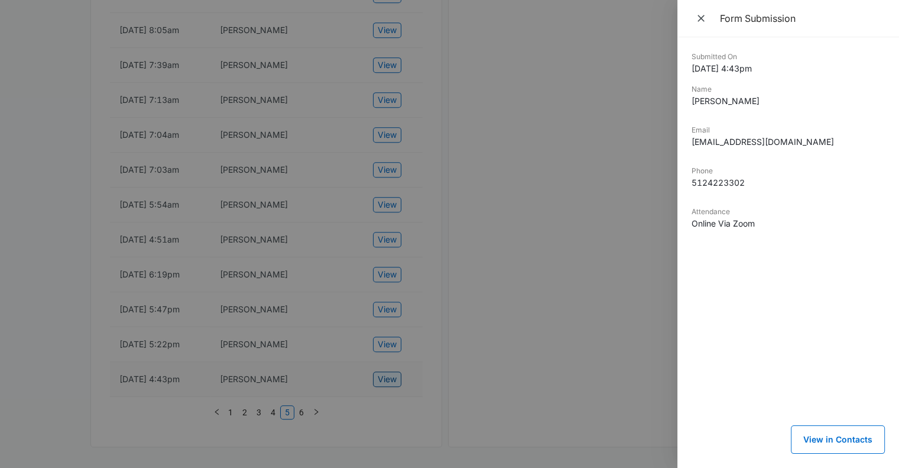
click at [395, 380] on div at bounding box center [449, 234] width 899 height 468
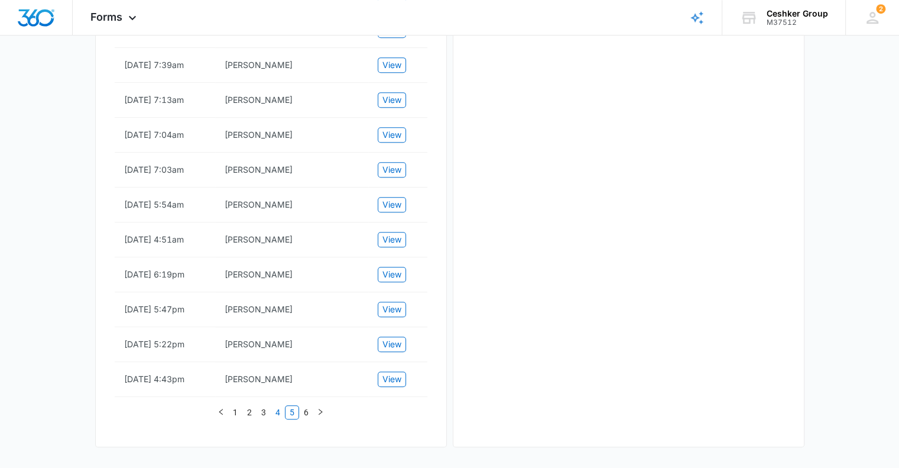
click at [274, 406] on link "4" at bounding box center [277, 412] width 13 height 13
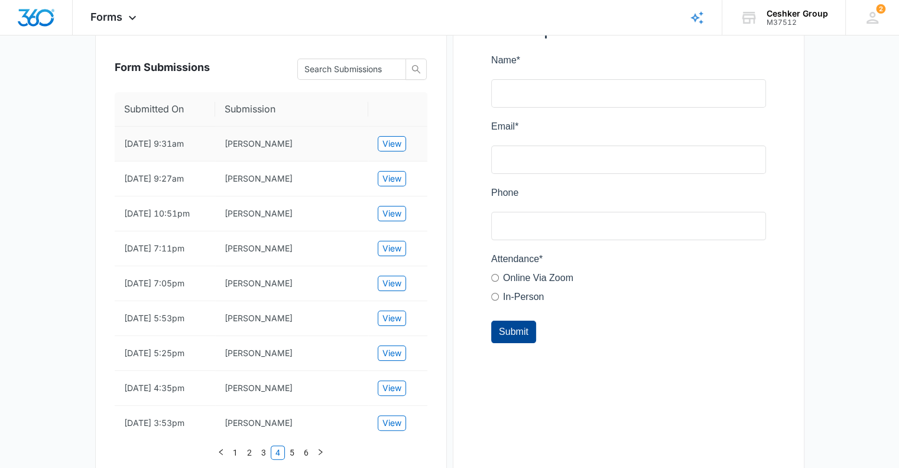
scroll to position [214, 0]
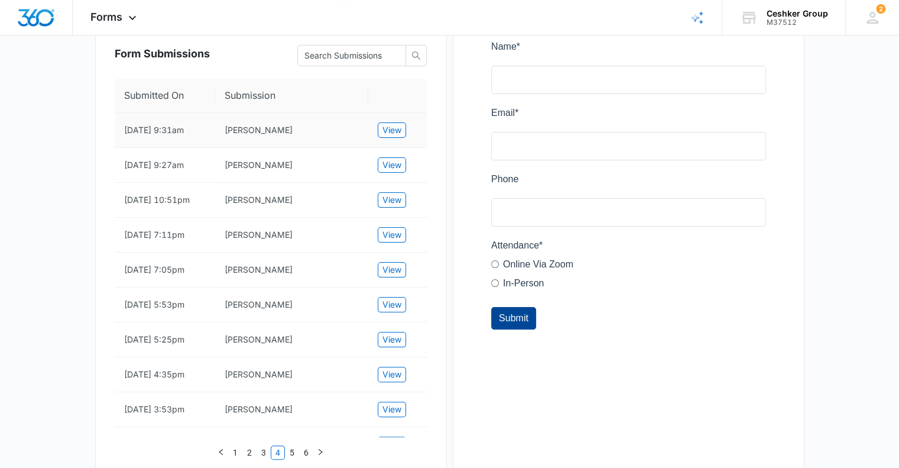
click at [399, 139] on td "View" at bounding box center [397, 130] width 59 height 35
click at [397, 129] on span "View" at bounding box center [391, 130] width 19 height 13
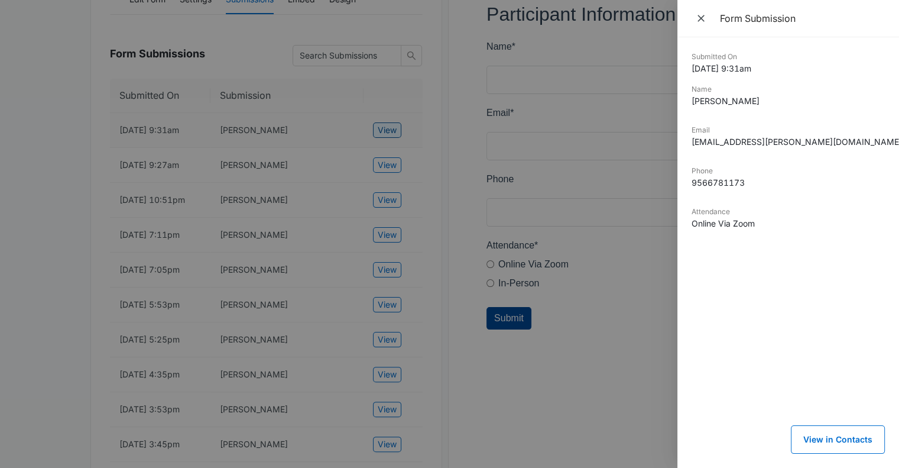
click at [397, 129] on div at bounding box center [449, 234] width 899 height 468
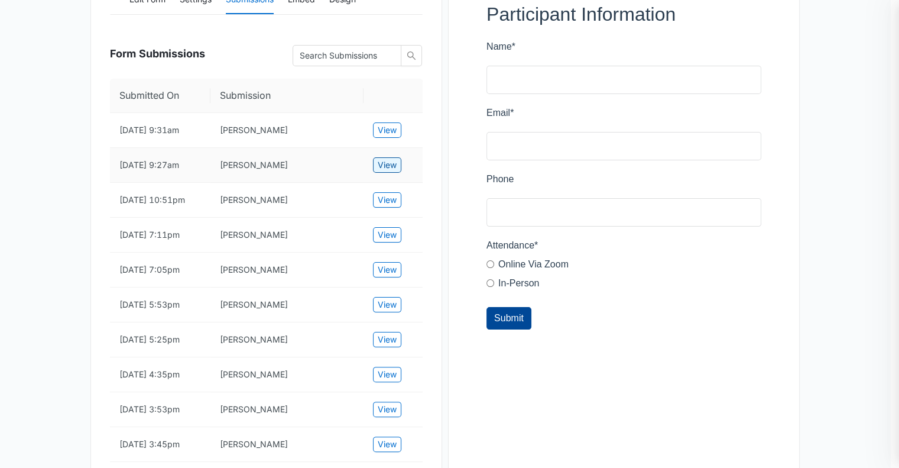
click at [389, 158] on span "View" at bounding box center [387, 164] width 19 height 13
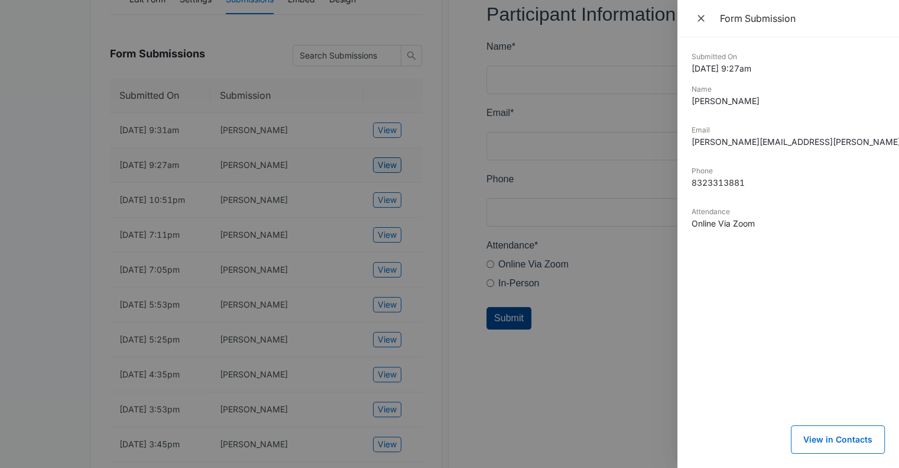
click at [389, 158] on div at bounding box center [449, 234] width 899 height 468
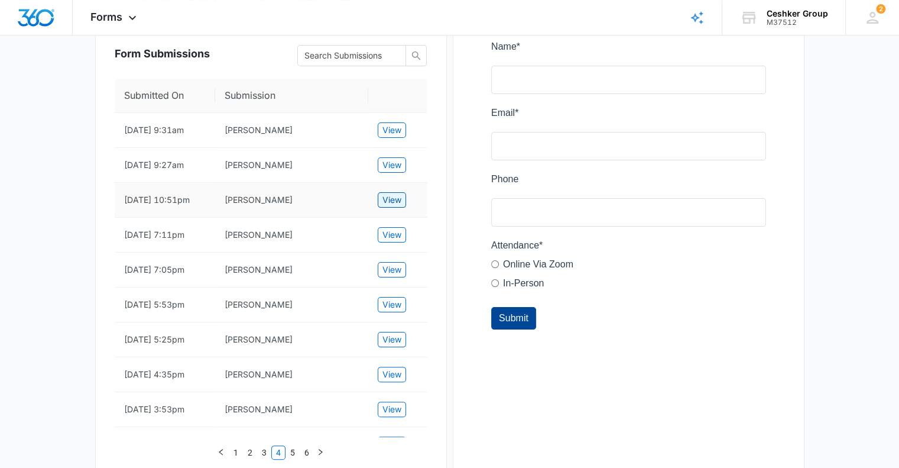
click at [384, 204] on span "View" at bounding box center [391, 199] width 19 height 13
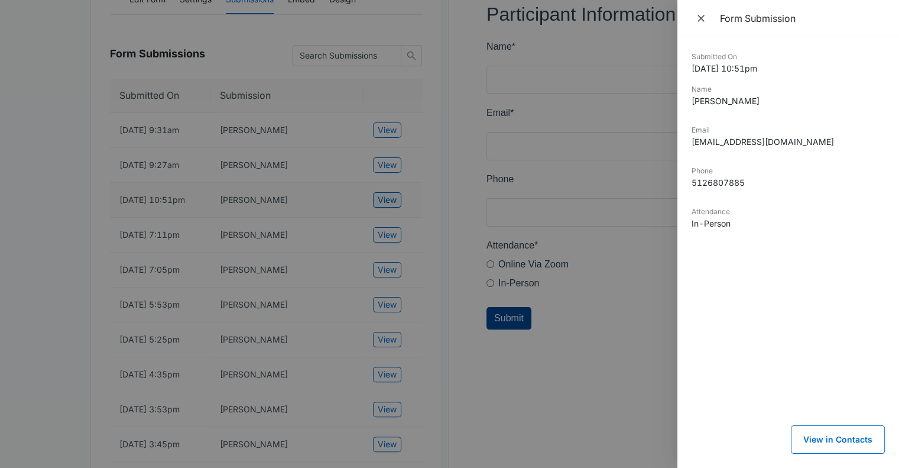
click at [384, 204] on div at bounding box center [449, 234] width 899 height 468
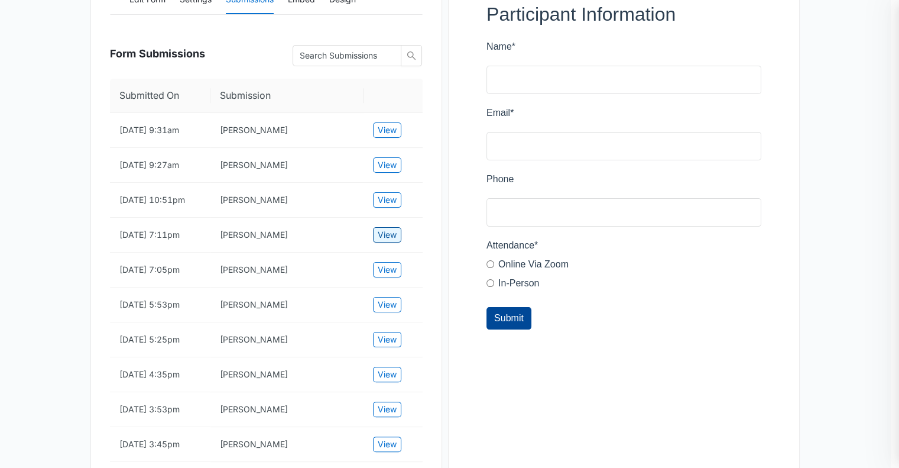
click at [383, 236] on button "View" at bounding box center [387, 234] width 28 height 15
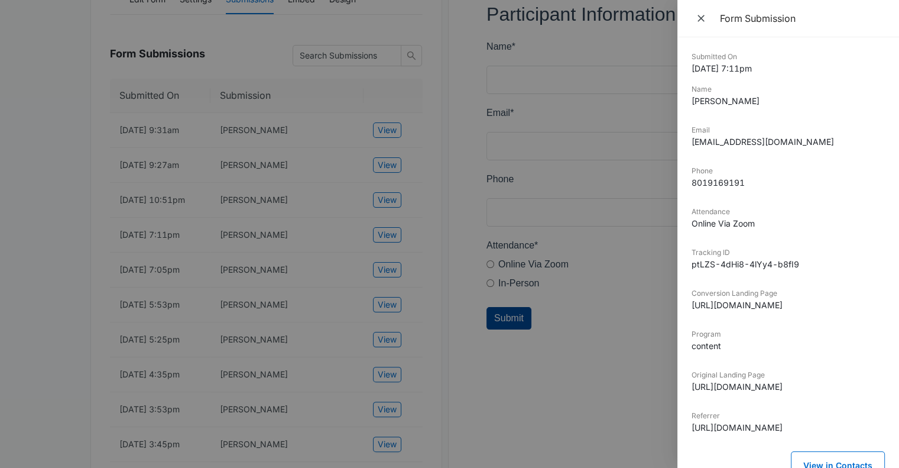
click at [383, 236] on div at bounding box center [449, 234] width 899 height 468
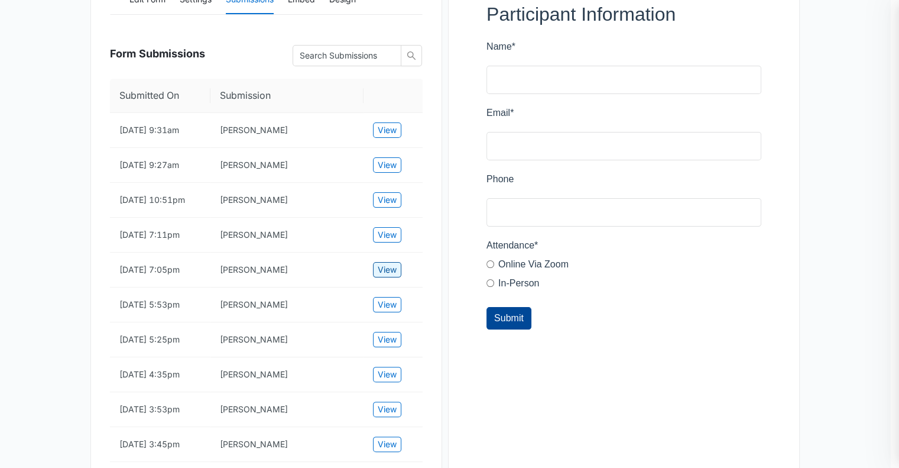
click at [384, 274] on span "View" at bounding box center [387, 269] width 19 height 13
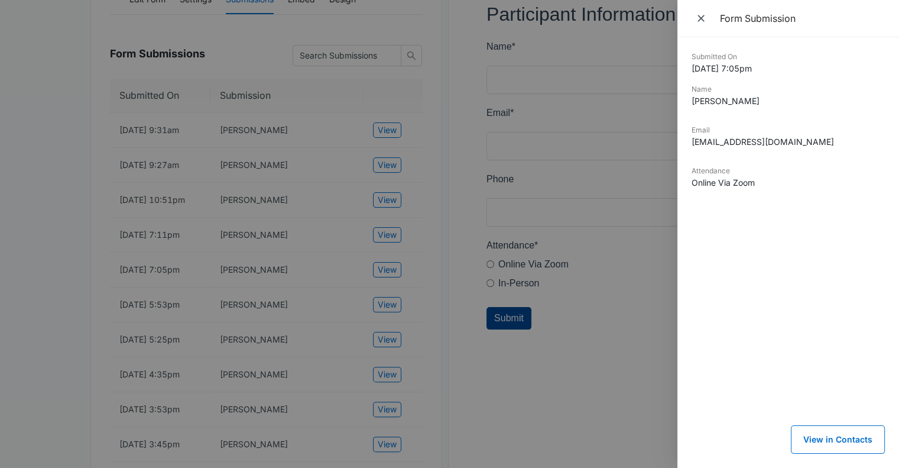
click at [384, 274] on div at bounding box center [449, 234] width 899 height 468
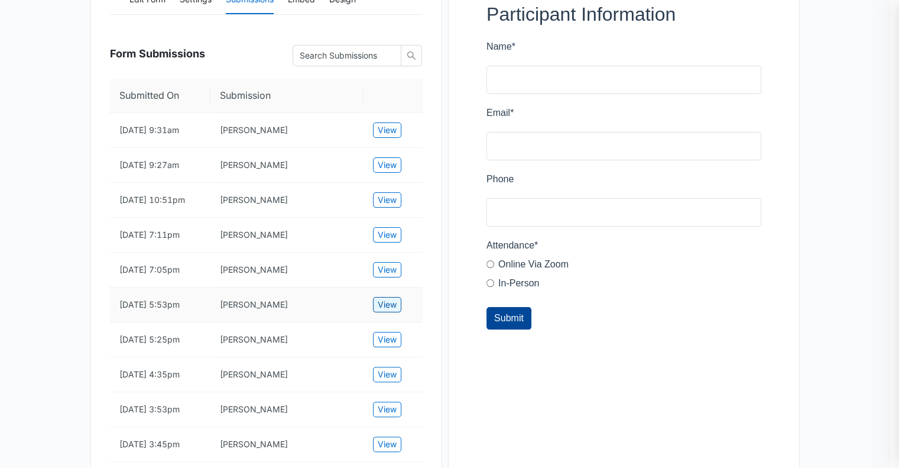
click at [384, 308] on span "View" at bounding box center [387, 304] width 19 height 13
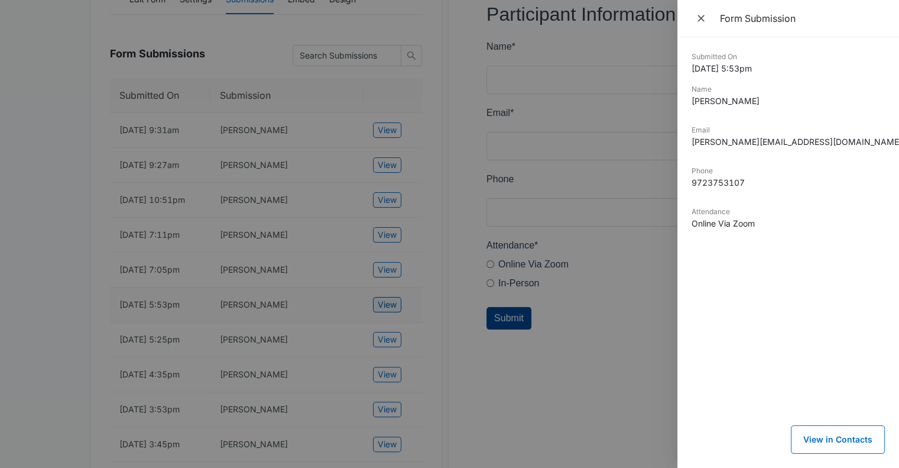
click at [384, 308] on div at bounding box center [449, 234] width 899 height 468
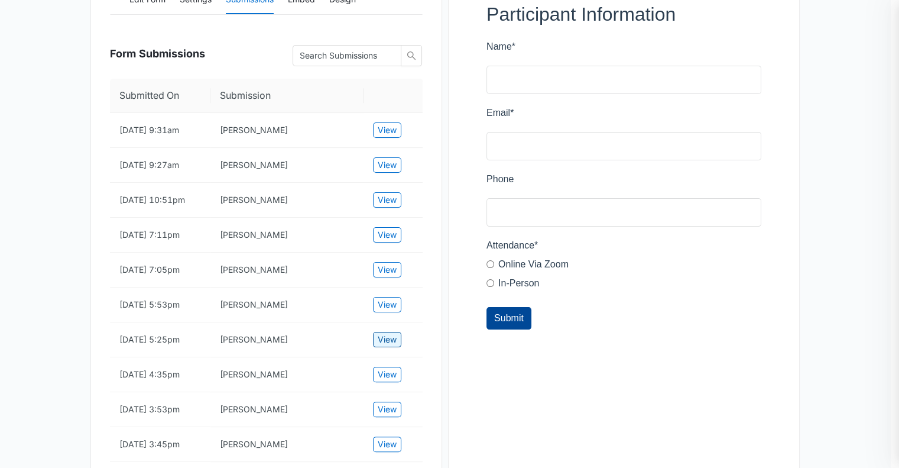
click at [384, 342] on span "View" at bounding box center [387, 339] width 19 height 13
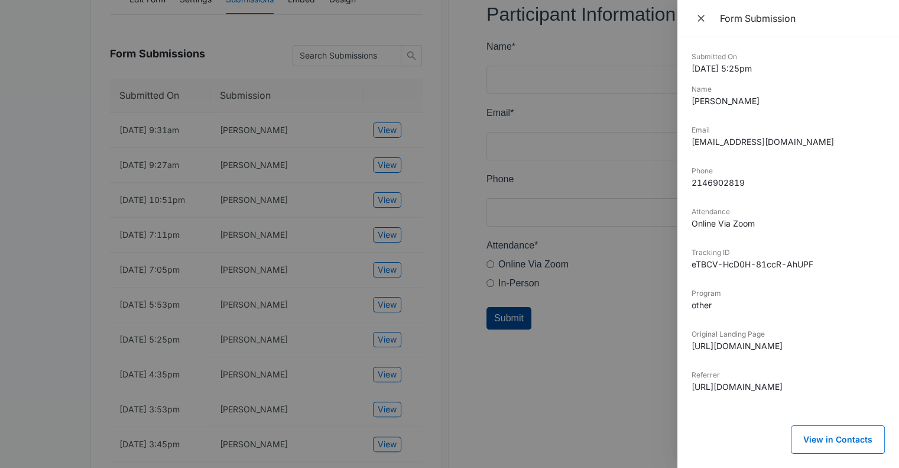
click at [384, 342] on div at bounding box center [449, 234] width 899 height 468
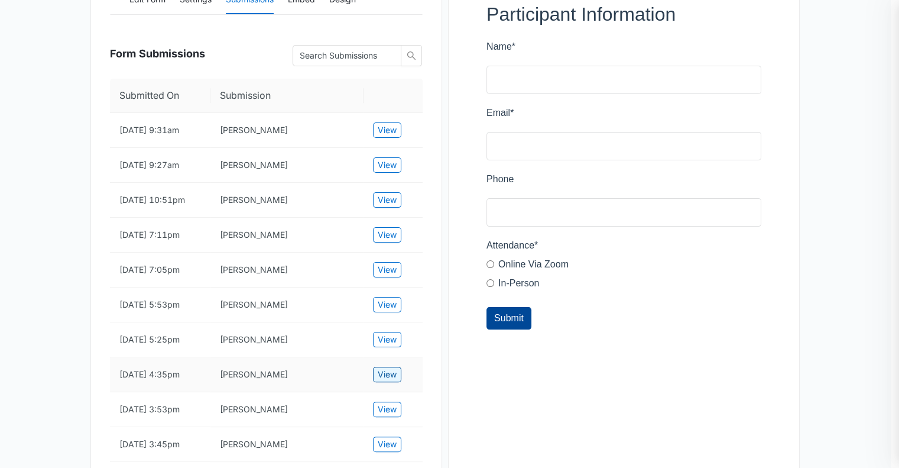
click at [385, 377] on span "View" at bounding box center [387, 374] width 19 height 13
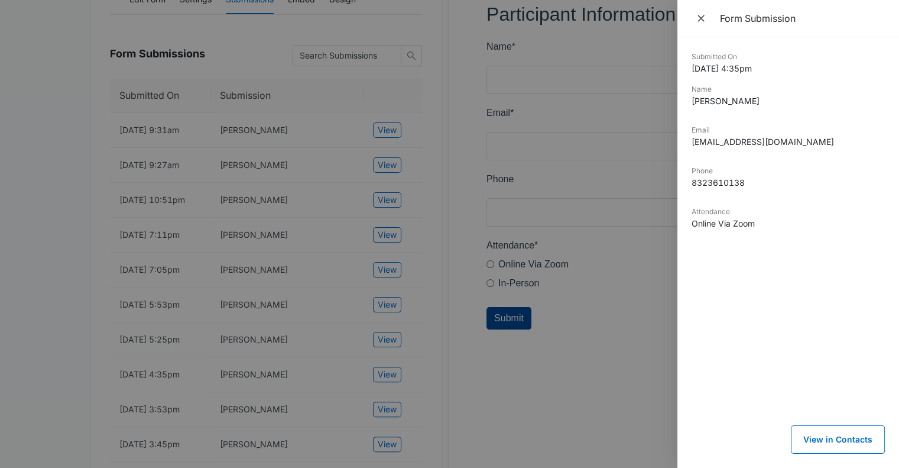
click at [384, 392] on div at bounding box center [449, 234] width 899 height 468
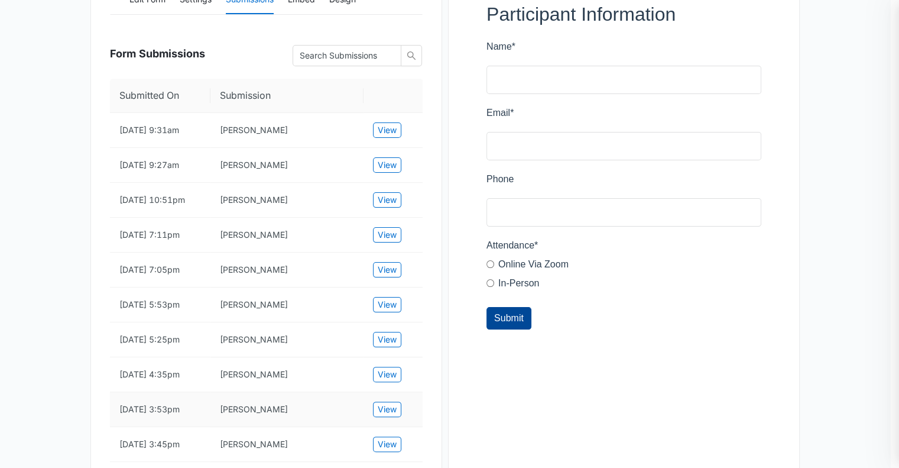
click at [381, 409] on td "View" at bounding box center [393, 409] width 59 height 35
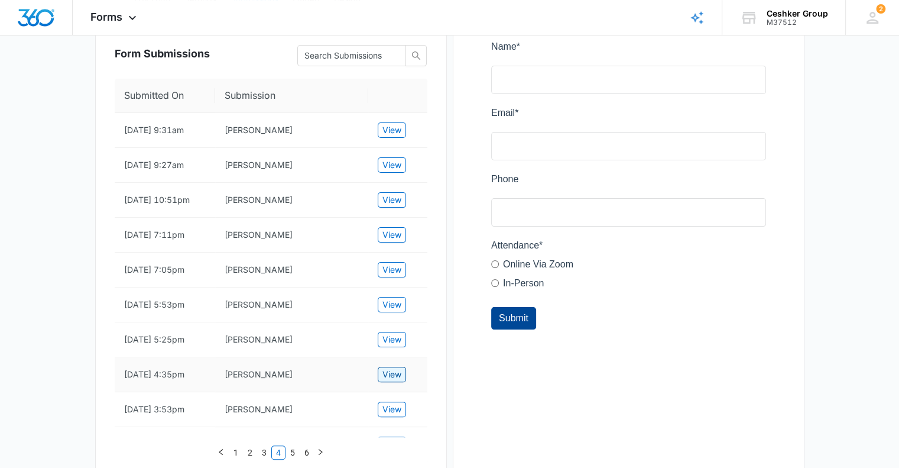
click at [392, 381] on span "View" at bounding box center [391, 374] width 19 height 13
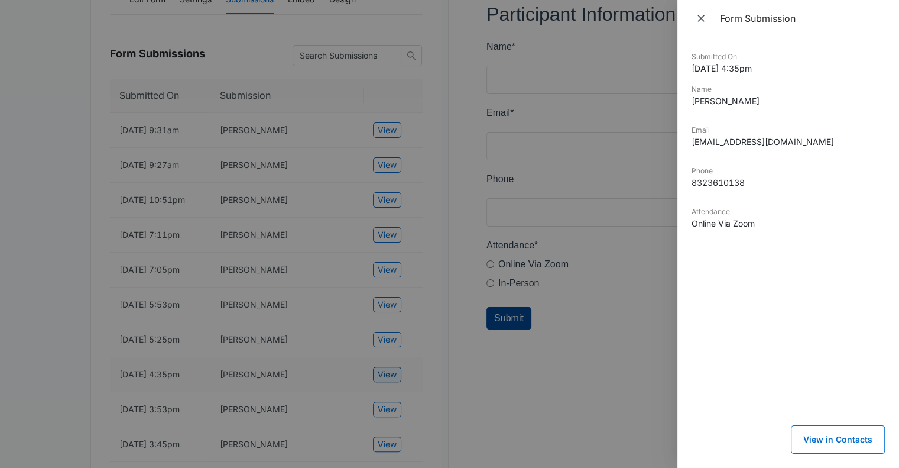
click at [392, 384] on div at bounding box center [449, 234] width 899 height 468
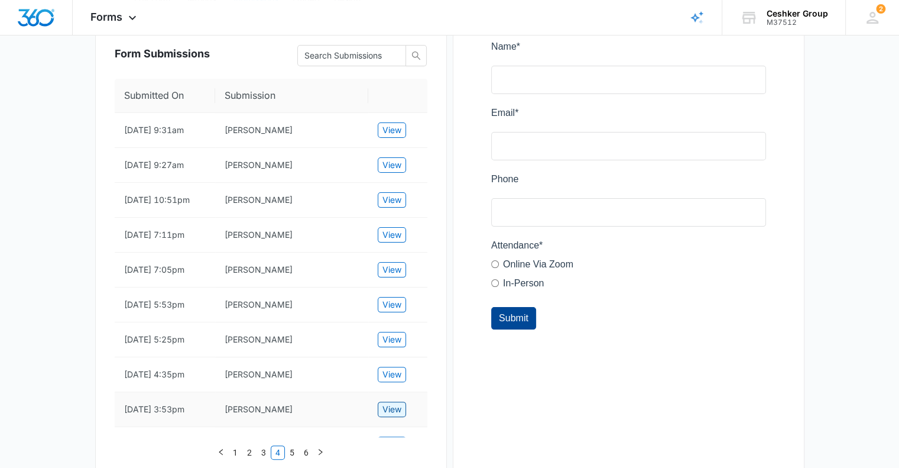
click at [391, 416] on span "View" at bounding box center [391, 409] width 19 height 13
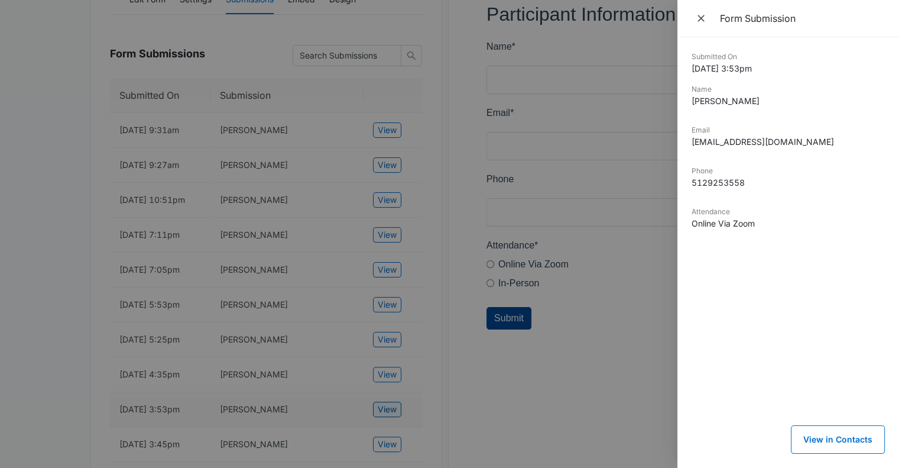
click at [391, 420] on div at bounding box center [449, 234] width 899 height 468
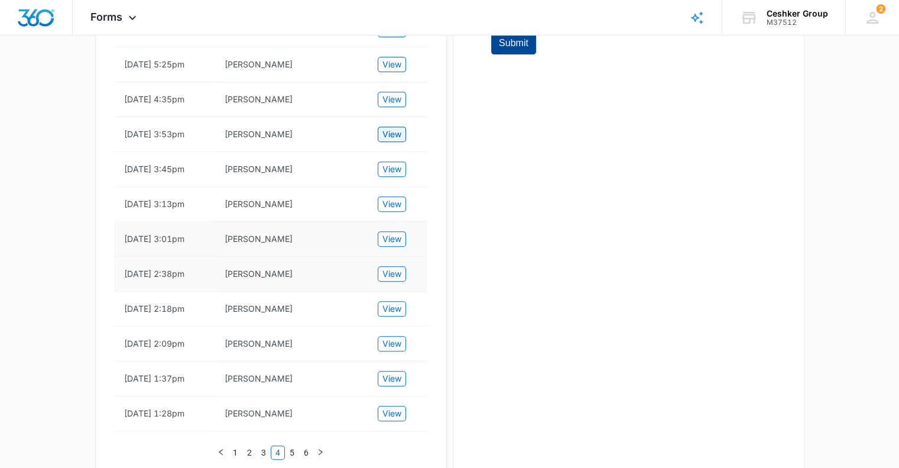
scroll to position [510, 0]
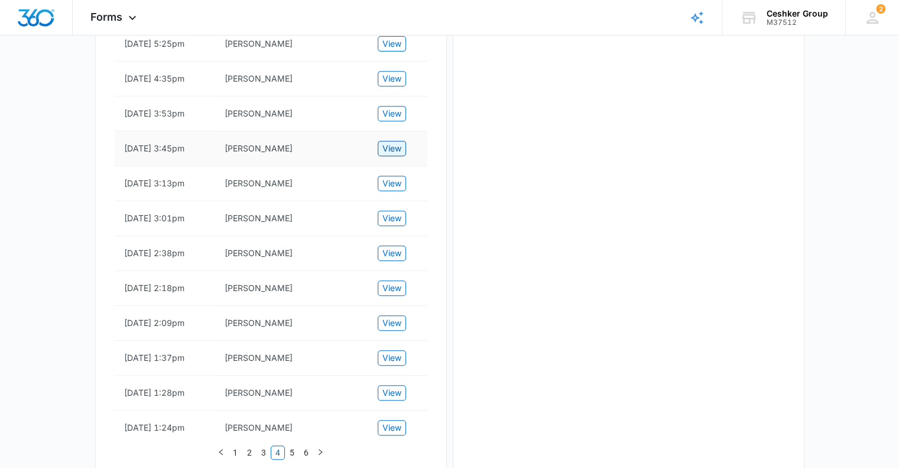
click at [404, 156] on button "View" at bounding box center [392, 148] width 28 height 15
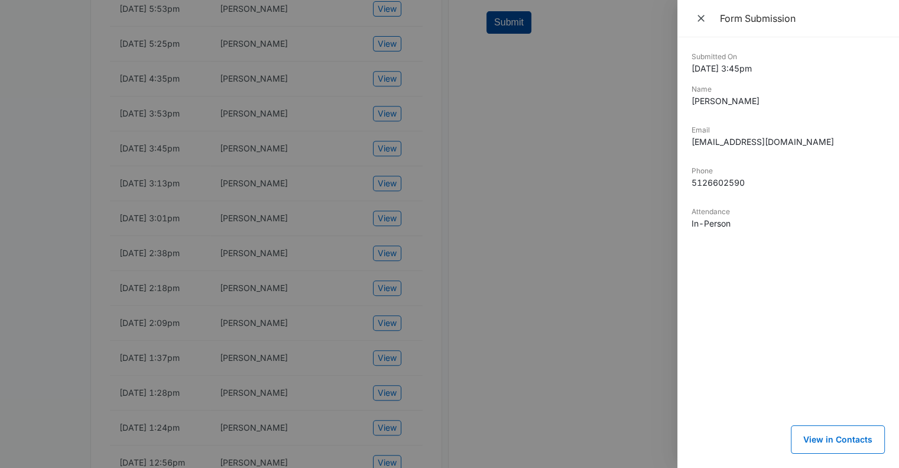
click at [389, 177] on div at bounding box center [449, 234] width 899 height 468
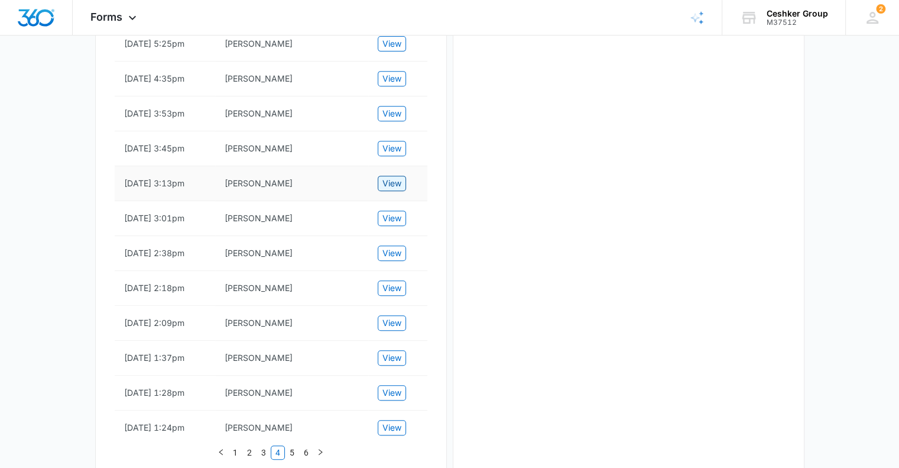
click at [388, 184] on button "View" at bounding box center [392, 183] width 28 height 15
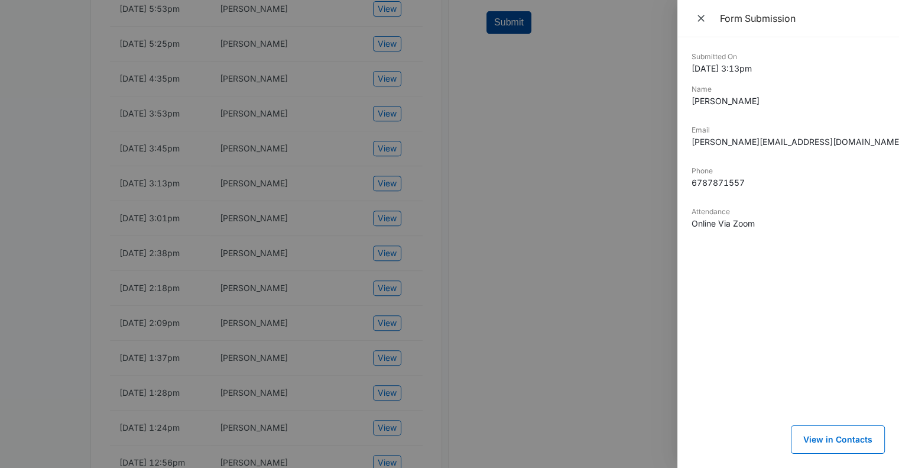
click at [211, 56] on div at bounding box center [449, 234] width 899 height 468
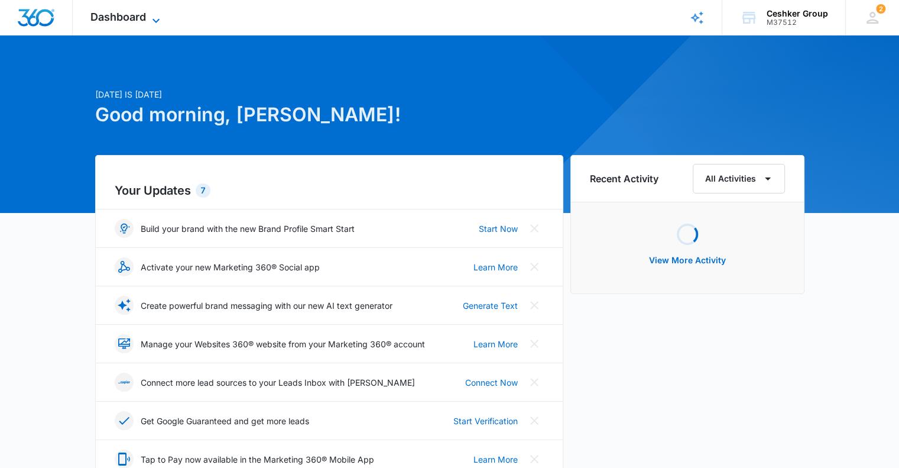
click at [138, 17] on span "Dashboard" at bounding box center [118, 17] width 56 height 12
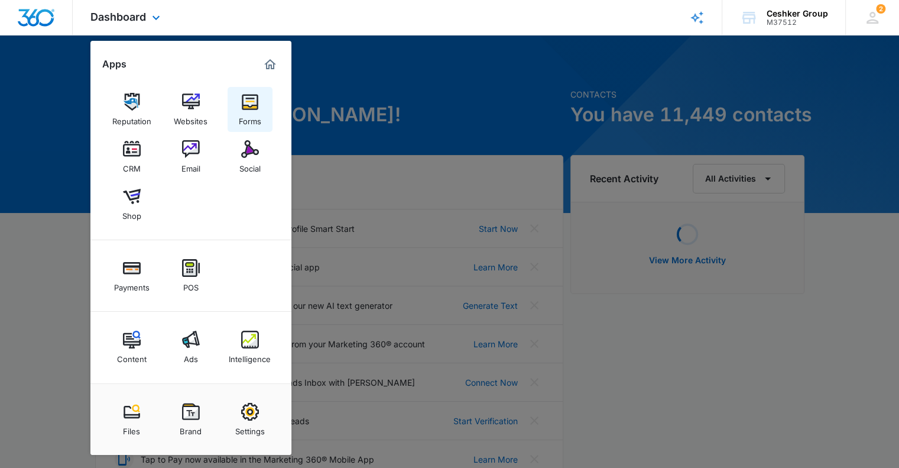
click at [257, 106] on img at bounding box center [250, 102] width 18 height 18
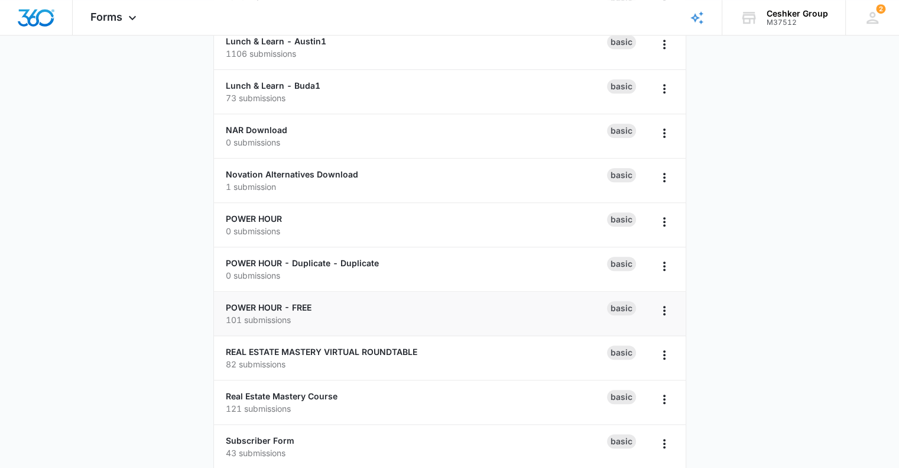
scroll to position [946, 0]
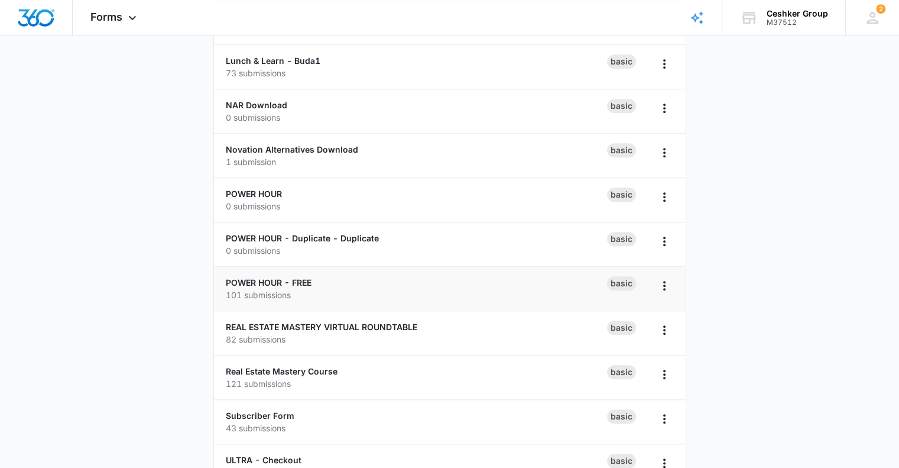
click at [336, 293] on p "101 submissions" at bounding box center [416, 294] width 381 height 12
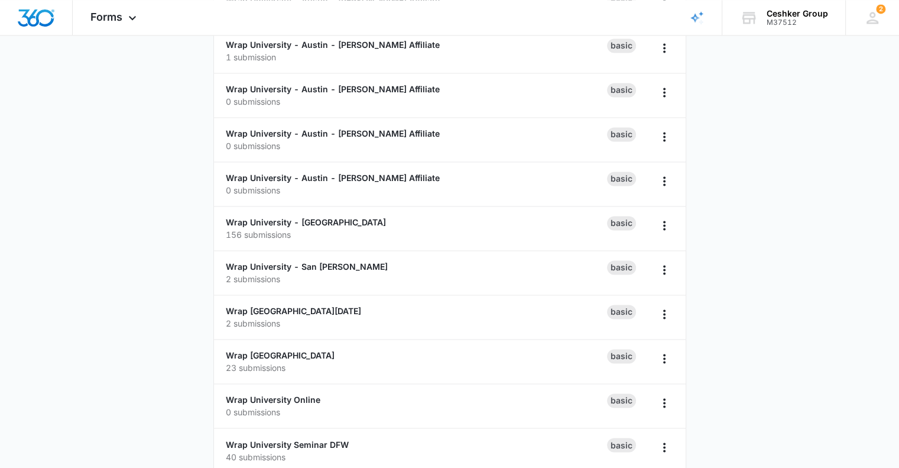
scroll to position [1861, 0]
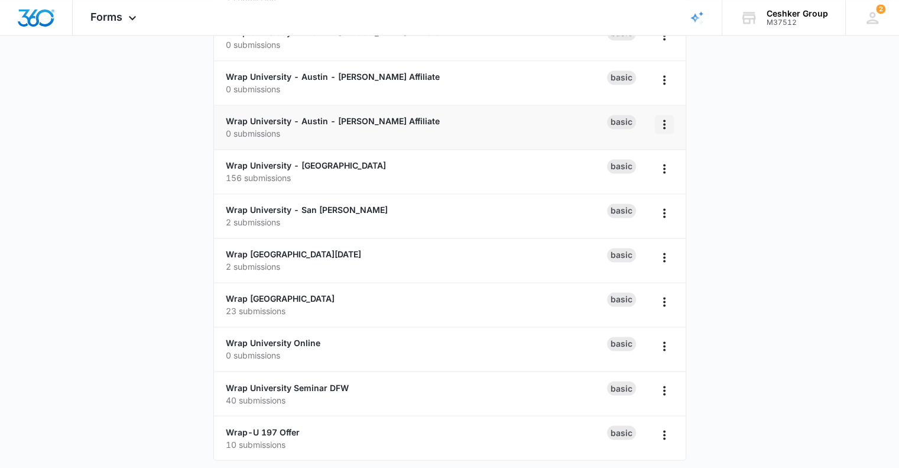
click at [662, 124] on icon "Overflow Menu" at bounding box center [664, 124] width 14 height 14
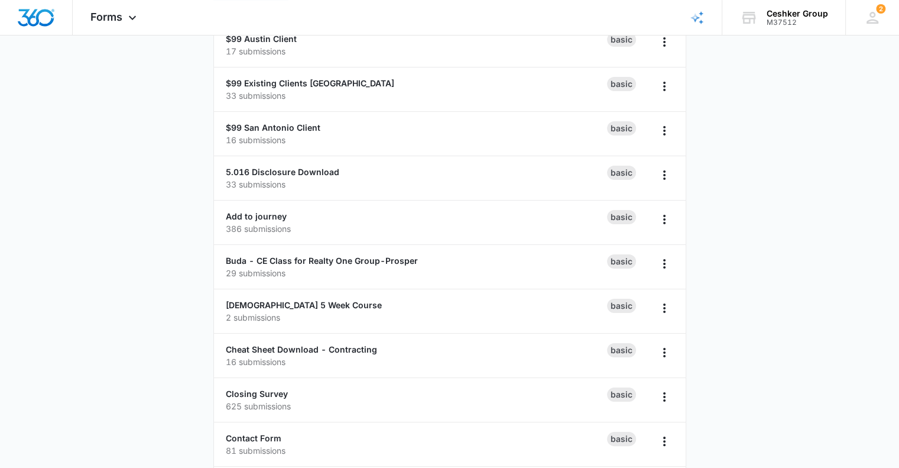
scroll to position [0, 0]
